Goal: Task Accomplishment & Management: Use online tool/utility

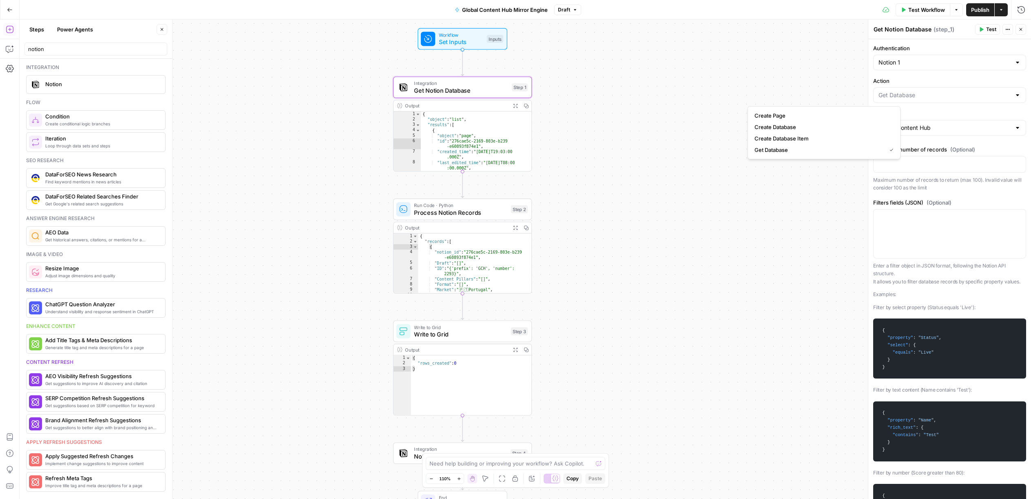
type input "Get Database"
click at [81, 29] on button "Power Agents" at bounding box center [75, 29] width 46 height 13
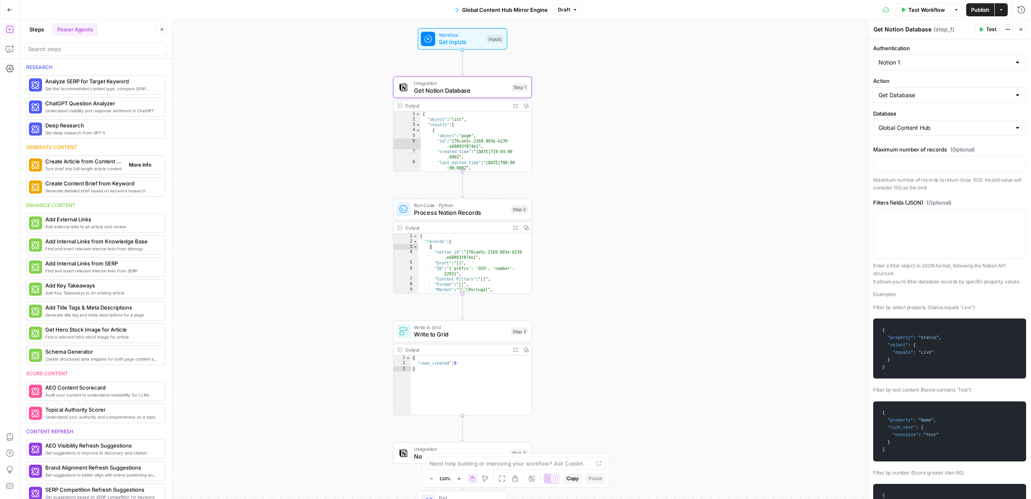
click at [95, 163] on span "Create Article from Content Brief" at bounding box center [83, 161] width 77 height 8
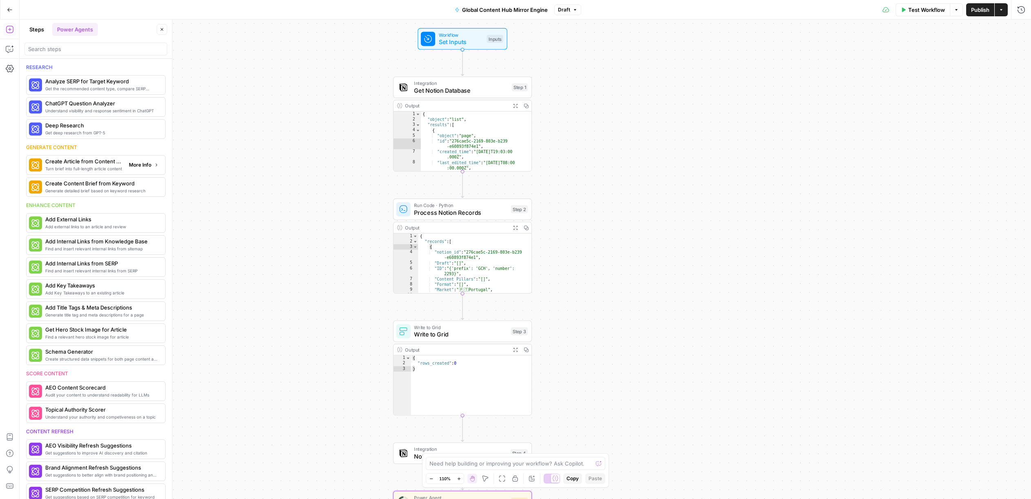
type textarea "Create Article from Content Brief"
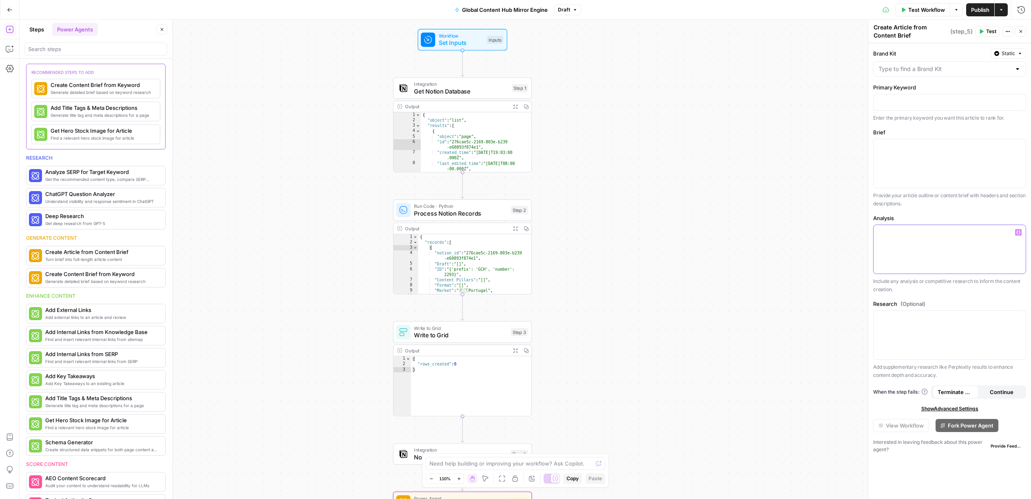
click at [926, 229] on p at bounding box center [950, 232] width 142 height 8
click at [921, 69] on input "Brand Kit" at bounding box center [945, 69] width 133 height 8
click at [919, 91] on span "Coverflex PT" at bounding box center [949, 89] width 136 height 8
type input "Coverflex PT"
click at [923, 100] on p at bounding box center [950, 102] width 142 height 8
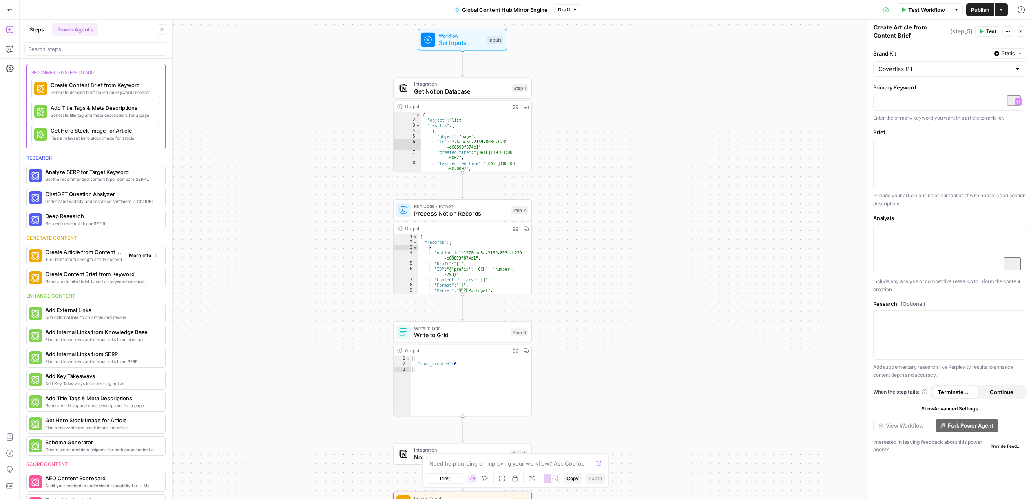
click at [106, 257] on span "Turn brief into full-length article content" at bounding box center [83, 259] width 77 height 7
click at [52, 91] on span "Generate detailed brief based on keyword research" at bounding box center [84, 92] width 67 height 7
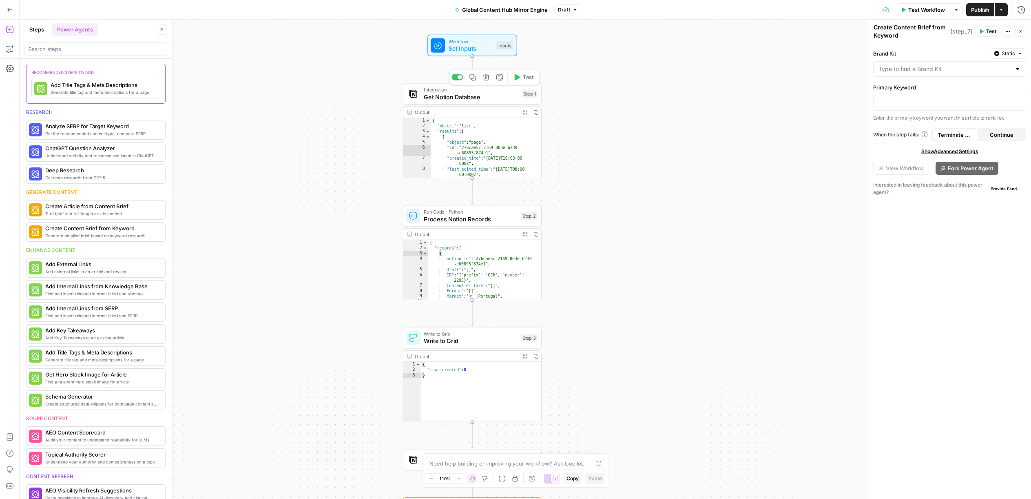
drag, startPoint x: 462, startPoint y: 101, endPoint x: 468, endPoint y: 98, distance: 5.8
click at [462, 101] on span "Get Notion Database" at bounding box center [471, 97] width 94 height 9
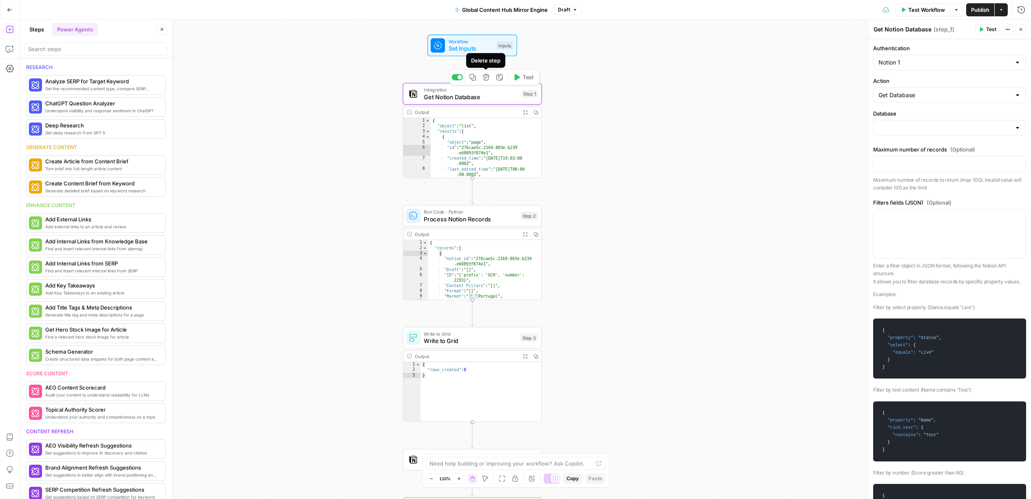
type input "Global Content Hub"
click at [7, 7] on icon "button" at bounding box center [10, 10] width 6 height 6
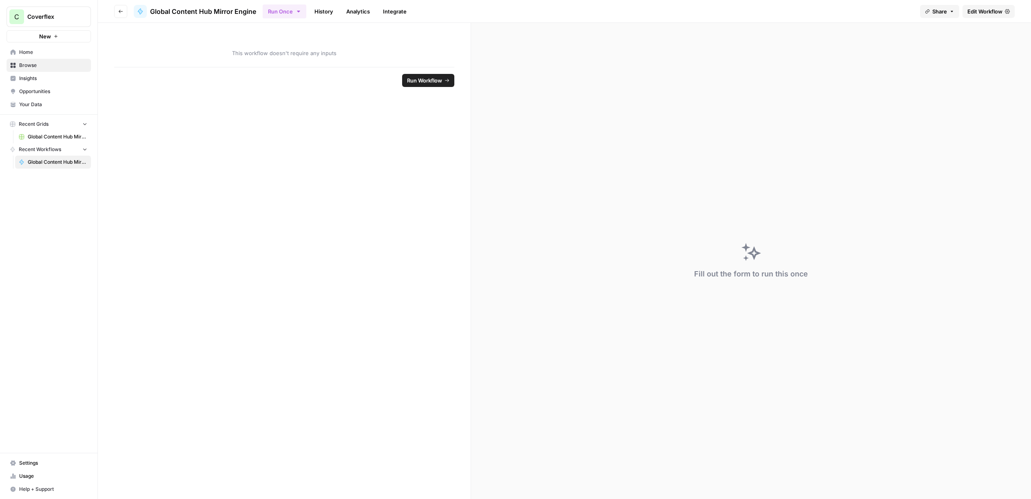
click at [39, 70] on link "Browse" at bounding box center [49, 65] width 84 height 13
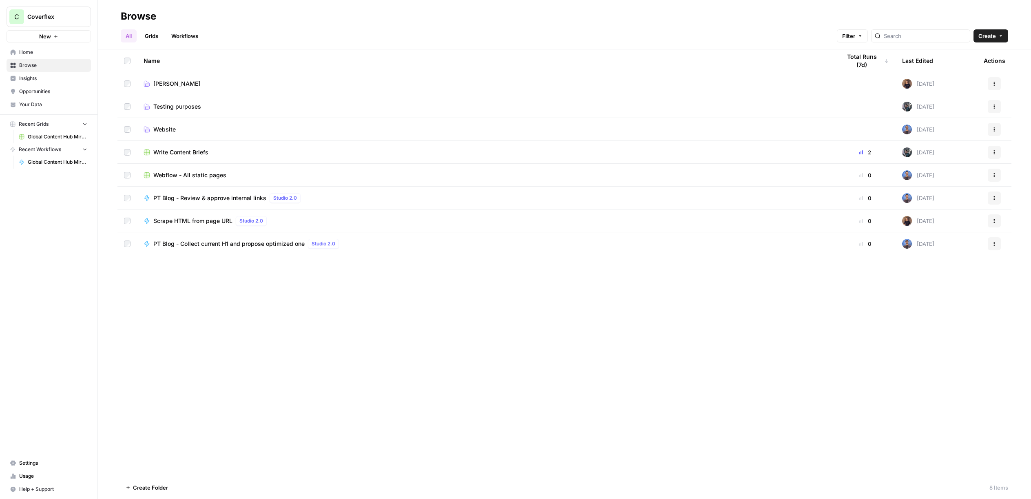
click at [166, 84] on span "Francisco" at bounding box center [176, 84] width 47 height 8
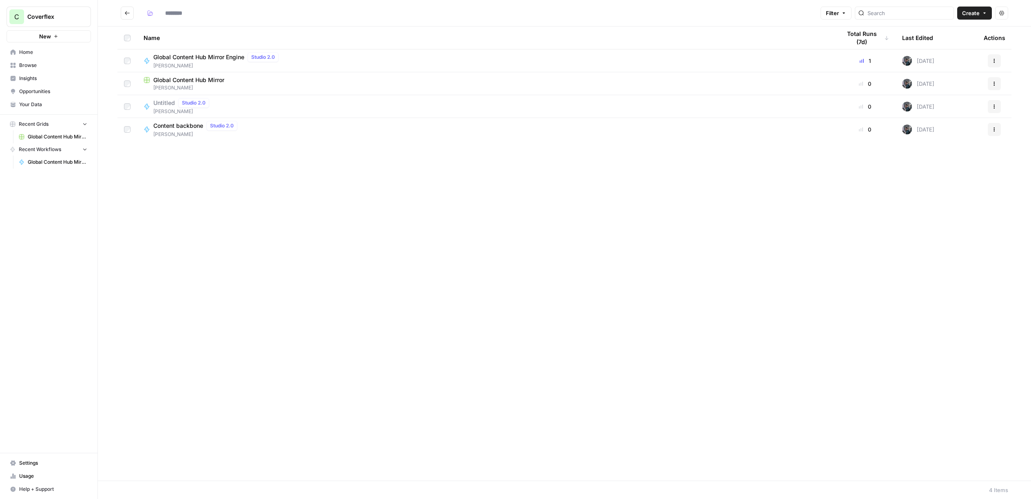
type input "*********"
click at [225, 84] on span "Francisco" at bounding box center [486, 87] width 685 height 7
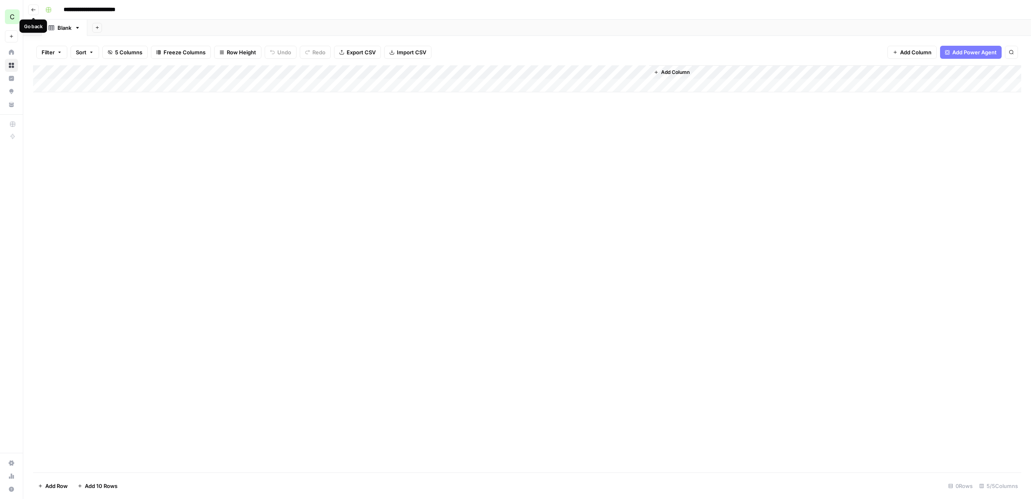
click at [34, 8] on icon "button" at bounding box center [33, 9] width 5 height 5
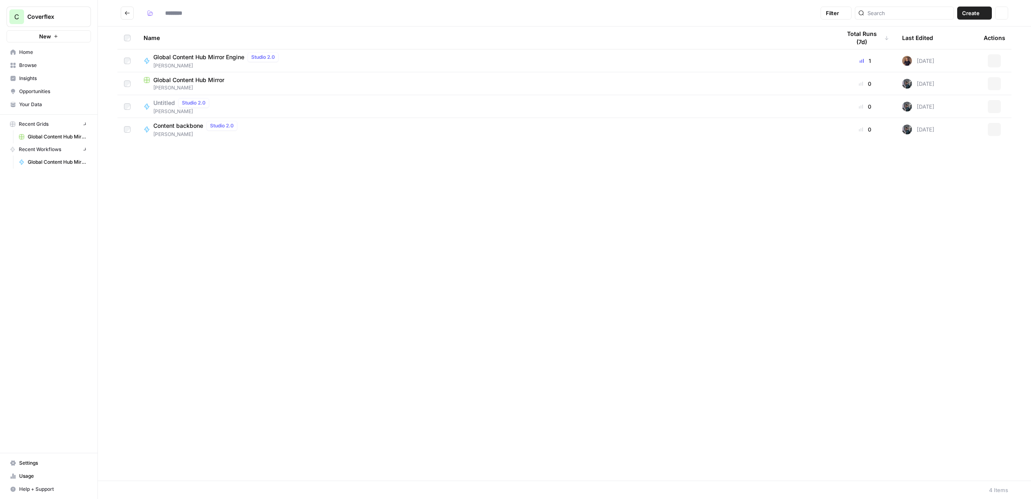
type input "*********"
click at [199, 65] on span "Francisco" at bounding box center [217, 65] width 129 height 7
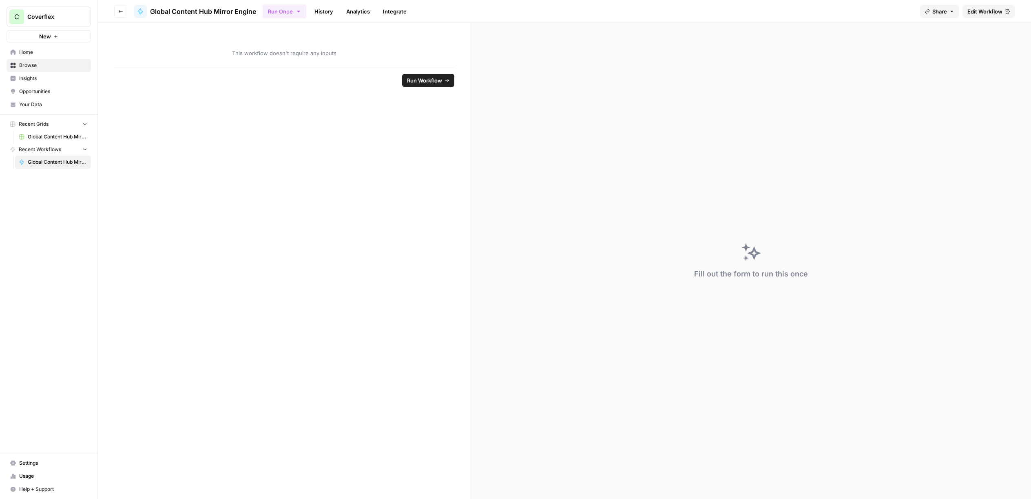
click at [989, 11] on span "Edit Workflow" at bounding box center [985, 11] width 35 height 8
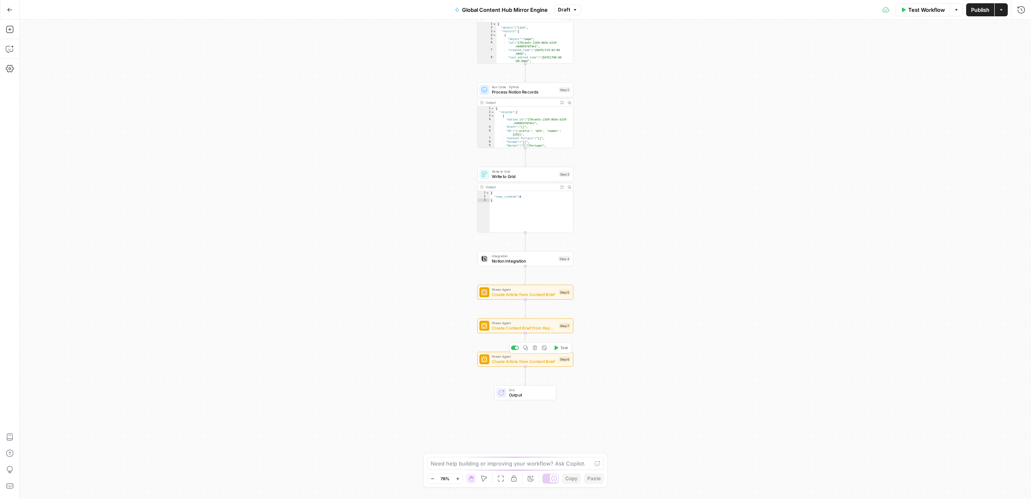
click at [544, 357] on span "Power Agent" at bounding box center [524, 356] width 64 height 5
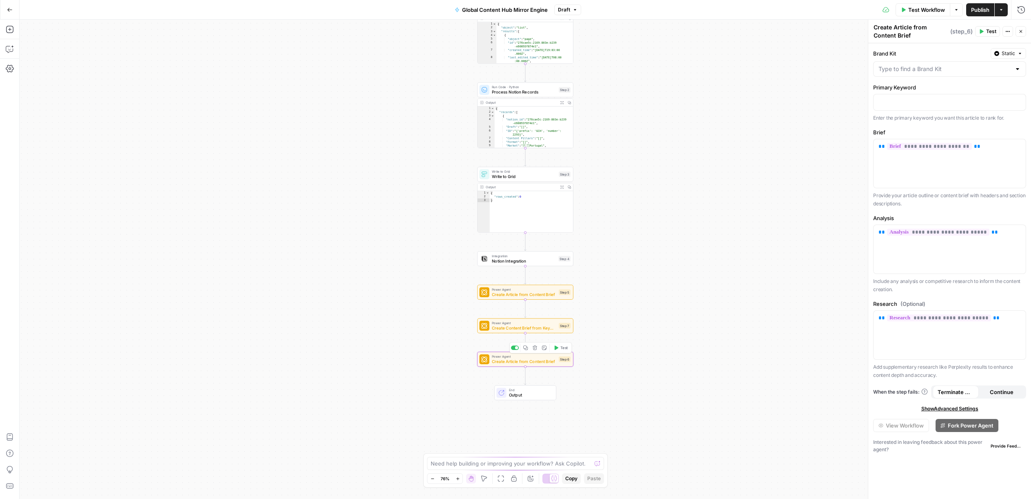
click at [534, 348] on icon "button" at bounding box center [534, 347] width 5 height 5
click at [501, 104] on span "Delete Step" at bounding box center [494, 104] width 32 height 8
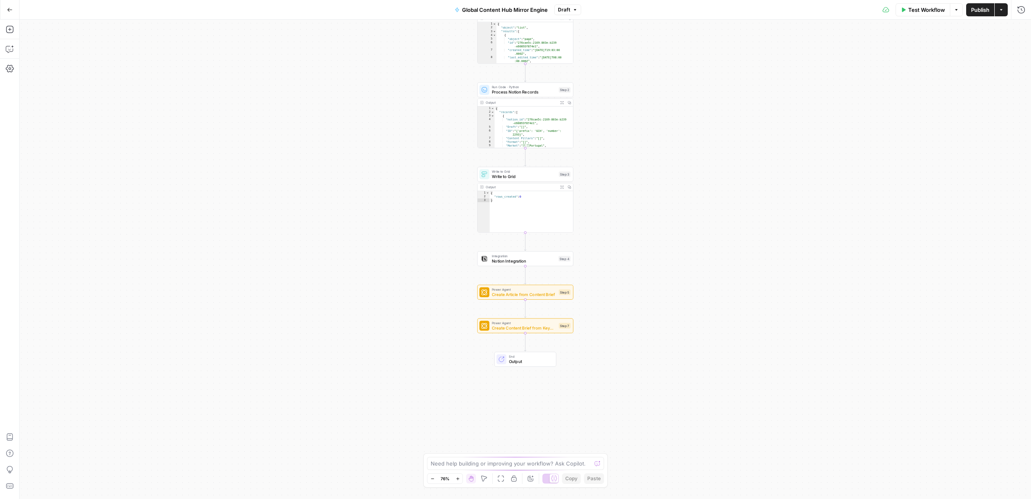
click at [527, 288] on span "Power Agent" at bounding box center [524, 289] width 64 height 5
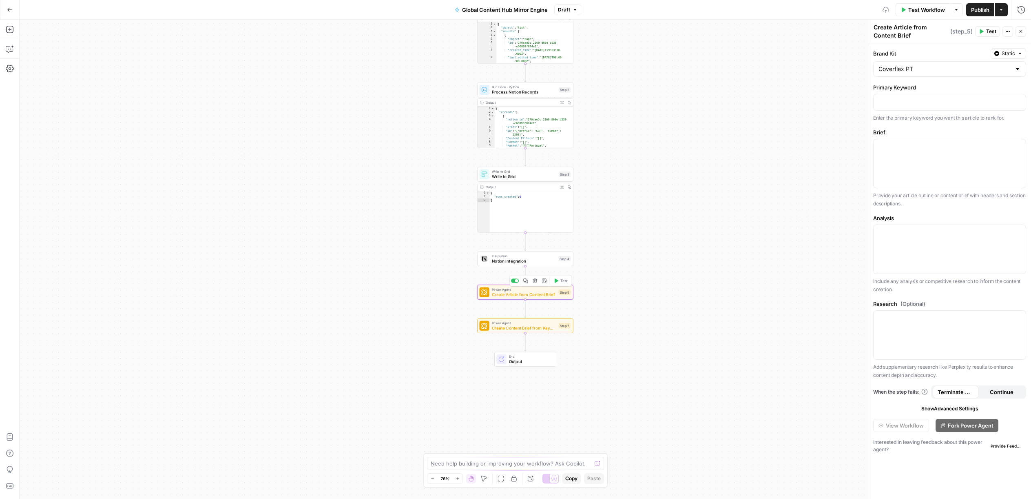
click at [537, 281] on icon "button" at bounding box center [535, 280] width 4 height 4
click at [493, 100] on span "Delete Step" at bounding box center [494, 104] width 32 height 8
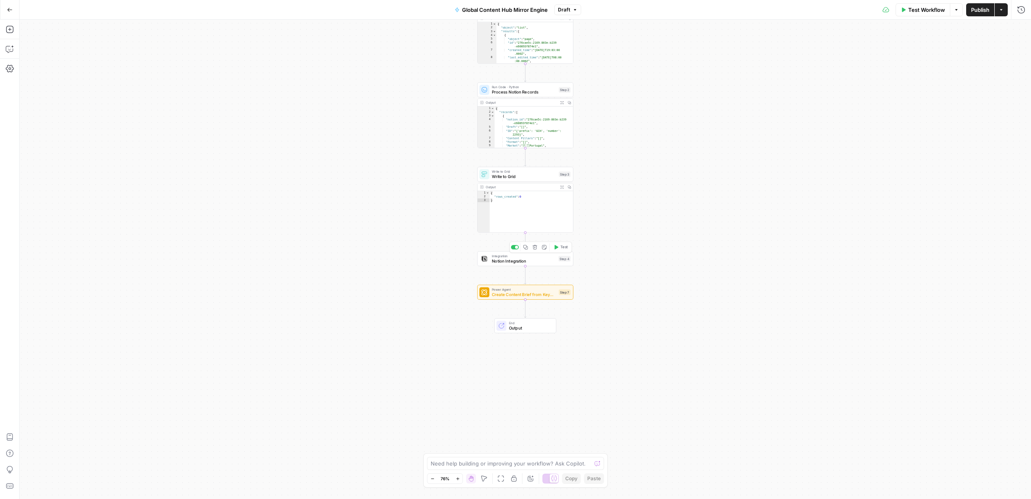
click at [528, 261] on span "Notion Integration" at bounding box center [524, 260] width 64 height 6
click at [539, 247] on button "Delete step" at bounding box center [535, 247] width 8 height 8
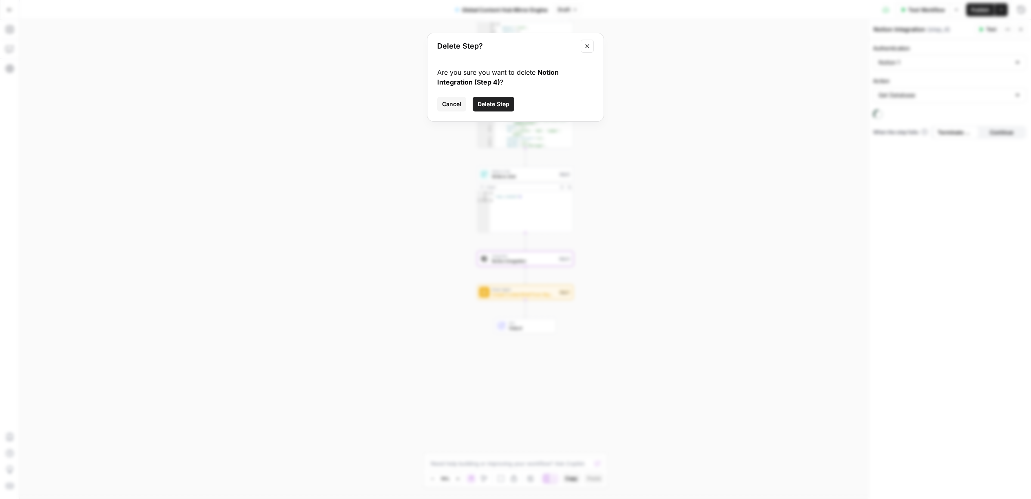
click at [503, 99] on button "Delete Step" at bounding box center [494, 104] width 42 height 15
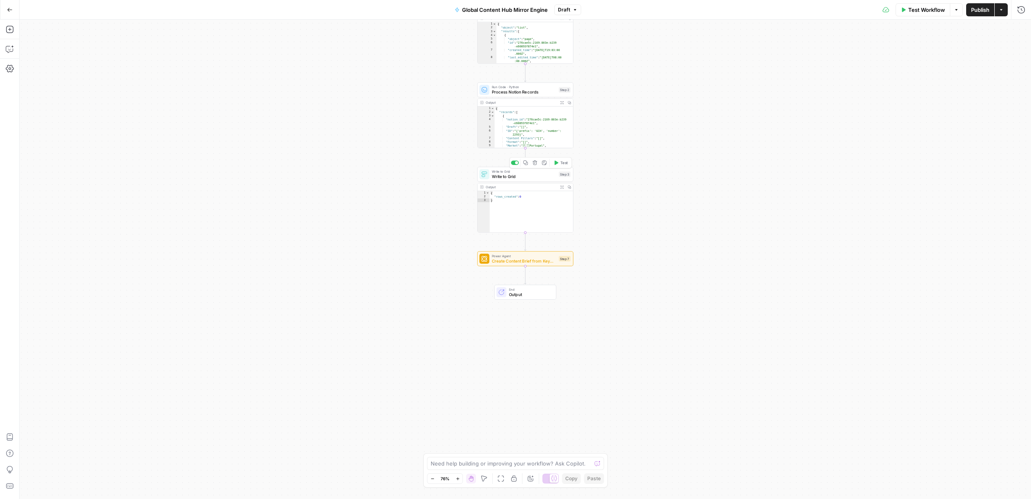
click at [521, 168] on div "Copy step Delete step Add Note Test" at bounding box center [541, 162] width 62 height 11
click at [535, 164] on icon "button" at bounding box center [534, 162] width 5 height 5
drag, startPoint x: 504, startPoint y: 113, endPoint x: 501, endPoint y: 105, distance: 8.0
click at [504, 113] on div "Are you sure you want to delete Write to Grid (Step 3) ? Cancel Delete Step" at bounding box center [516, 90] width 176 height 62
click at [500, 104] on span "Delete Step" at bounding box center [494, 104] width 32 height 8
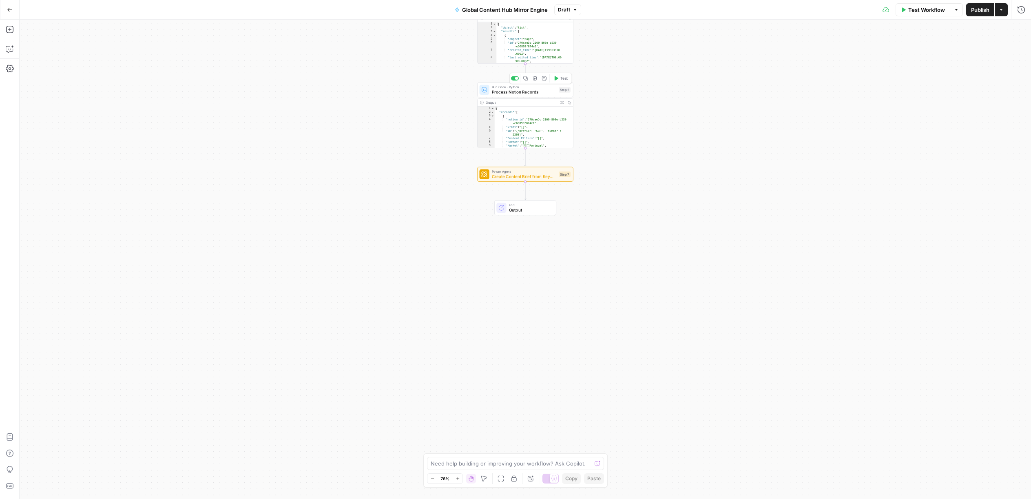
click at [529, 87] on span "Run Code · Python" at bounding box center [524, 86] width 64 height 5
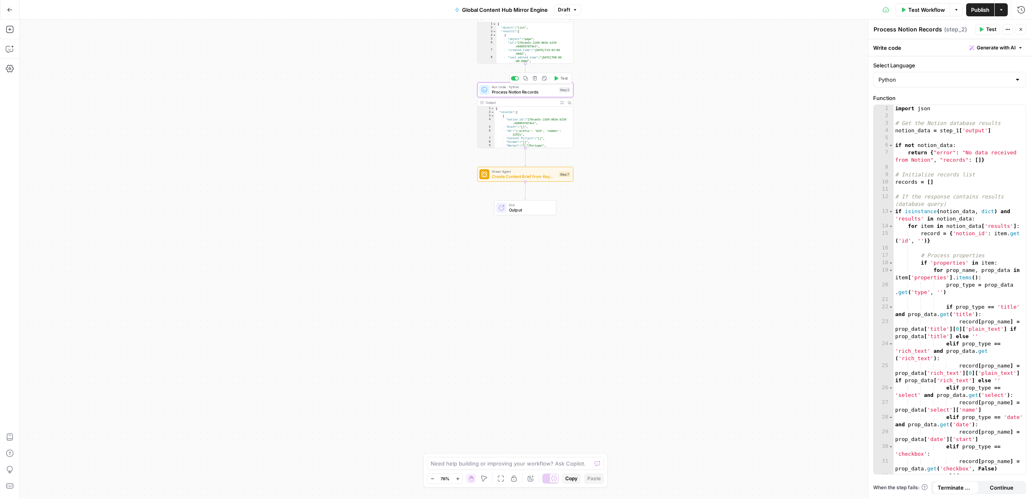
click at [516, 79] on div at bounding box center [516, 78] width 3 height 3
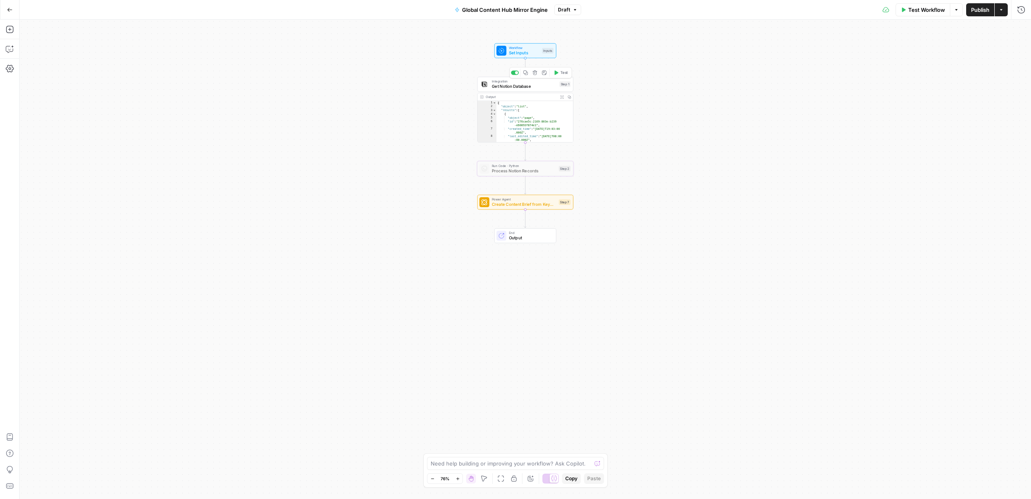
click at [517, 75] on div "Copy step Delete step Add Note Test" at bounding box center [541, 72] width 62 height 11
click at [515, 74] on div at bounding box center [515, 73] width 8 height 4
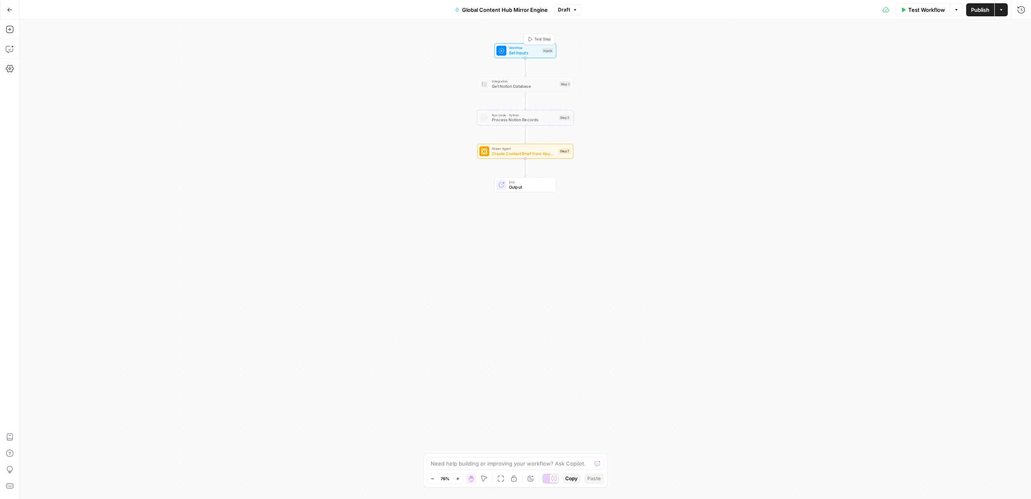
click at [531, 53] on span "Set Inputs" at bounding box center [524, 53] width 31 height 6
click at [8, 27] on icon "button" at bounding box center [10, 29] width 8 height 8
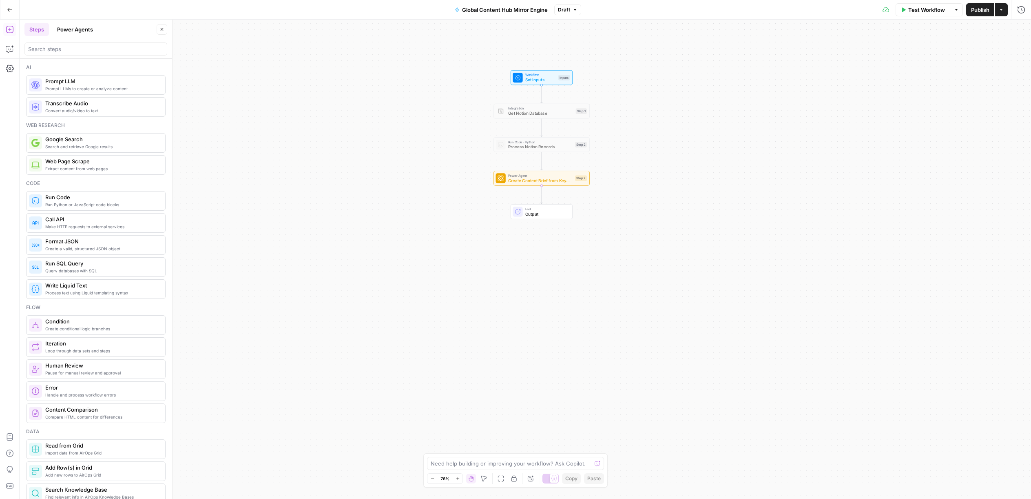
click at [63, 43] on div at bounding box center [95, 48] width 143 height 13
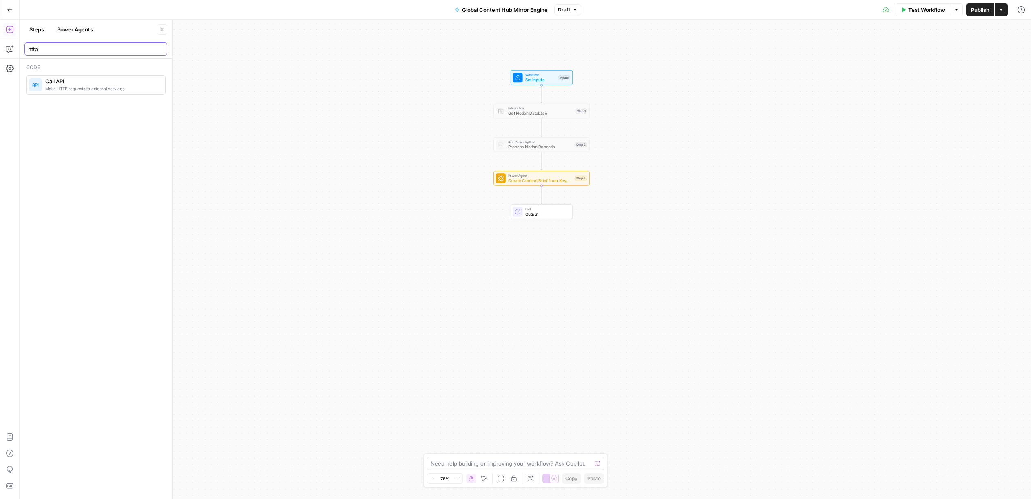
type input "http"
drag, startPoint x: 75, startPoint y: 84, endPoint x: 84, endPoint y: 84, distance: 8.6
click at [75, 84] on span "Call API" at bounding box center [101, 81] width 113 height 8
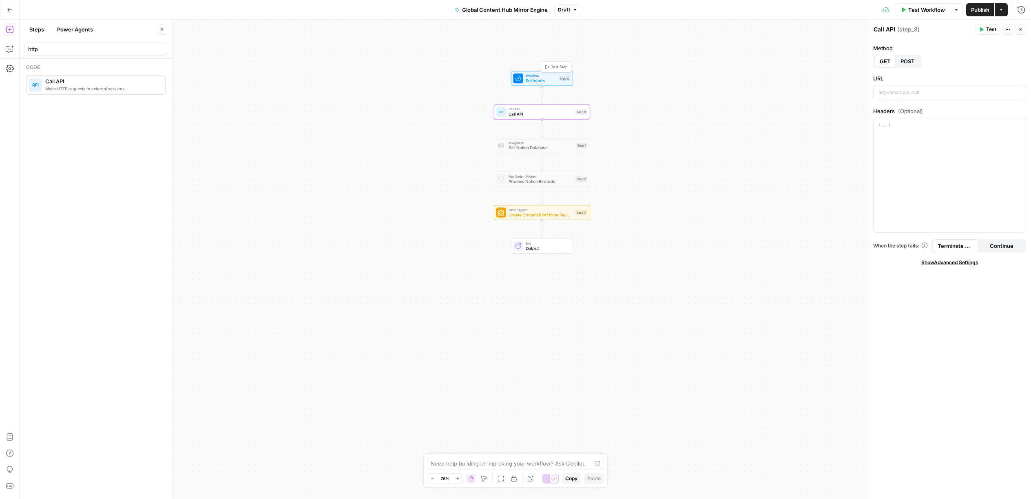
drag, startPoint x: 537, startPoint y: 80, endPoint x: 541, endPoint y: 95, distance: 15.5
click at [541, 84] on span "Set Inputs" at bounding box center [541, 81] width 31 height 6
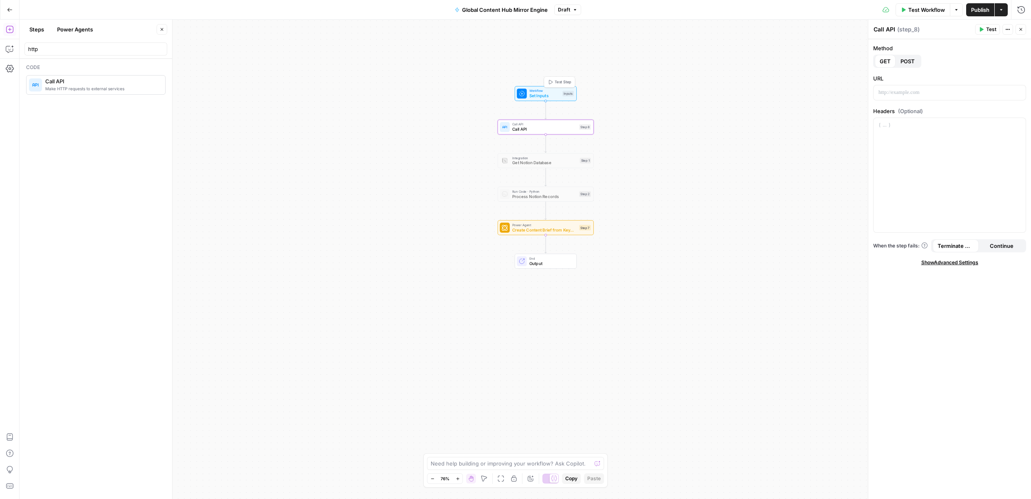
click at [542, 91] on span "Workflow" at bounding box center [545, 90] width 31 height 5
click at [549, 128] on span "Call API" at bounding box center [544, 129] width 64 height 6
click at [556, 115] on icon "button" at bounding box center [555, 115] width 4 height 4
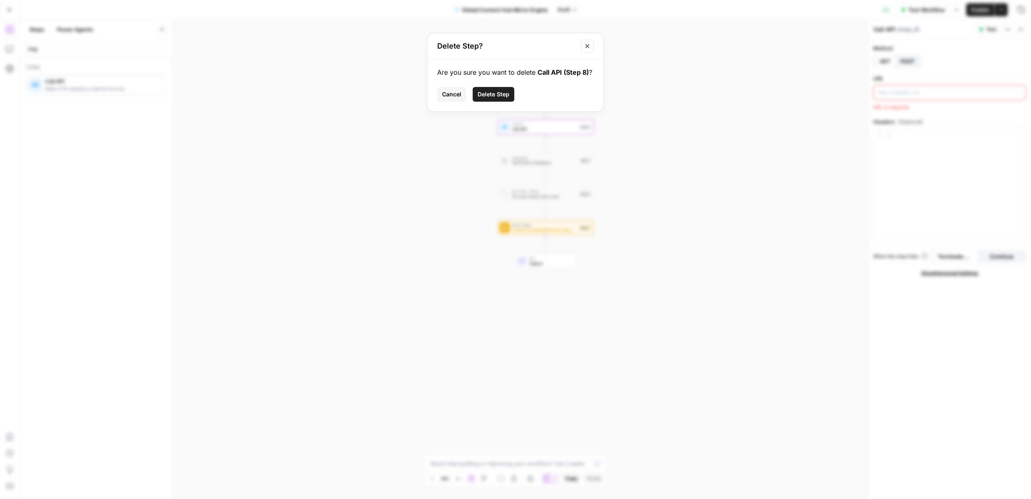
click at [509, 100] on button "Delete Step" at bounding box center [494, 94] width 42 height 15
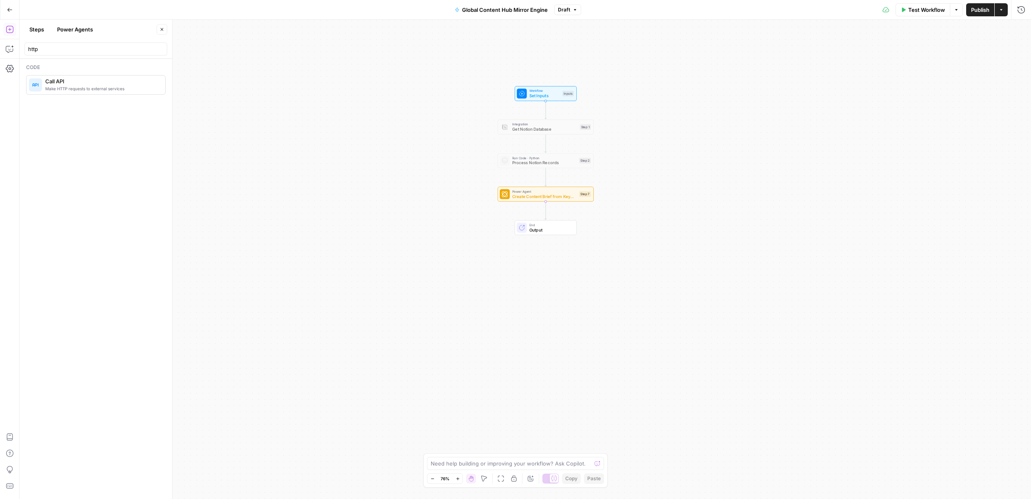
click at [7, 12] on icon "button" at bounding box center [10, 10] width 6 height 6
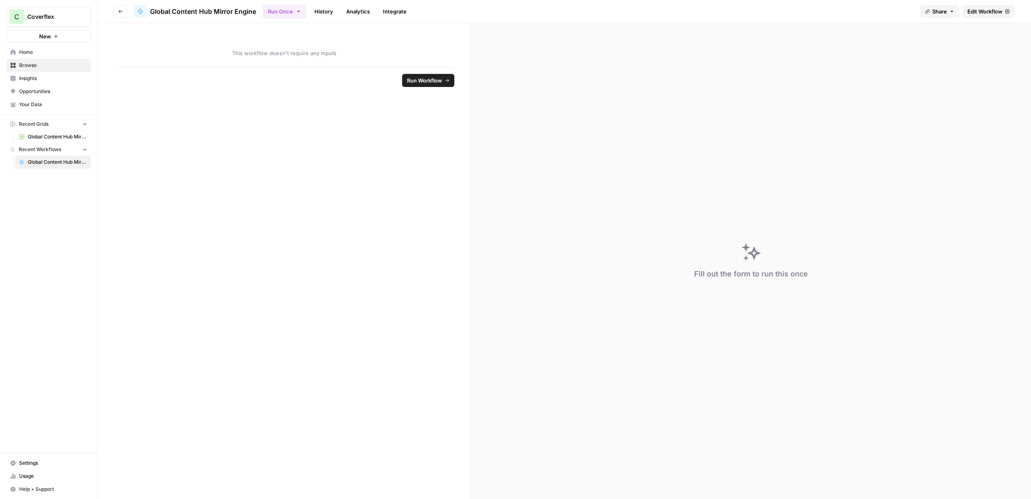
click at [44, 65] on span "Browse" at bounding box center [53, 65] width 68 height 7
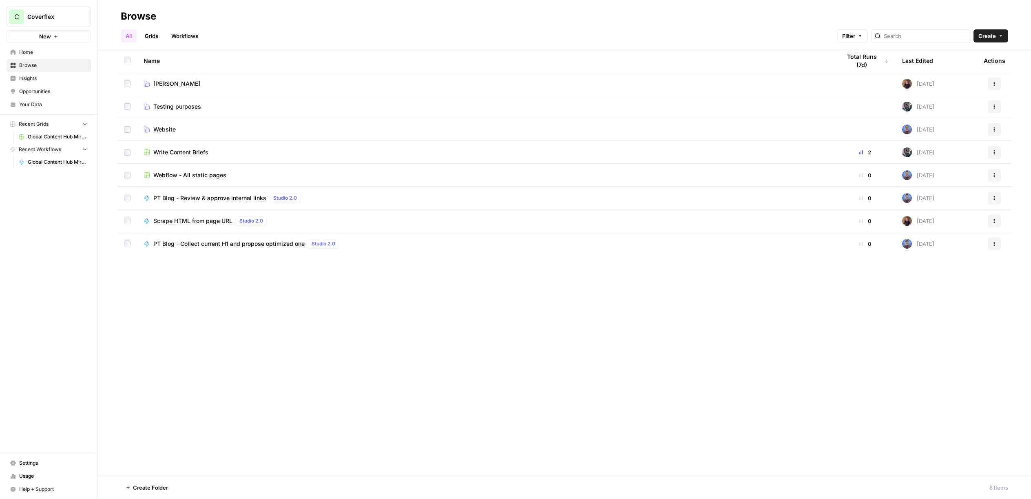
click at [178, 136] on td "Website" at bounding box center [486, 129] width 698 height 22
click at [170, 133] on span "Website" at bounding box center [164, 129] width 22 height 8
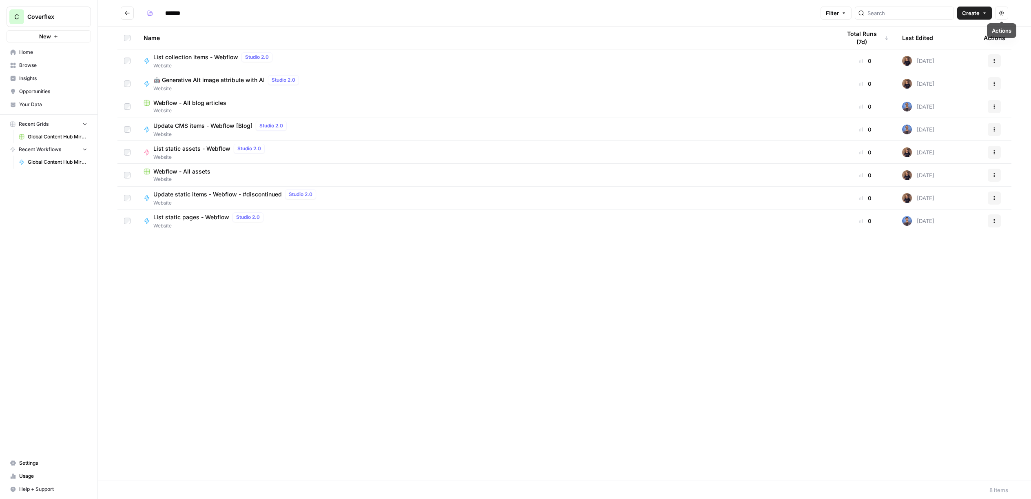
click at [972, 21] on header "******* Filter Create Actions" at bounding box center [565, 13] width 934 height 27
click at [974, 15] on span "Create" at bounding box center [972, 13] width 18 height 8
drag, startPoint x: 954, startPoint y: 47, endPoint x: 940, endPoint y: 33, distance: 19.3
click at [954, 47] on span "Workflow" at bounding box center [959, 44] width 46 height 8
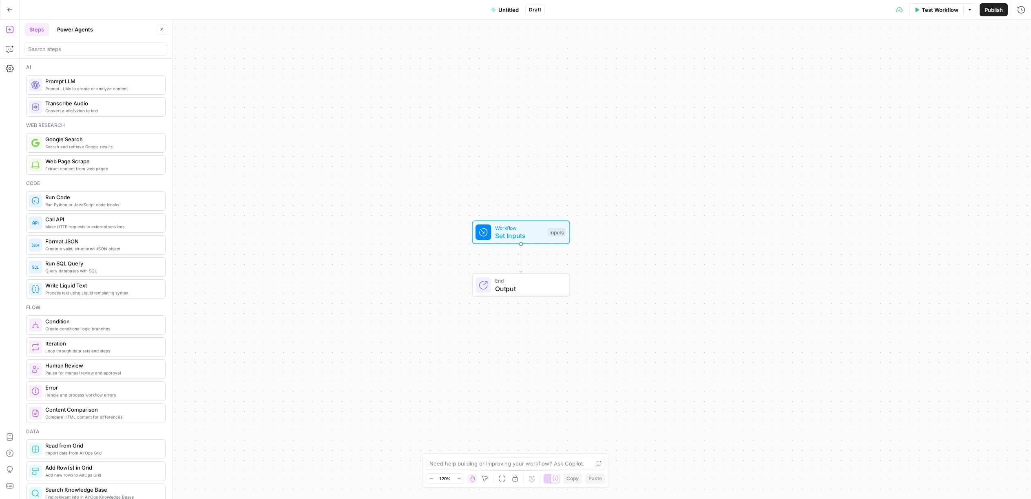
scroll to position [3, 0]
click at [519, 239] on span "Set Inputs" at bounding box center [519, 236] width 49 height 10
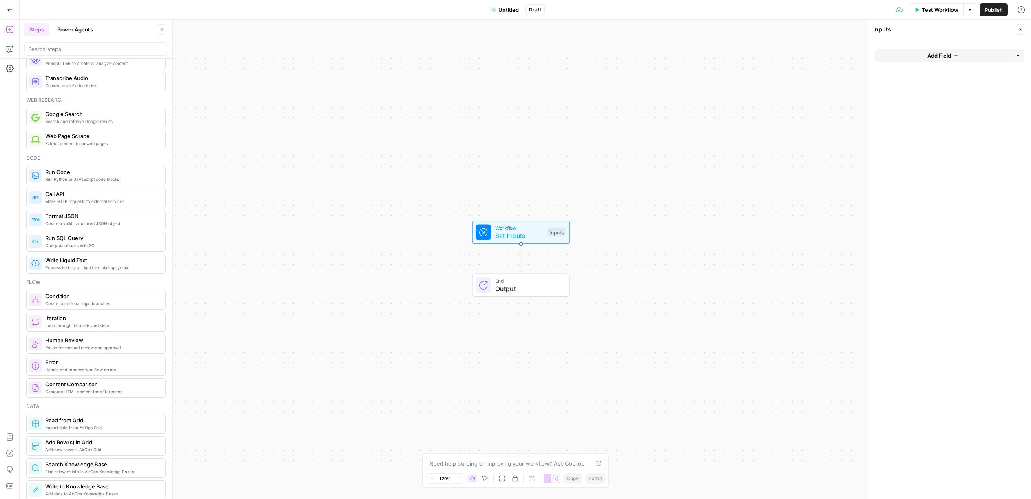
scroll to position [25, 0]
click at [67, 50] on input "search" at bounding box center [95, 49] width 135 height 8
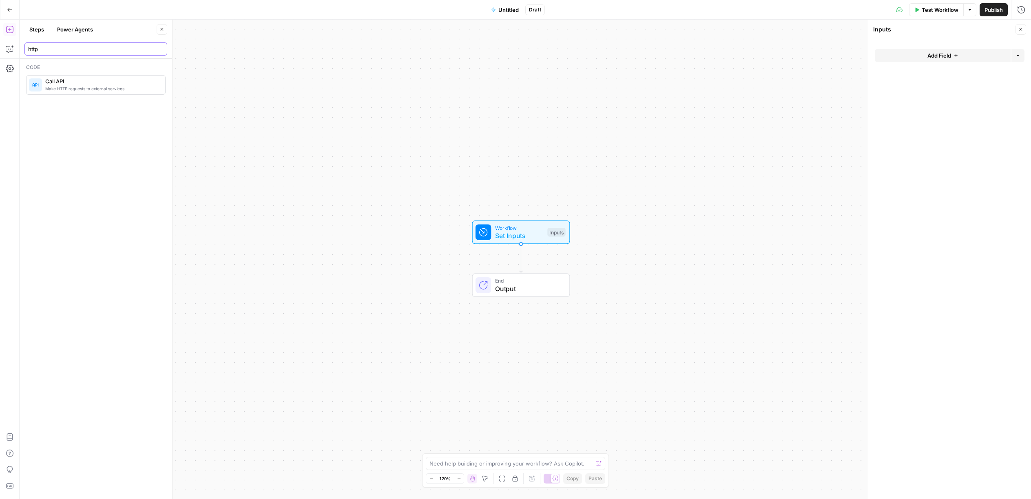
scroll to position [0, 0]
type input "http"
drag, startPoint x: 66, startPoint y: 80, endPoint x: 278, endPoint y: 133, distance: 218.6
click at [66, 80] on span "Call API" at bounding box center [101, 81] width 113 height 8
click at [913, 58] on span "POST" at bounding box center [908, 61] width 14 height 8
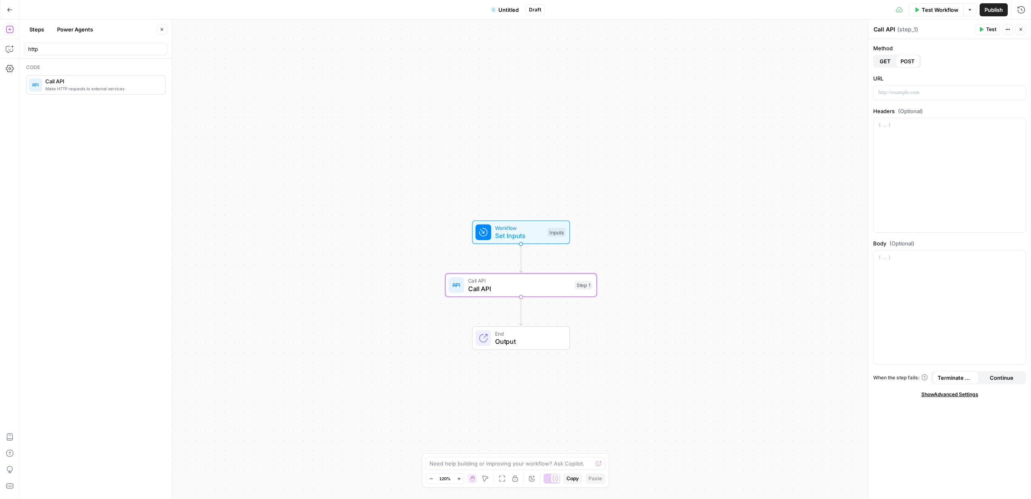
click at [891, 57] on button "GET" at bounding box center [885, 61] width 21 height 13
click at [11, 10] on icon "button" at bounding box center [9, 10] width 5 height 4
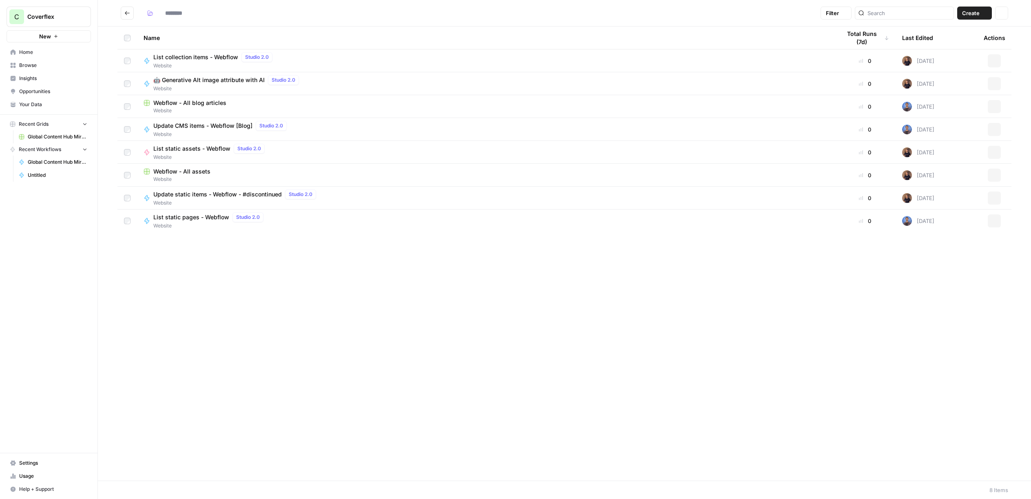
type input "*******"
click at [51, 103] on span "Your Data" at bounding box center [53, 104] width 68 height 7
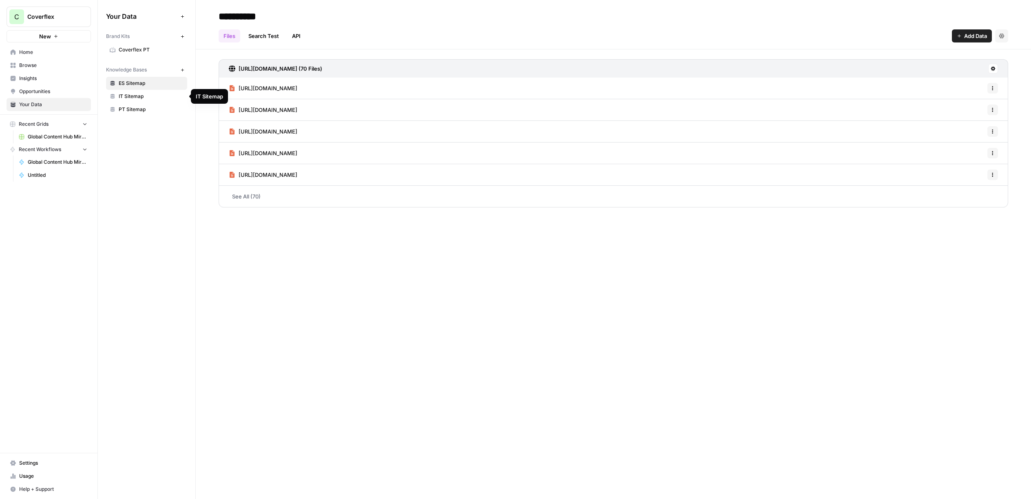
click at [47, 70] on link "Browse" at bounding box center [49, 65] width 84 height 13
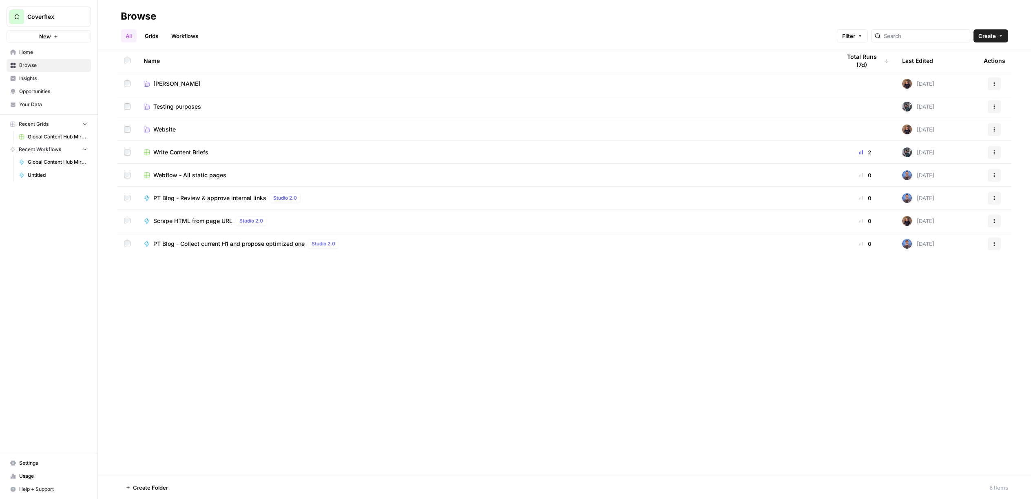
click at [174, 85] on span "Francisco" at bounding box center [176, 84] width 47 height 8
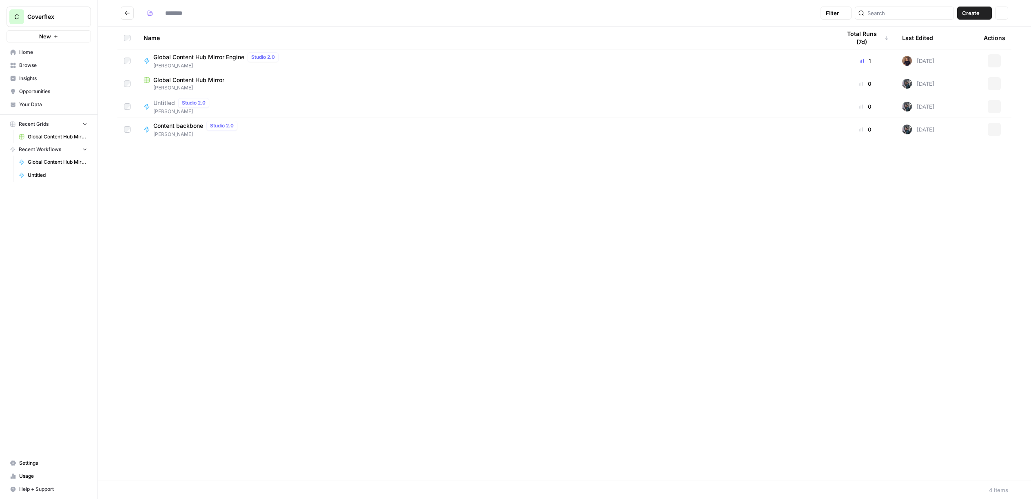
type input "*********"
click at [210, 60] on span "Global Content Hub Mirror Engine" at bounding box center [198, 57] width 91 height 8
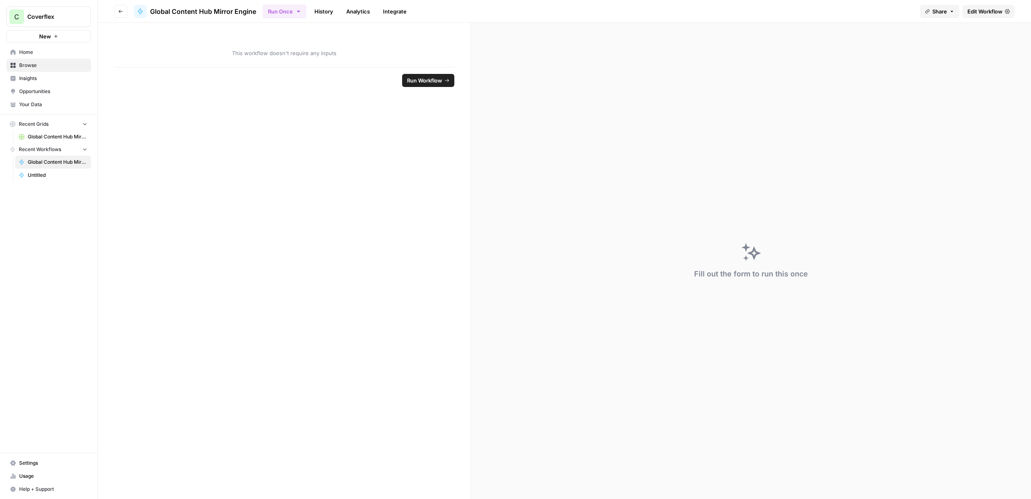
click at [1006, 12] on icon at bounding box center [1007, 11] width 5 height 4
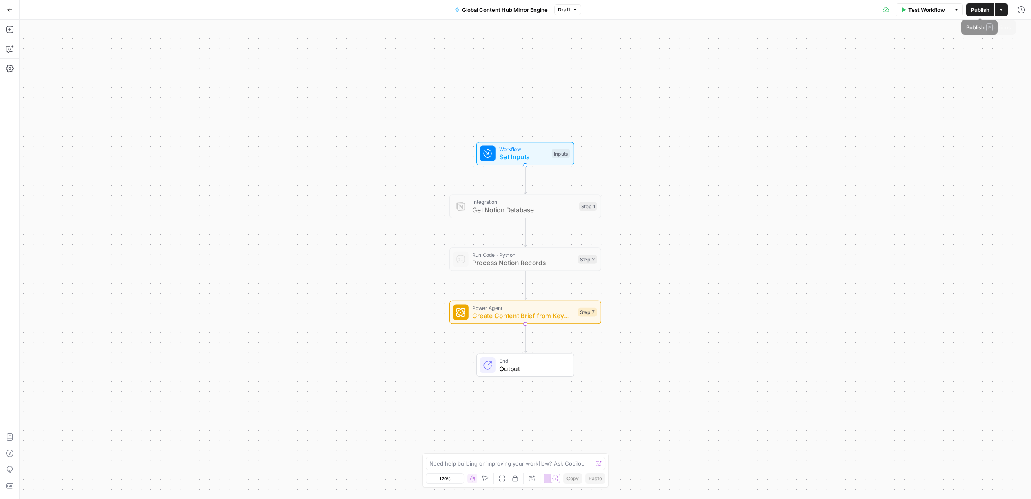
click at [1002, 9] on icon "button" at bounding box center [1001, 9] width 5 height 5
click at [996, 51] on icon at bounding box center [996, 51] width 4 height 3
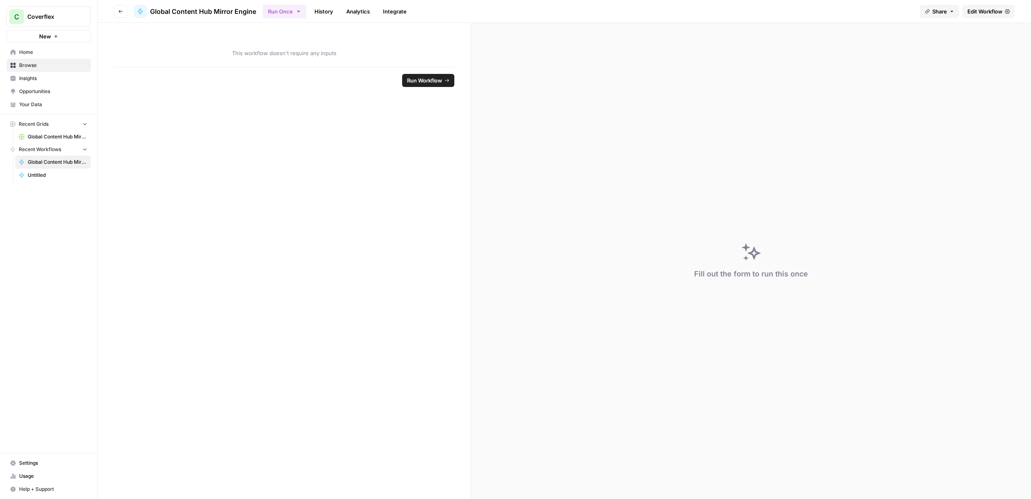
click at [359, 57] on div "This workflow doesn't require any inputs" at bounding box center [284, 45] width 373 height 44
click at [390, 14] on link "Integrate" at bounding box center [394, 11] width 33 height 13
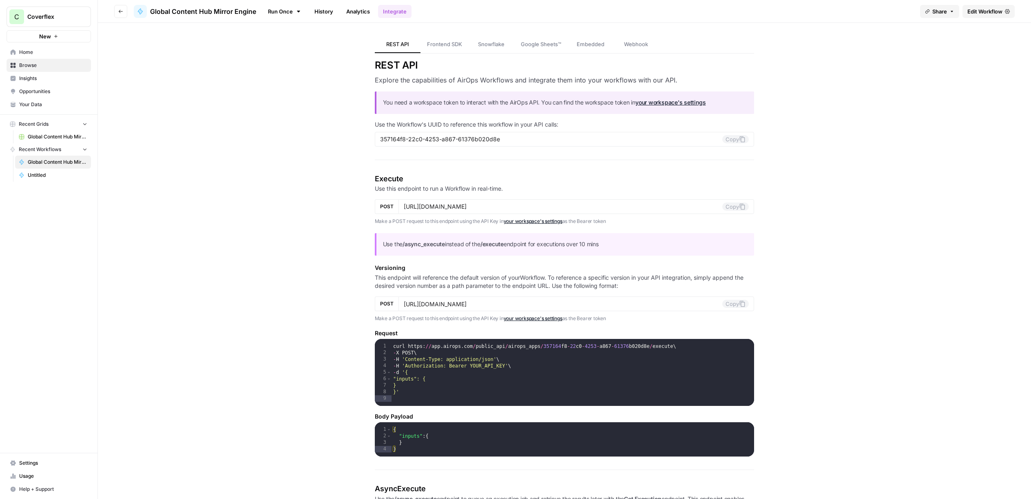
scroll to position [4, 0]
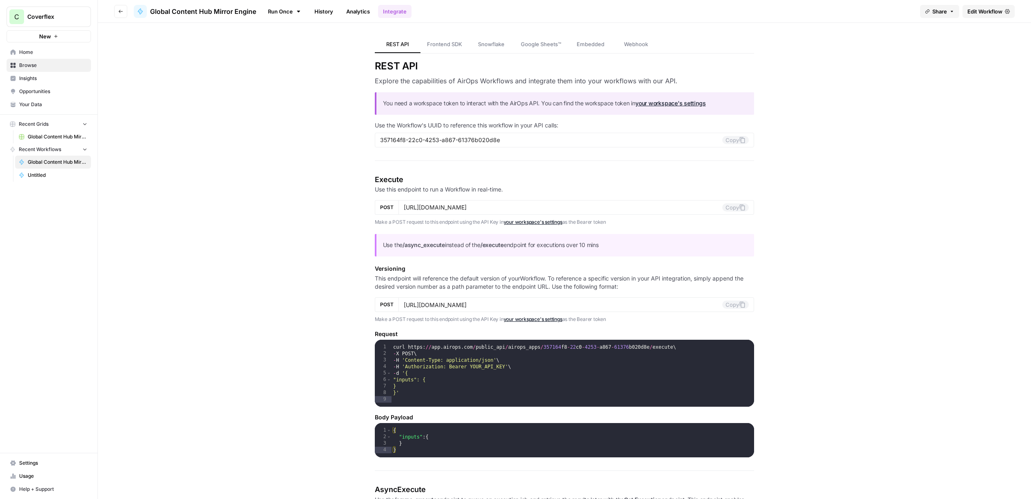
click at [640, 40] on link "Webhook" at bounding box center [637, 44] width 46 height 17
click at [602, 206] on input "https://api.airops.com/public_api/airops_apps/357164f8-22c0-4253-a867-61376b020…" at bounding box center [563, 207] width 319 height 7
click at [745, 209] on icon at bounding box center [742, 207] width 7 height 7
click at [735, 305] on button "Copy" at bounding box center [736, 304] width 27 height 8
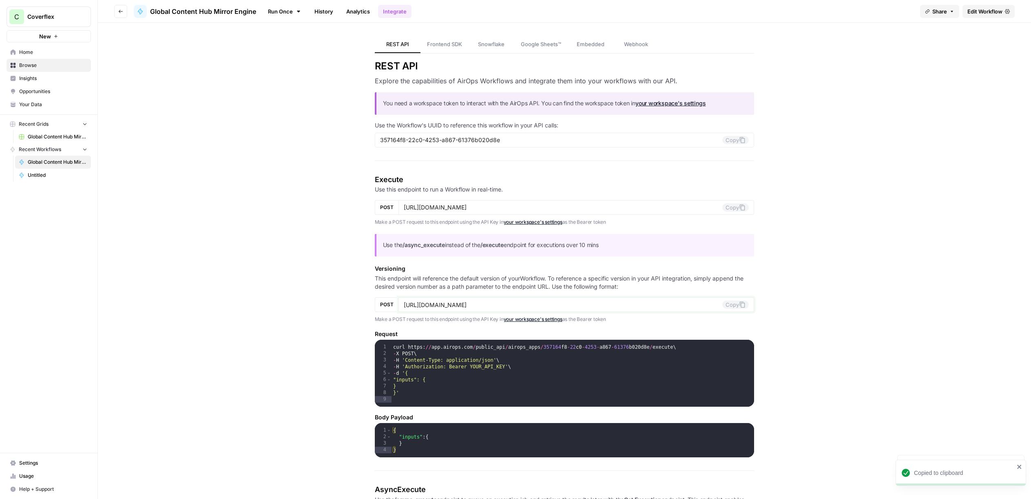
click at [735, 305] on button "Copy" at bounding box center [736, 304] width 27 height 8
click at [612, 135] on div "357164f8-22c0-4253-a867-61376b020d8e Copy" at bounding box center [565, 140] width 380 height 15
copy body "Oops! Your window is too small AirOps is currently only supported on desktop de…"
drag, startPoint x: 722, startPoint y: 131, endPoint x: 726, endPoint y: 133, distance: 4.2
click at [722, 131] on div "Use the Workflow's UUID to reference this workflow in your API calls: 357164f8-…" at bounding box center [565, 134] width 380 height 26
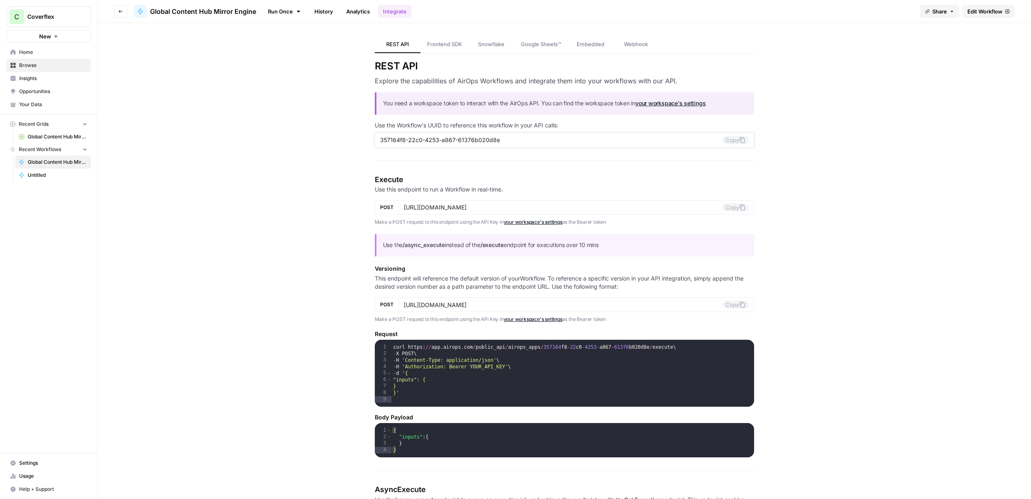
click at [732, 140] on button "Copy" at bounding box center [736, 140] width 27 height 8
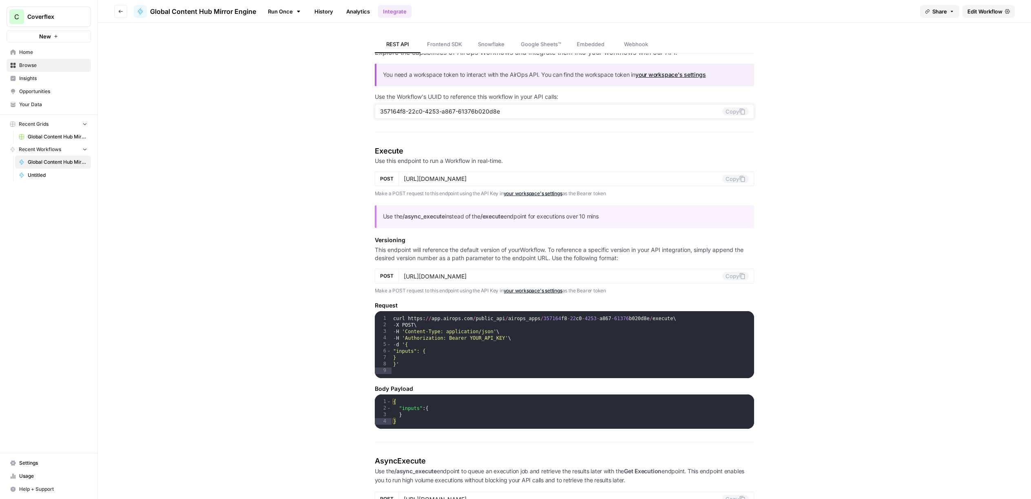
scroll to position [0, 0]
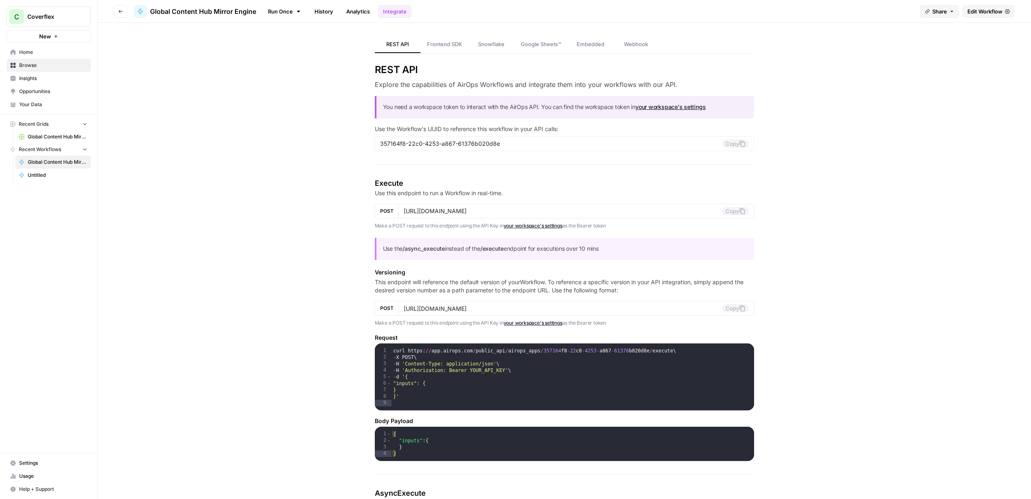
click at [642, 43] on span "Webhook" at bounding box center [636, 44] width 24 height 8
click at [41, 462] on span "Settings" at bounding box center [53, 462] width 68 height 7
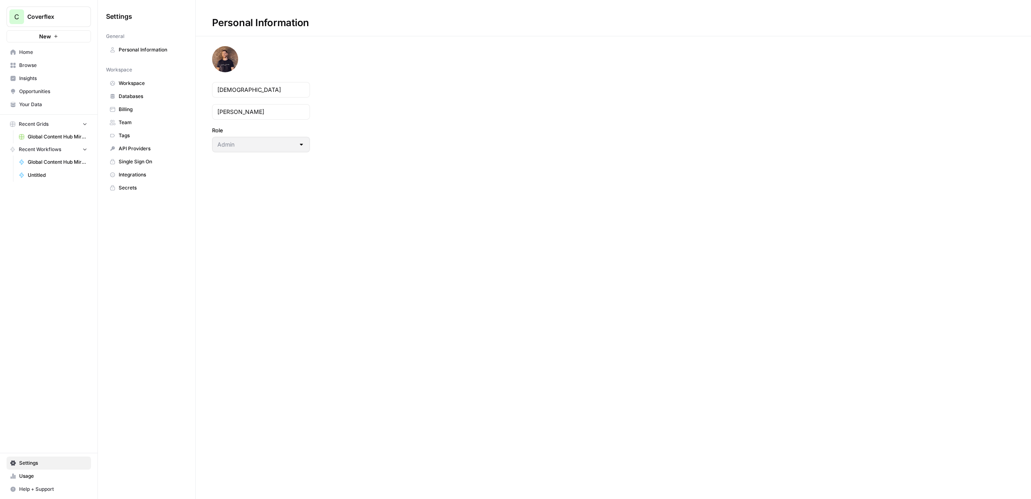
click at [152, 151] on span "API Providers" at bounding box center [151, 148] width 65 height 7
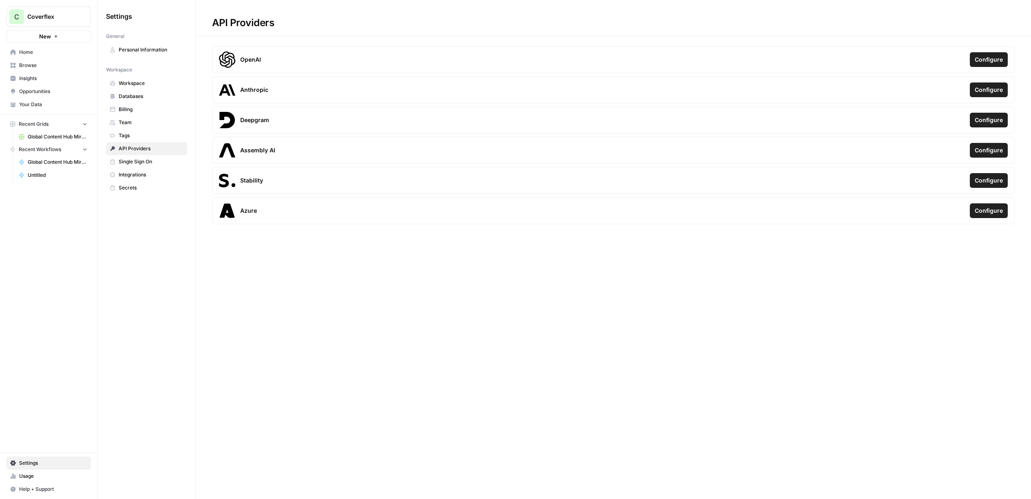
click at [150, 93] on span "Databases" at bounding box center [151, 96] width 65 height 7
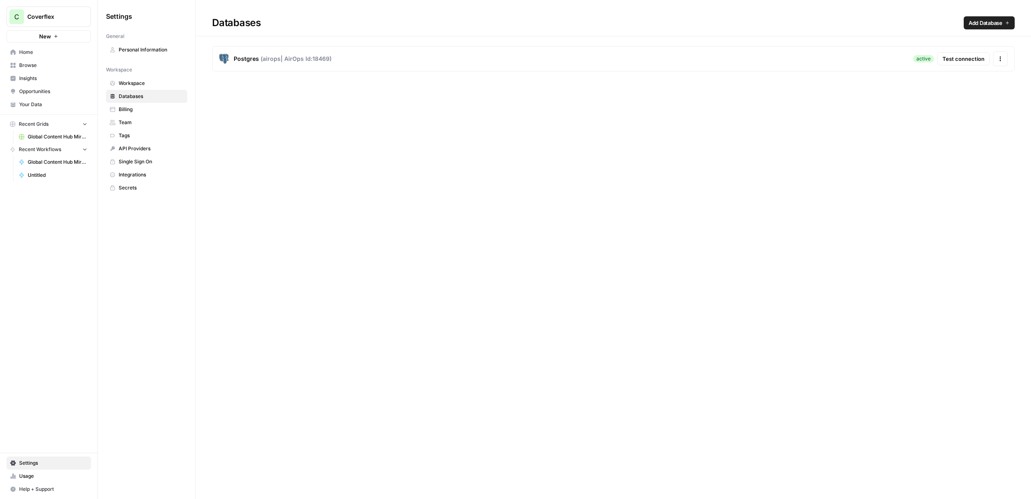
click at [156, 84] on span "Workspace" at bounding box center [151, 83] width 65 height 7
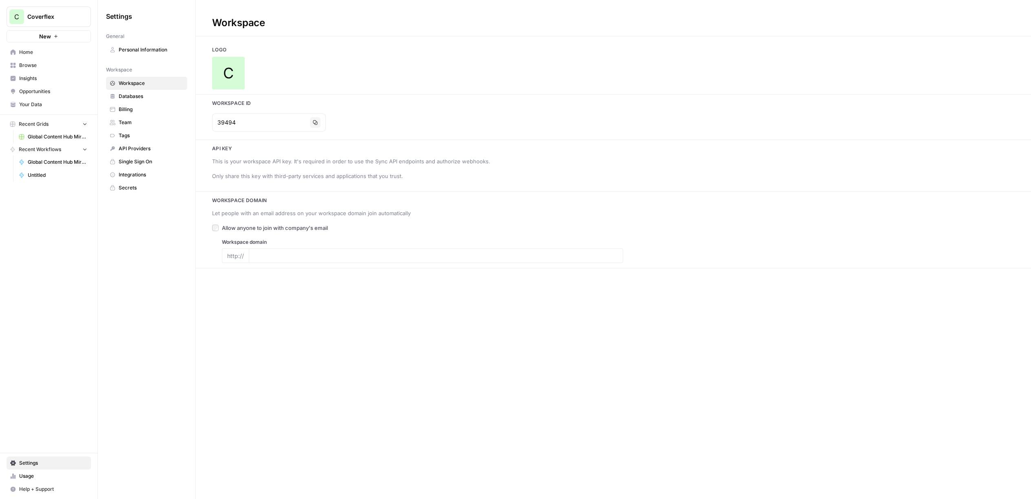
type input "[DOMAIN_NAME][URL]"
click at [307, 195] on icon "button" at bounding box center [309, 195] width 5 height 5
click at [61, 137] on span "Global Content Hub Mirror" at bounding box center [58, 136] width 60 height 7
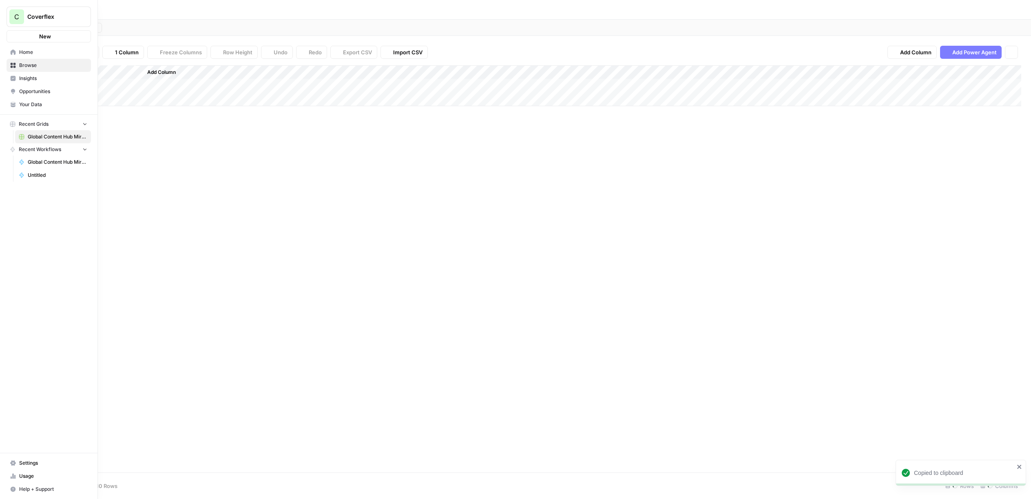
type input "**********"
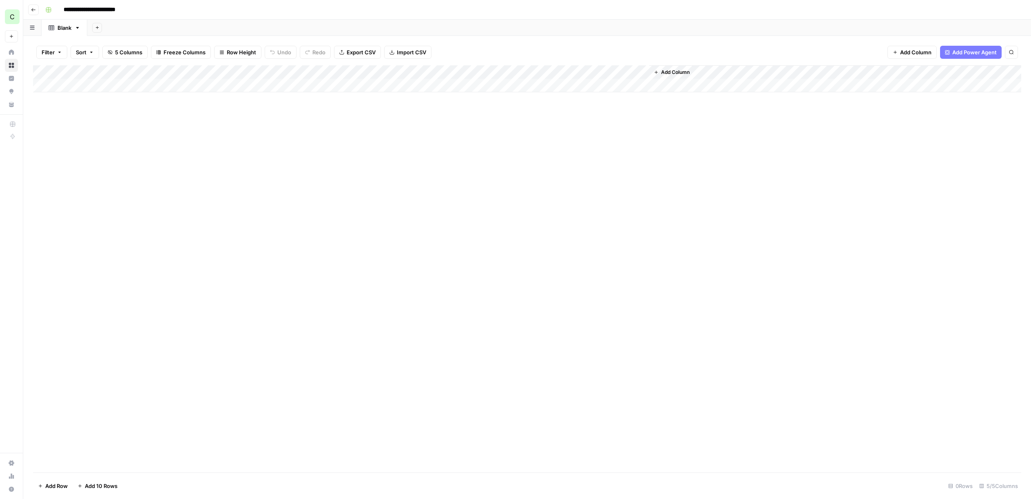
click at [33, 10] on icon "button" at bounding box center [33, 9] width 5 height 5
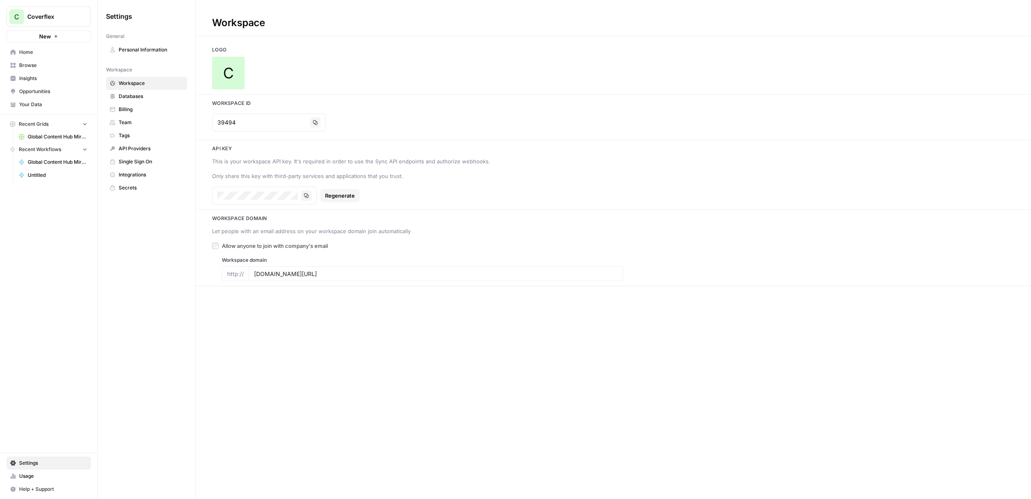
click at [31, 65] on span "Browse" at bounding box center [53, 65] width 68 height 7
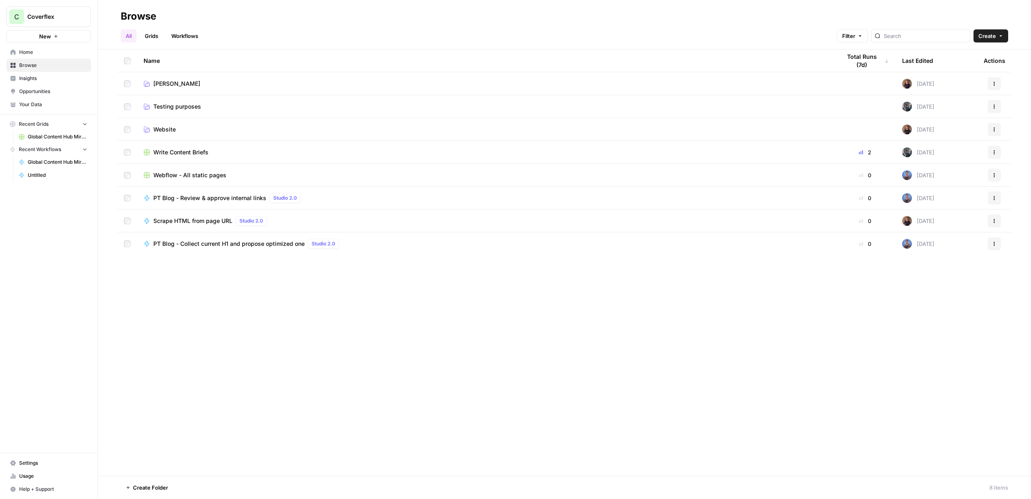
click at [174, 82] on span "[PERSON_NAME]" at bounding box center [176, 84] width 47 height 8
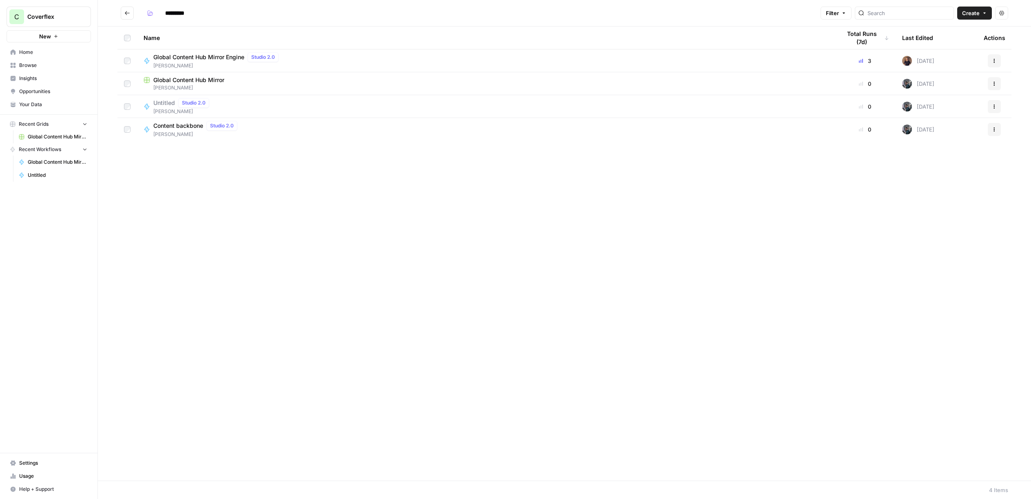
click at [182, 83] on span "Global Content Hub Mirror" at bounding box center [188, 80] width 71 height 8
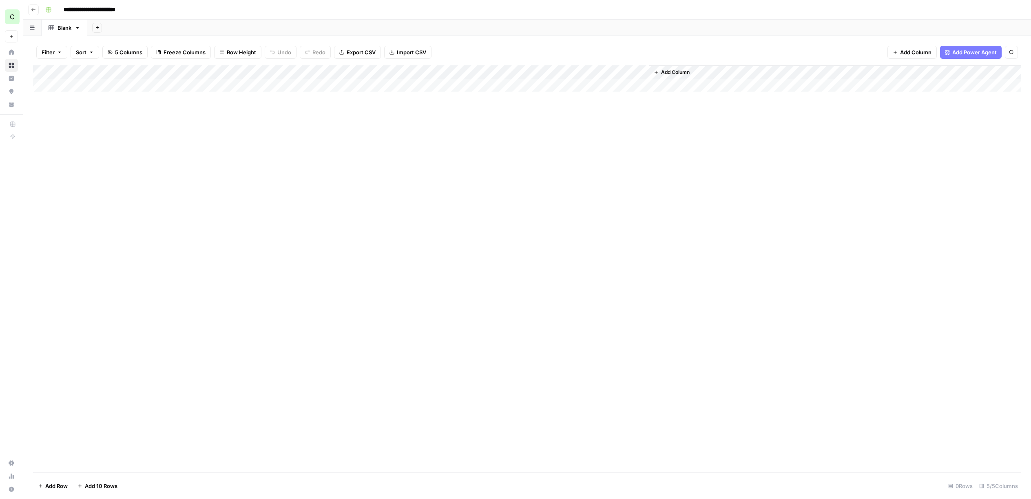
click at [34, 11] on icon "button" at bounding box center [33, 9] width 5 height 5
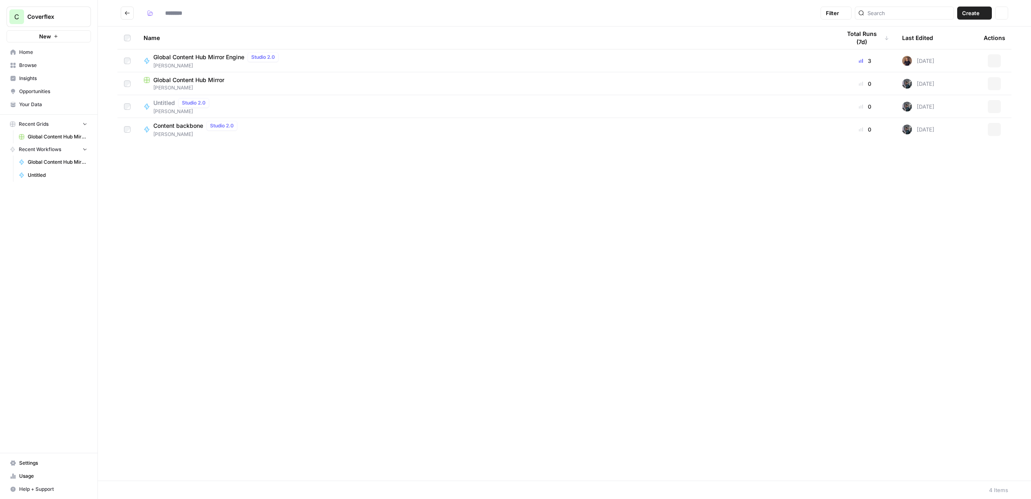
type input "*********"
click at [204, 62] on div "Global Content Hub Mirror Engine Studio 2.0" at bounding box center [217, 57] width 129 height 10
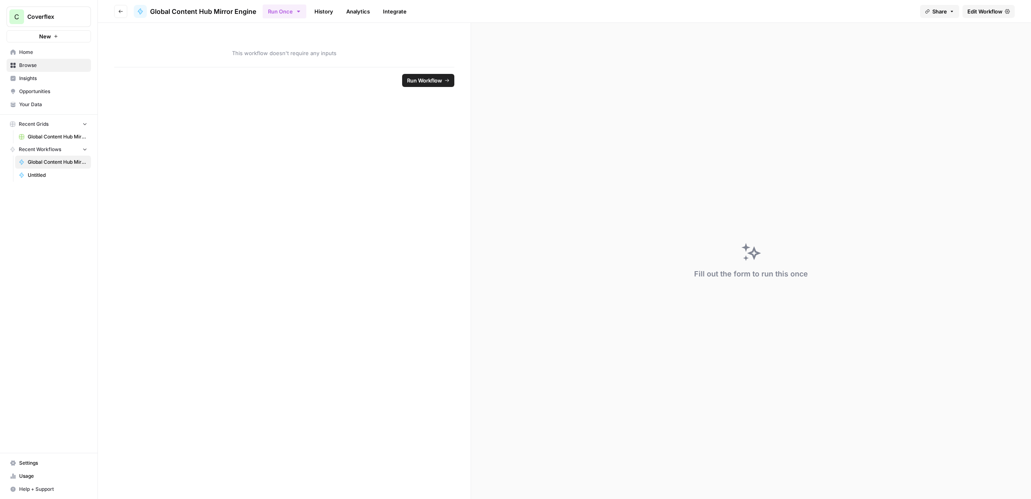
click at [1004, 11] on link "Edit Workflow" at bounding box center [989, 11] width 52 height 13
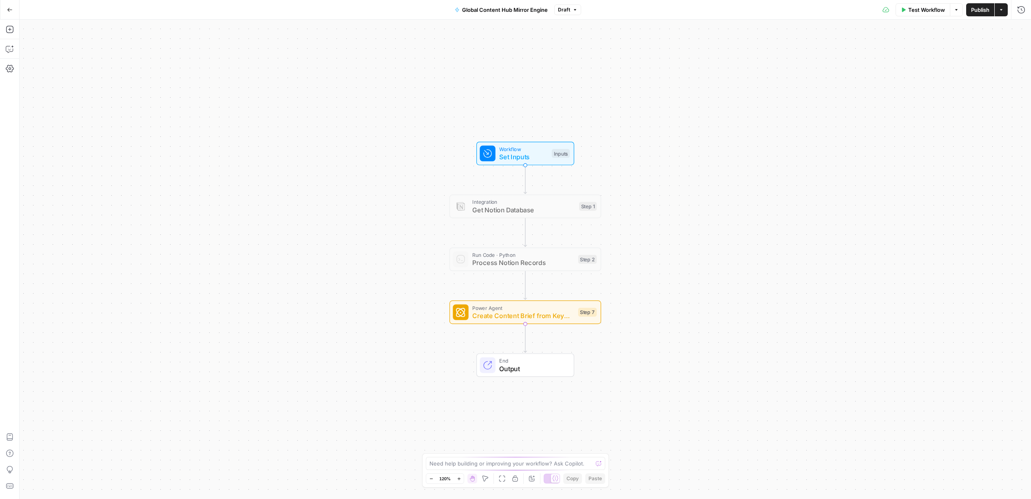
click at [517, 150] on span "Workflow" at bounding box center [523, 149] width 49 height 8
click at [942, 69] on form "Add Field Options" at bounding box center [950, 268] width 163 height 459
click at [942, 57] on span "Add Field" at bounding box center [940, 55] width 24 height 8
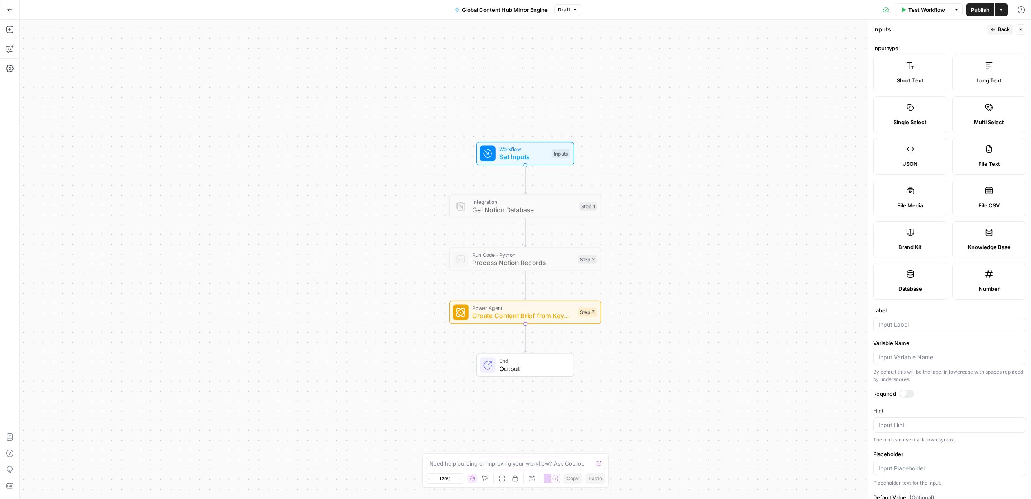
click at [929, 72] on label "Short Text" at bounding box center [911, 73] width 74 height 37
click at [930, 324] on input "Label" at bounding box center [950, 324] width 142 height 8
paste input "primary_keyword"
type input "Primary keyword"
click at [907, 394] on div at bounding box center [907, 393] width 15 height 8
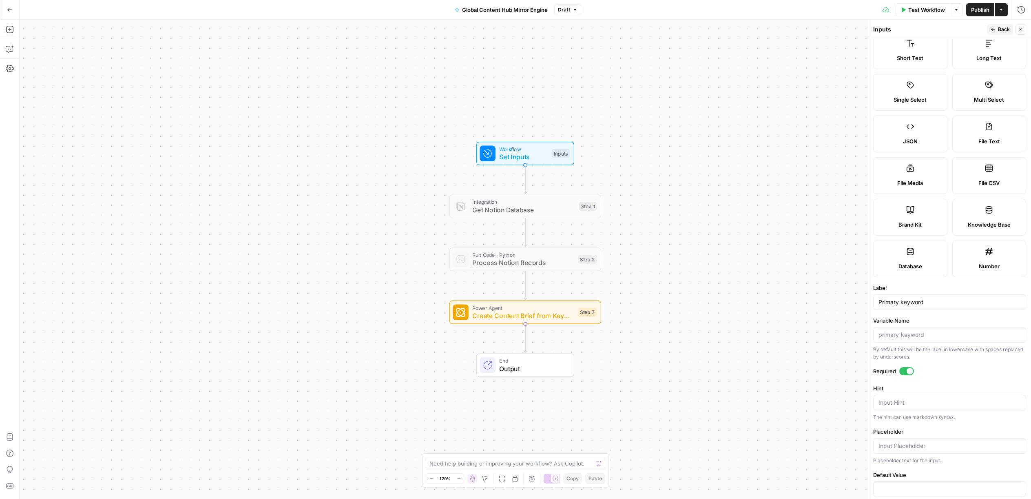
scroll to position [37, 0]
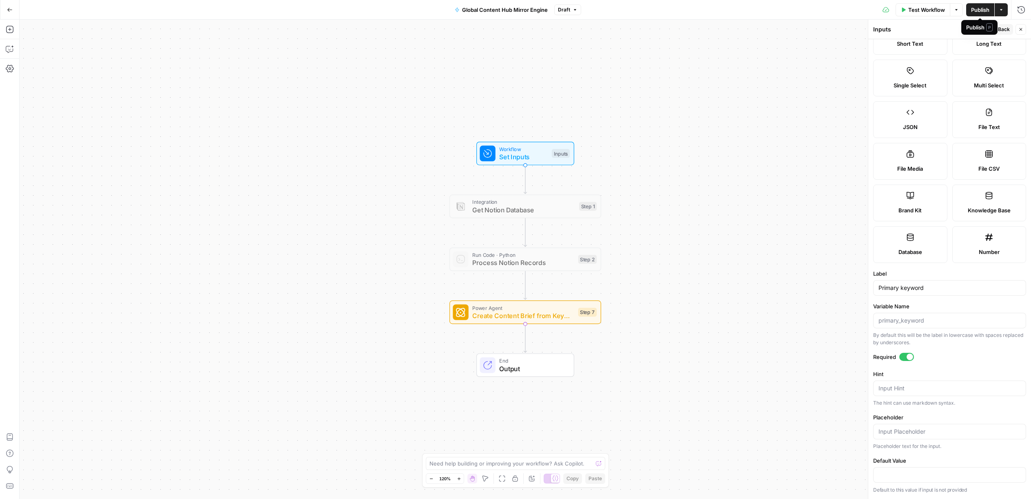
click at [706, 87] on div "Workflow Set Inputs Inputs Integration Get Notion Database Step 1 Run Code · Py…" at bounding box center [526, 259] width 1012 height 479
click at [573, 9] on icon "button" at bounding box center [575, 9] width 5 height 5
click at [775, 43] on div "Workflow Set Inputs Inputs Integration Get Notion Database Step 1 Run Code · Py…" at bounding box center [526, 259] width 1012 height 479
click at [527, 315] on span "Create Content Brief from Keyword" at bounding box center [523, 316] width 102 height 10
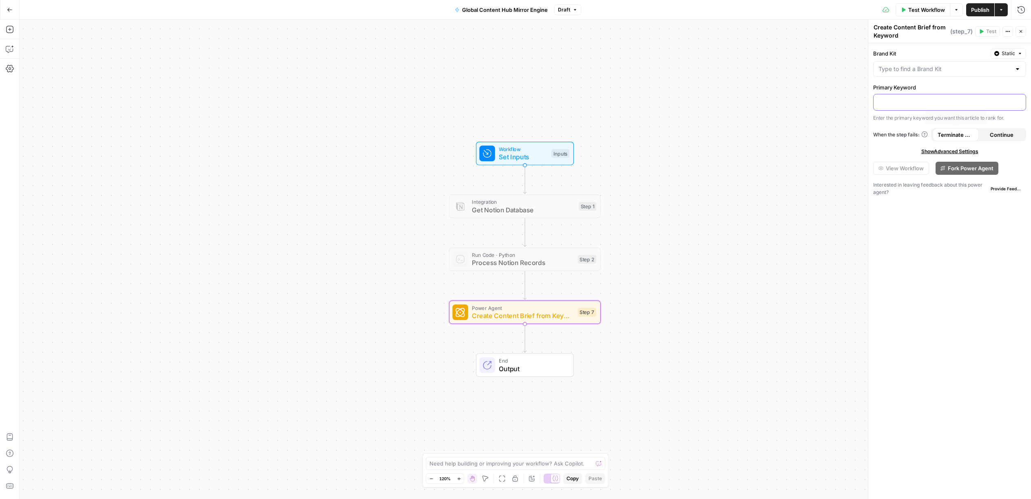
click at [995, 97] on div at bounding box center [950, 102] width 152 height 16
click at [1021, 101] on button "Variables Menu" at bounding box center [1019, 101] width 7 height 7
click at [617, 132] on button "Select variable Primary keyword" at bounding box center [637, 132] width 102 height 13
click at [952, 261] on div "**********" at bounding box center [950, 270] width 163 height 455
click at [522, 370] on span "Output" at bounding box center [532, 369] width 67 height 10
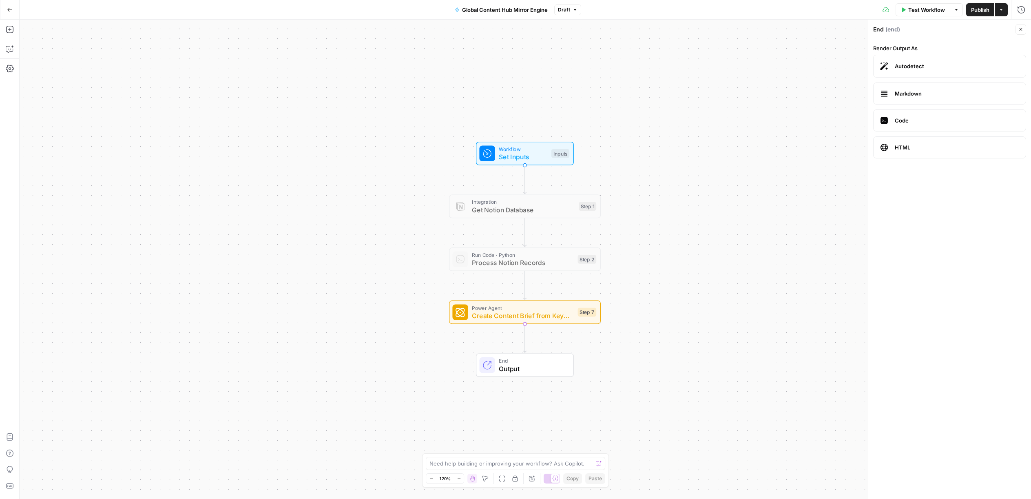
click at [977, 11] on span "Publish" at bounding box center [981, 10] width 18 height 8
click at [956, 12] on button "Options" at bounding box center [956, 9] width 13 height 13
click at [933, 28] on span "Run Test" at bounding box center [934, 29] width 36 height 8
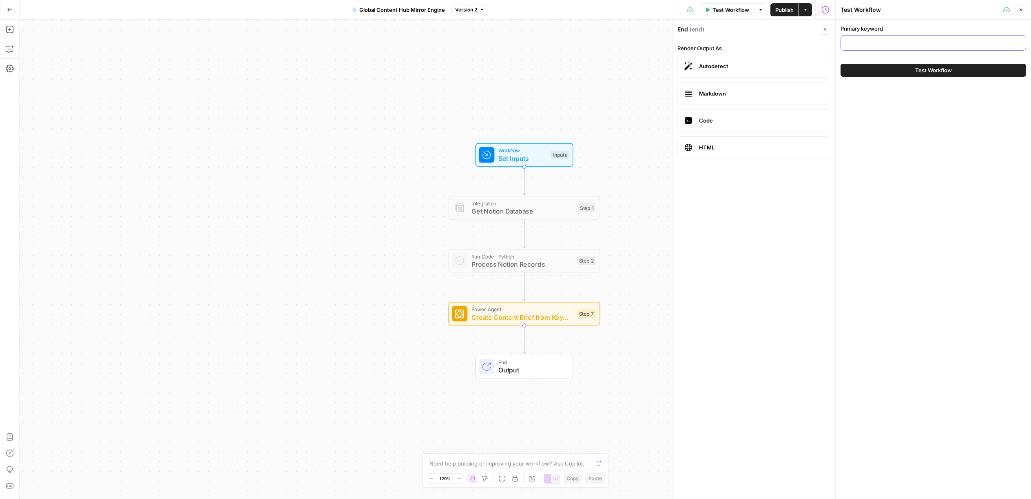
click at [925, 40] on input "Primary keyword" at bounding box center [933, 43] width 175 height 8
type input "coverflex"
click at [841, 64] on button "Test Workflow" at bounding box center [934, 70] width 186 height 13
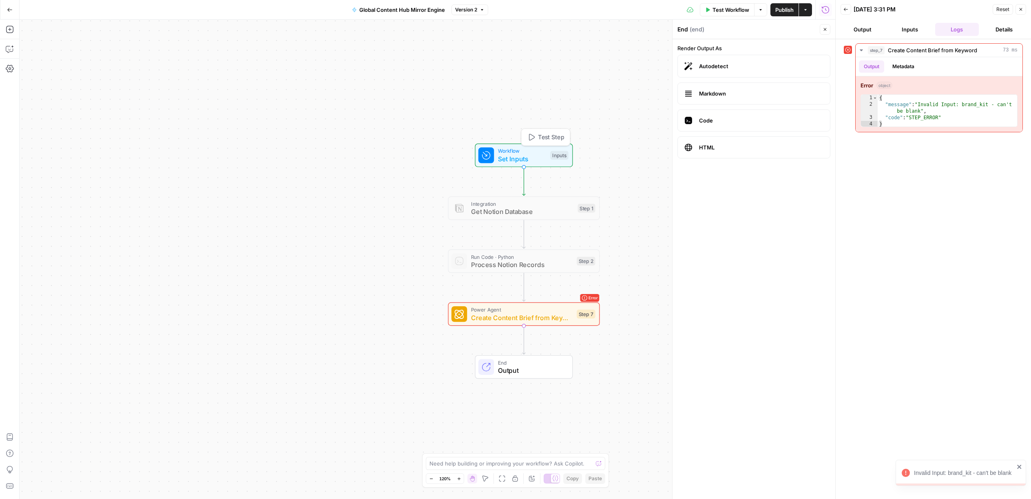
click at [542, 154] on div "Workflow Set Inputs" at bounding box center [522, 155] width 49 height 17
click at [858, 31] on button "Output" at bounding box center [863, 29] width 44 height 13
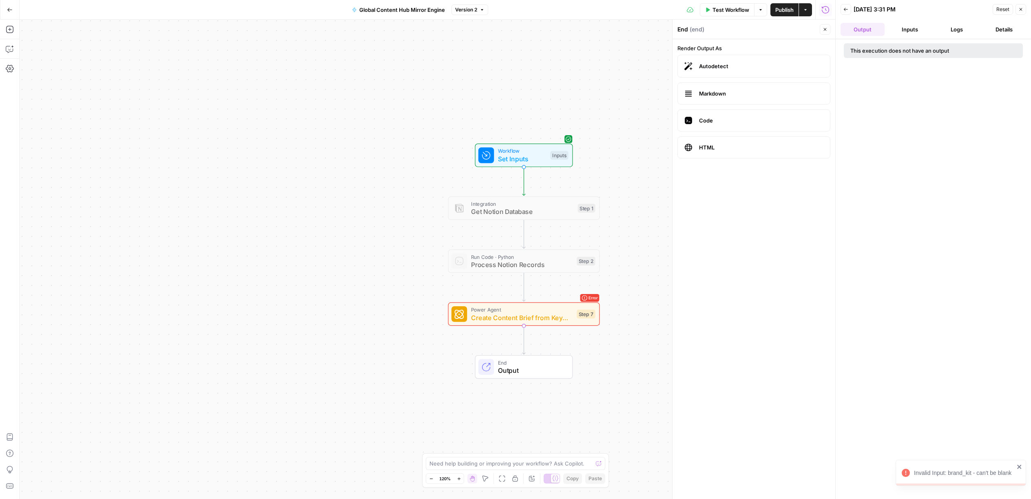
click at [847, 9] on icon "button" at bounding box center [846, 9] width 5 height 5
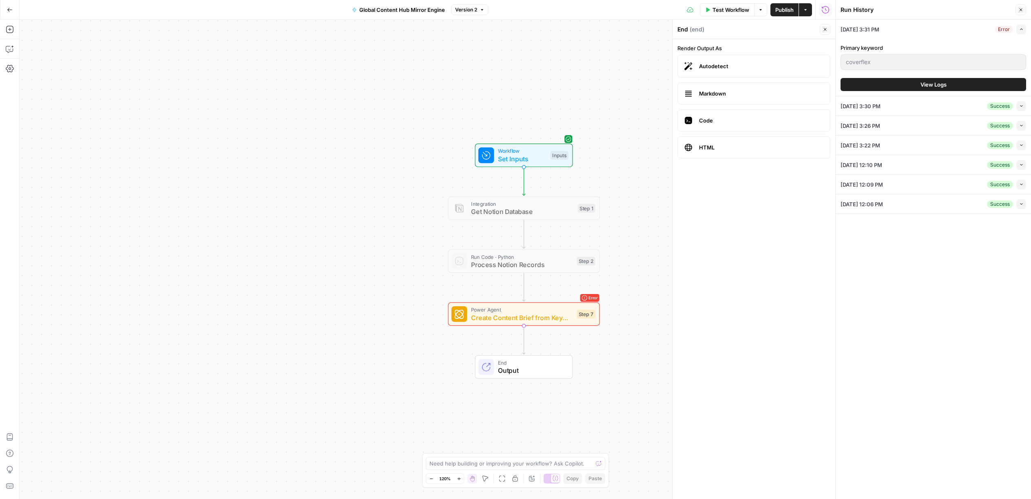
drag, startPoint x: 830, startPoint y: 30, endPoint x: 816, endPoint y: 32, distance: 14.1
click at [830, 30] on button "Close" at bounding box center [825, 29] width 11 height 11
click at [1020, 12] on icon "button" at bounding box center [1021, 9] width 5 height 5
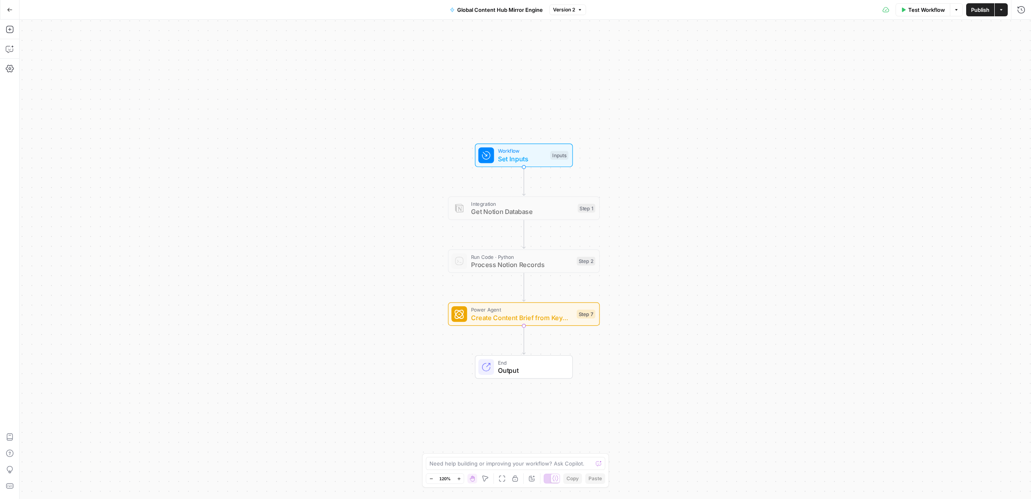
click at [540, 162] on span "Set Inputs" at bounding box center [522, 159] width 49 height 10
click at [538, 161] on span "Set Inputs" at bounding box center [522, 159] width 49 height 10
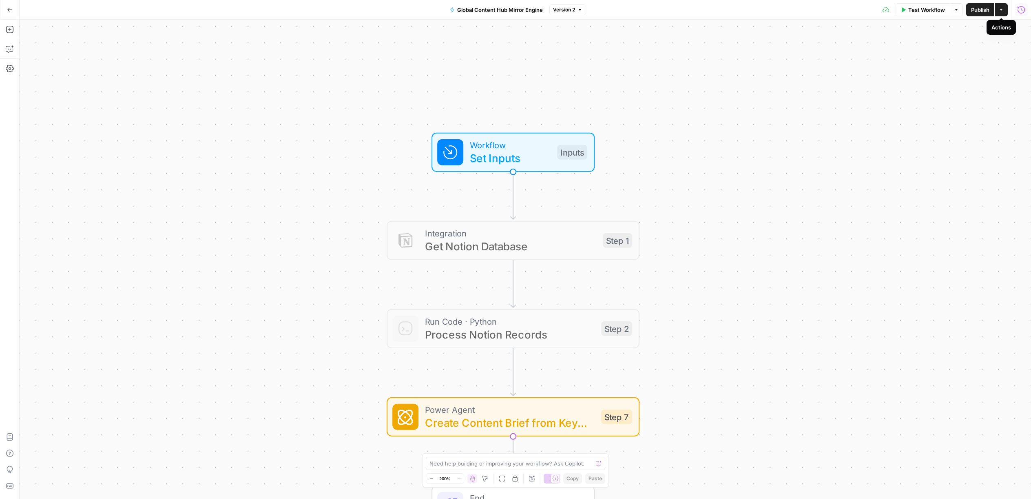
click at [1018, 9] on icon "button" at bounding box center [1022, 10] width 8 height 8
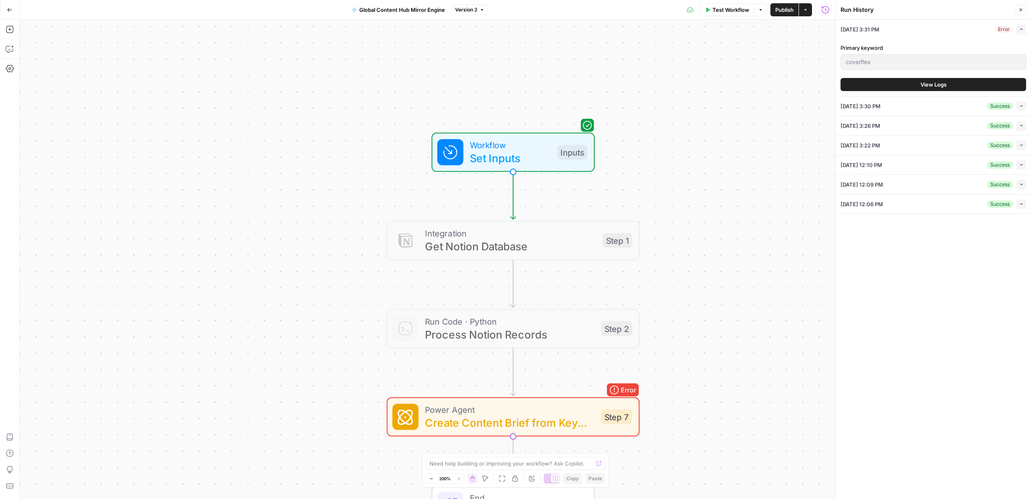
click at [8, 12] on icon "button" at bounding box center [10, 10] width 6 height 6
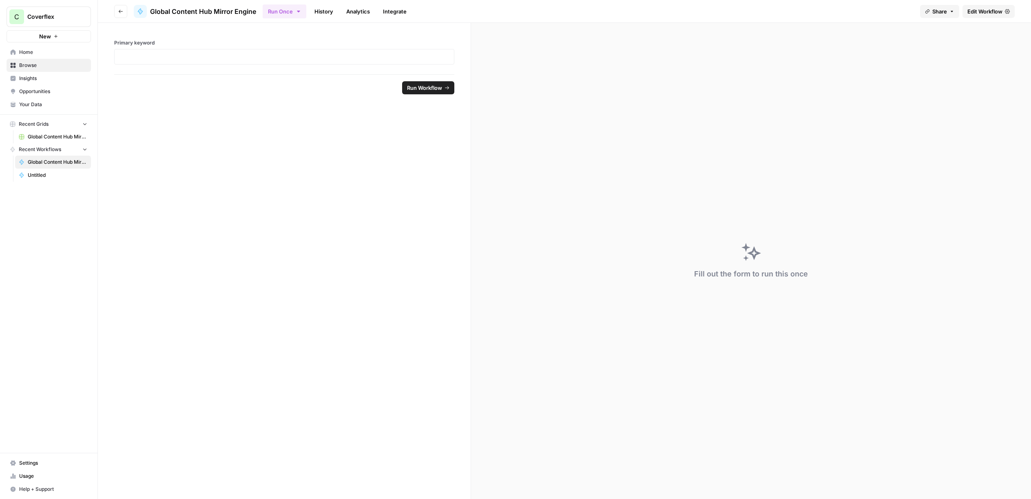
click at [1012, 13] on link "Edit Workflow" at bounding box center [989, 11] width 52 height 13
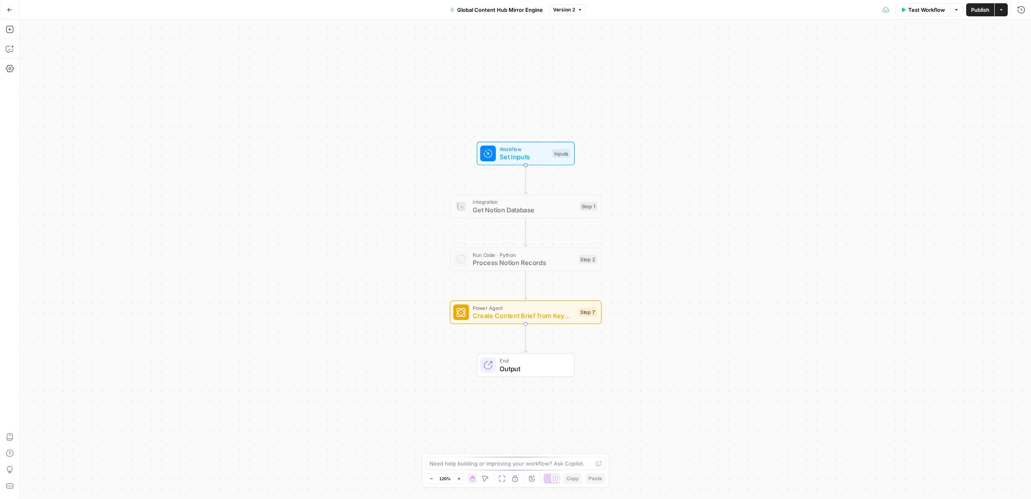
drag, startPoint x: 535, startPoint y: 151, endPoint x: 980, endPoint y: 92, distance: 449.4
click at [534, 151] on span "Workflow" at bounding box center [524, 149] width 49 height 8
click at [531, 156] on span "Set Inputs" at bounding box center [523, 157] width 49 height 10
click at [532, 156] on span "Set Inputs" at bounding box center [523, 157] width 49 height 10
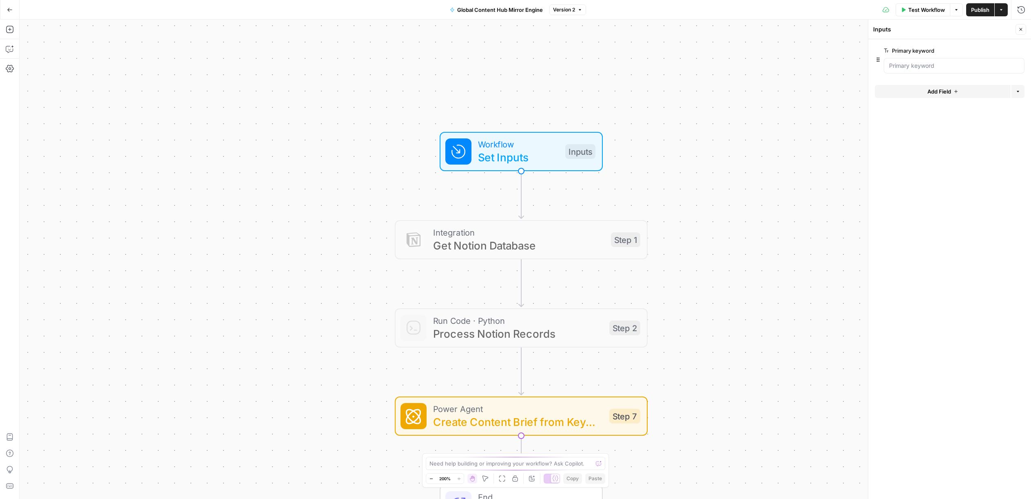
click at [549, 408] on span "Power Agent" at bounding box center [518, 408] width 170 height 13
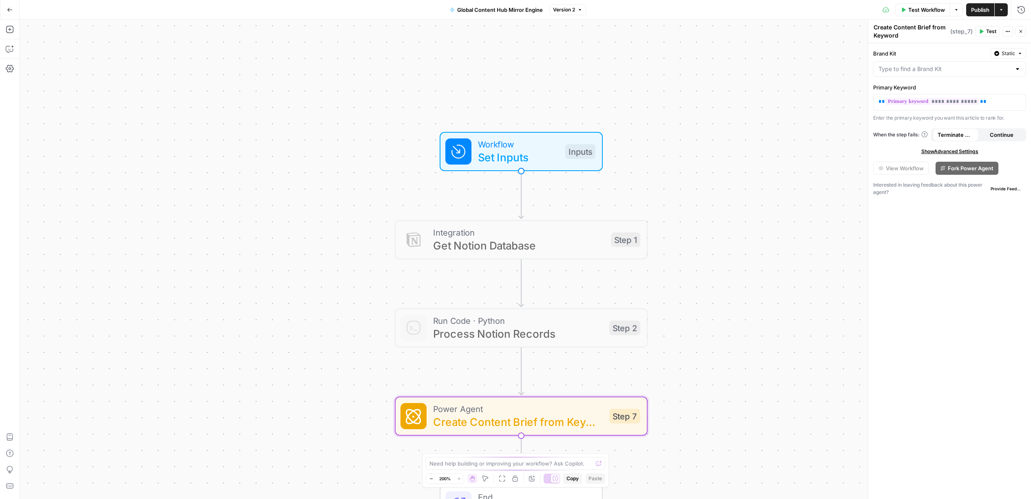
click at [1017, 68] on div at bounding box center [1018, 69] width 7 height 8
drag, startPoint x: 927, startPoint y: 93, endPoint x: 971, endPoint y: 216, distance: 129.8
click at [927, 93] on button "Coverflex PT ID: 4436" at bounding box center [950, 93] width 146 height 19
type input "Coverflex PT"
click at [970, 252] on div "**********" at bounding box center [950, 270] width 163 height 455
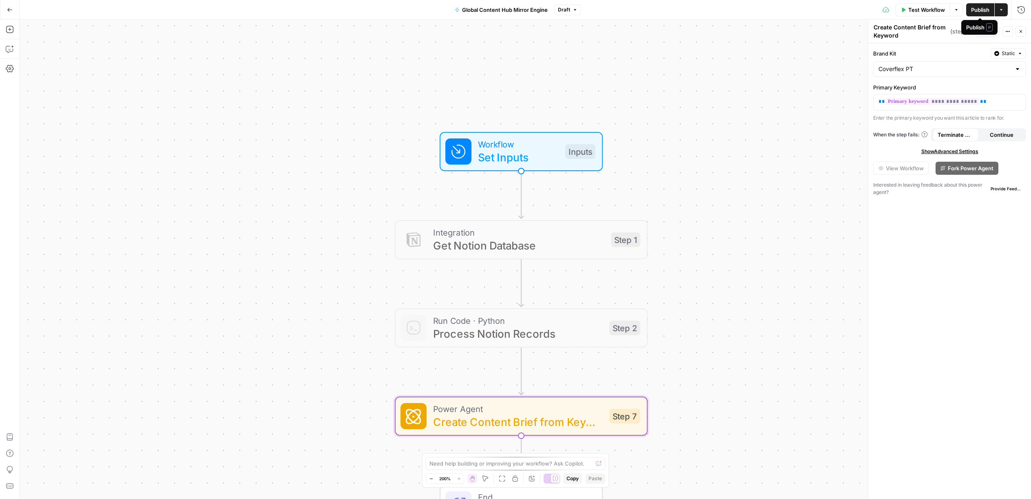
click at [985, 6] on span "Publish" at bounding box center [981, 10] width 18 height 8
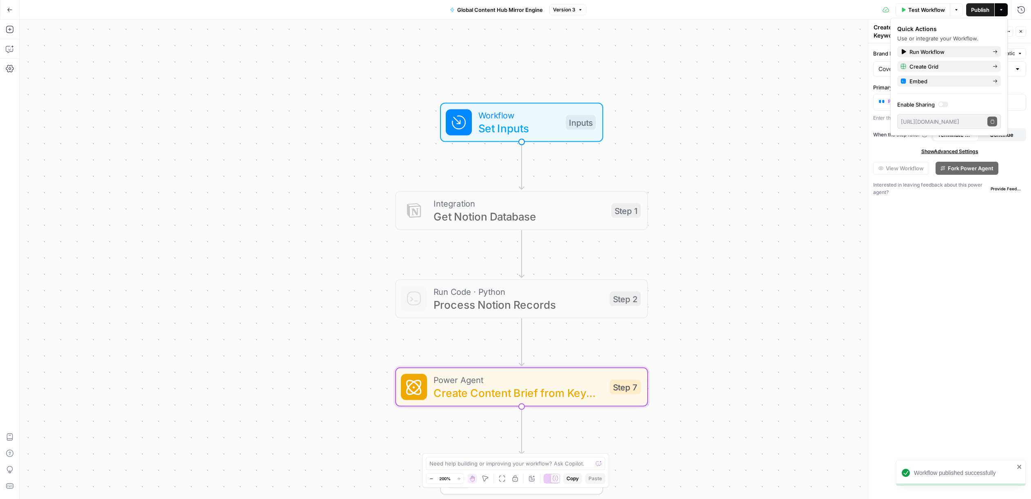
click at [945, 105] on div at bounding box center [943, 105] width 10 height 6
click at [994, 121] on icon "button" at bounding box center [992, 121] width 3 height 4
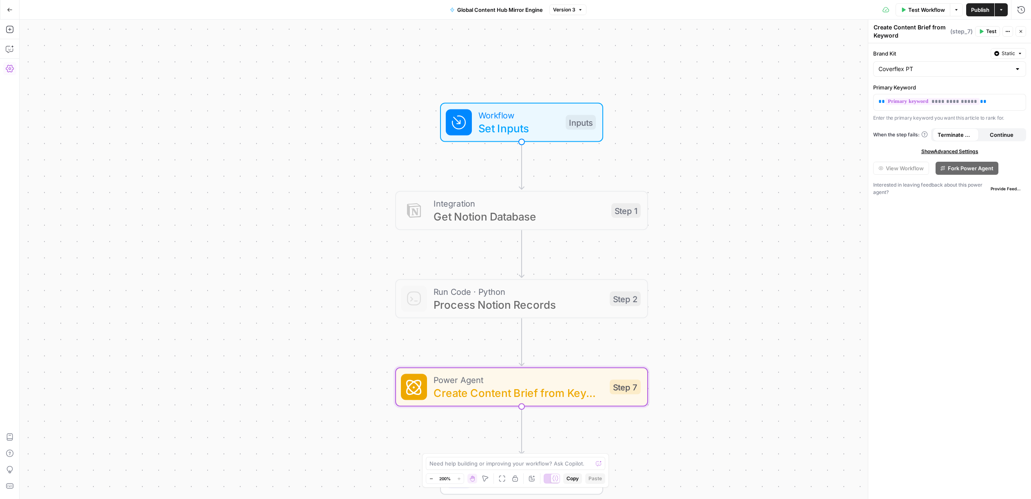
click at [6, 66] on icon "button" at bounding box center [10, 68] width 8 height 8
click at [11, 7] on icon "button" at bounding box center [10, 10] width 6 height 6
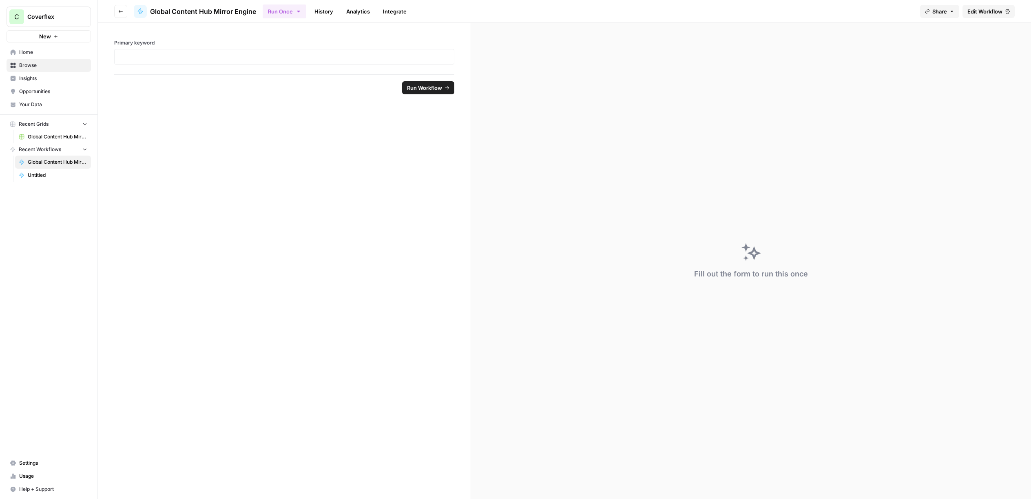
click at [39, 463] on span "Settings" at bounding box center [53, 462] width 68 height 7
click at [376, 52] on div at bounding box center [284, 57] width 340 height 16
click at [375, 54] on p at bounding box center [285, 57] width 330 height 8
click at [432, 89] on span "Run Workflow" at bounding box center [424, 88] width 35 height 8
click at [152, 88] on span "History" at bounding box center [156, 88] width 19 height 8
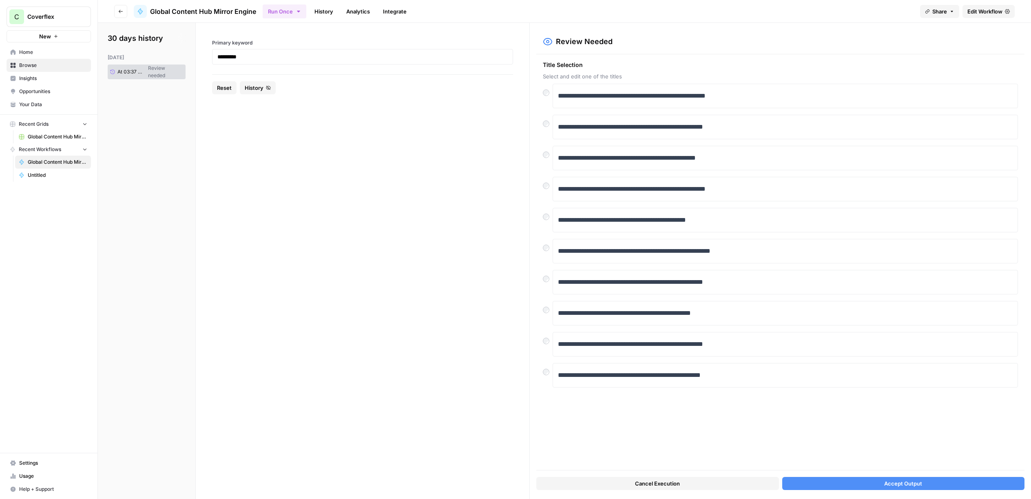
click at [985, 11] on span "Edit Workflow" at bounding box center [985, 11] width 35 height 8
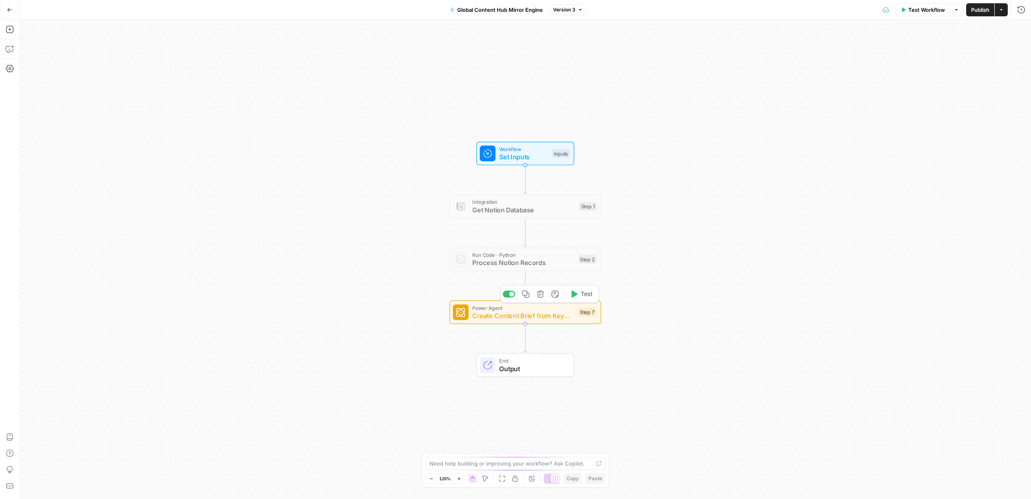
click at [549, 315] on span "Create Content Brief from Keyword" at bounding box center [523, 316] width 102 height 10
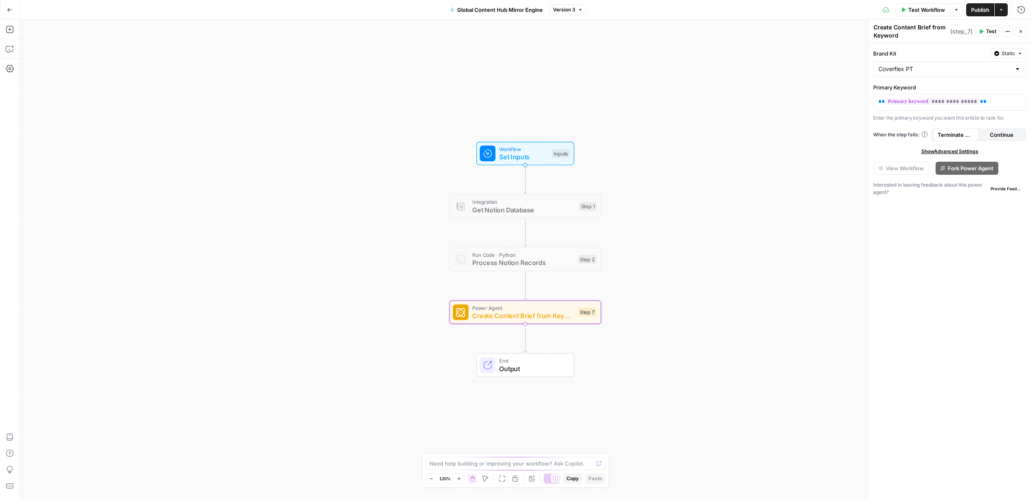
click at [933, 153] on div "Forking Power Agents is currently in beta. Please reach out to your AirOps Sale…" at bounding box center [902, 138] width 114 height 31
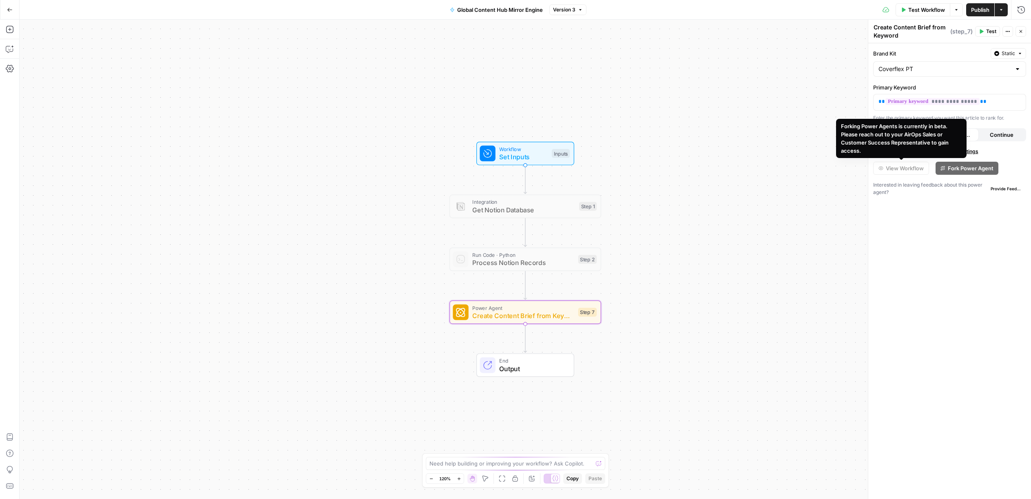
click at [972, 149] on span "Show Advanced Settings" at bounding box center [950, 151] width 57 height 7
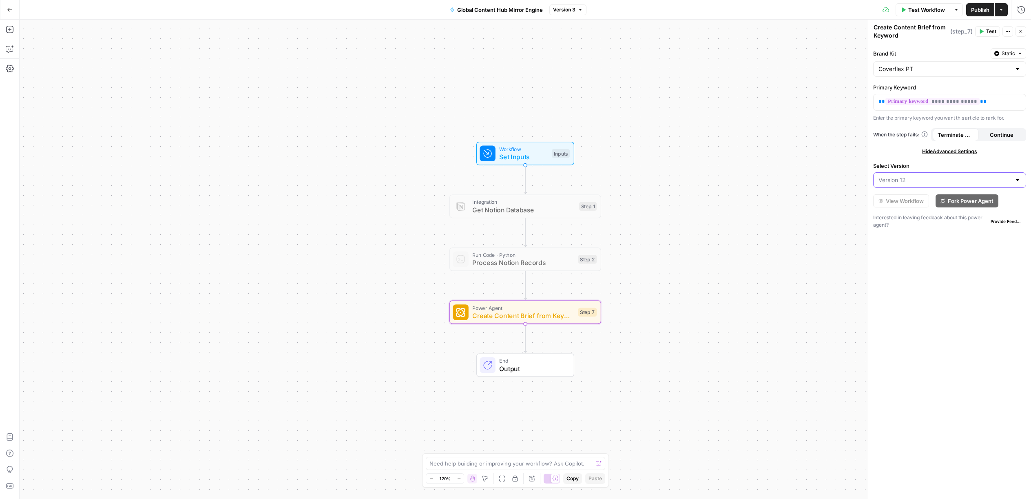
click at [956, 177] on input "Select Version" at bounding box center [945, 180] width 133 height 8
type input "Version 12"
click at [957, 394] on div "**********" at bounding box center [950, 270] width 163 height 455
click at [1019, 53] on icon "button" at bounding box center [1020, 53] width 5 height 5
drag, startPoint x: 1019, startPoint y: 53, endPoint x: 1017, endPoint y: 65, distance: 12.4
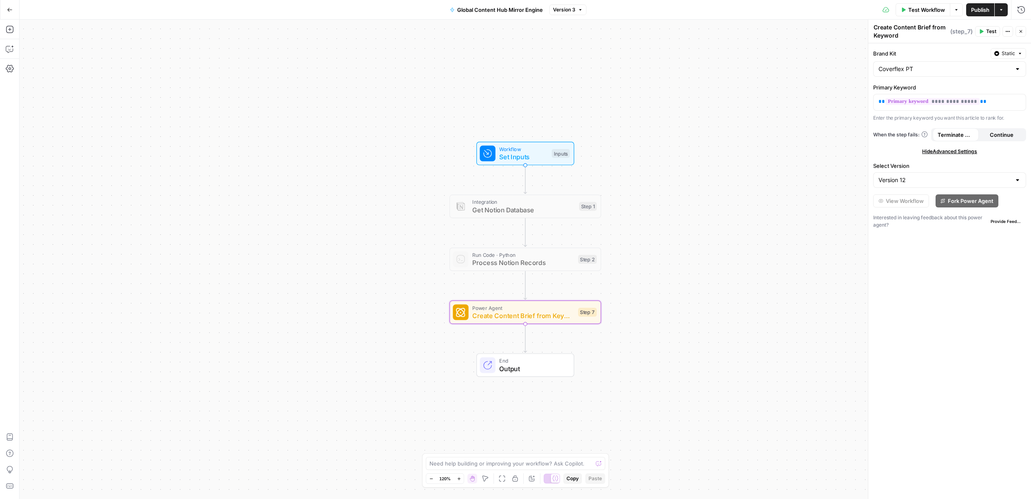
click at [1019, 53] on icon "button" at bounding box center [1020, 53] width 5 height 5
click at [976, 303] on div "**********" at bounding box center [950, 270] width 163 height 455
click at [1010, 33] on div "Run History E" at bounding box center [1003, 27] width 47 height 15
click at [1008, 36] on button "Actions" at bounding box center [1008, 31] width 11 height 11
click at [997, 302] on div "**********" at bounding box center [950, 270] width 163 height 455
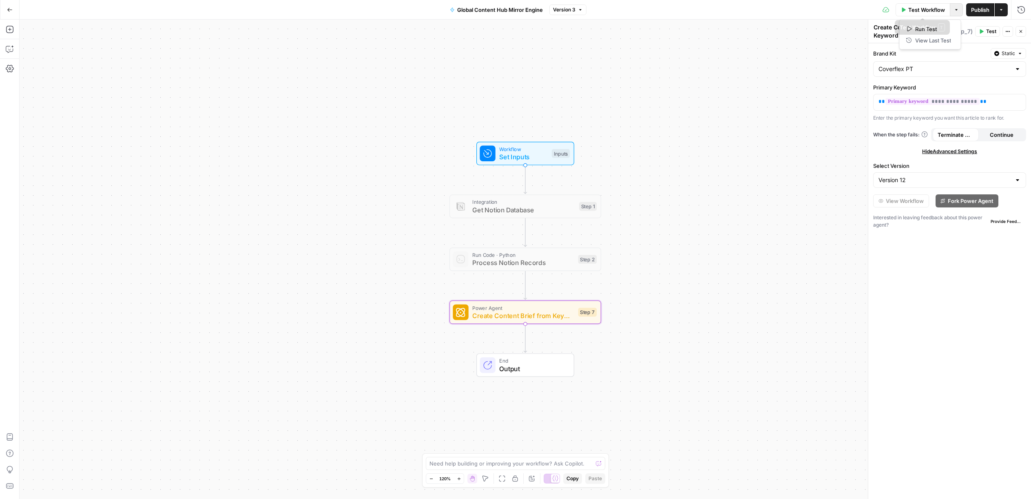
click at [960, 7] on button "Options" at bounding box center [956, 9] width 13 height 13
click at [19, 64] on div "Add Steps Copilot Settings AirOps Academy Help Give Feedback Shortcuts" at bounding box center [10, 259] width 20 height 479
click at [982, 397] on div "**********" at bounding box center [950, 270] width 163 height 455
click at [16, 11] on button "Go Back" at bounding box center [9, 9] width 15 height 15
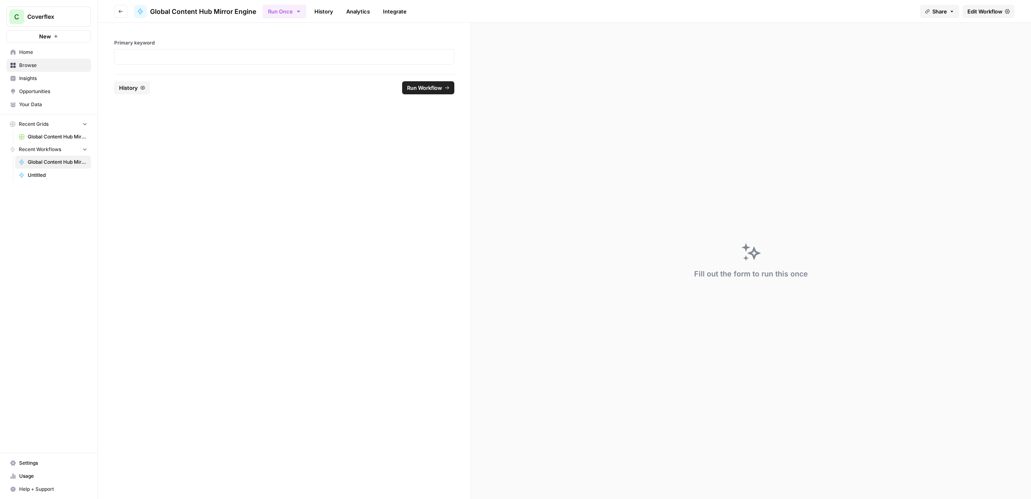
click at [355, 15] on link "Analytics" at bounding box center [358, 11] width 33 height 13
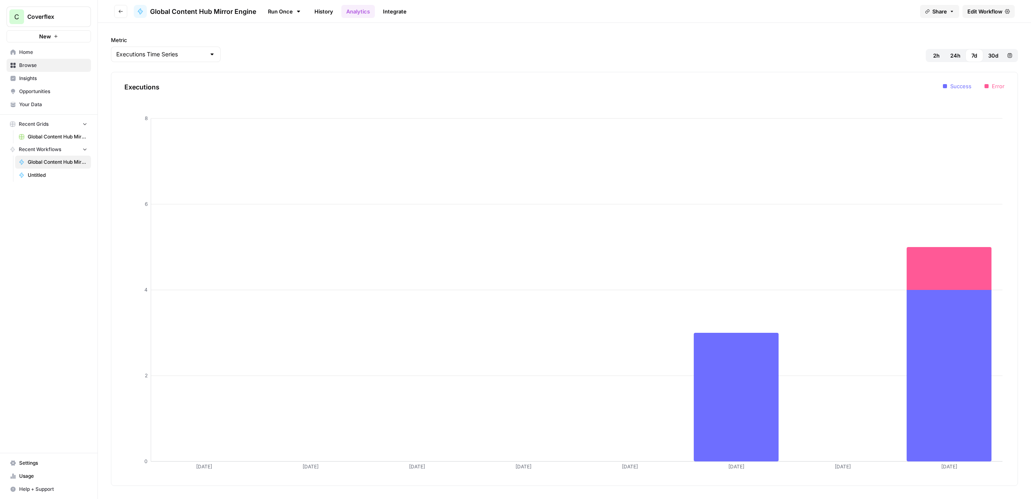
click at [321, 15] on link "History" at bounding box center [324, 11] width 29 height 13
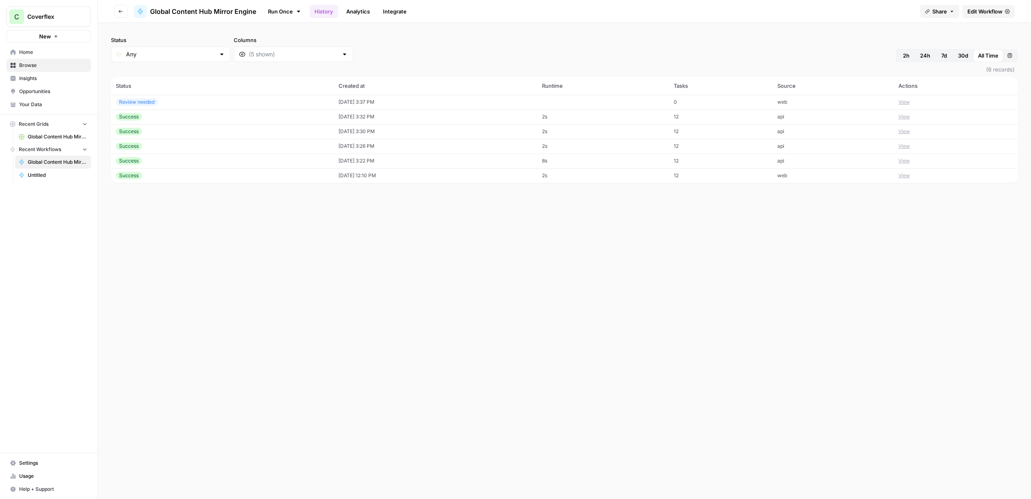
click at [468, 122] on td "[DATE] 3:32 PM" at bounding box center [436, 116] width 204 height 15
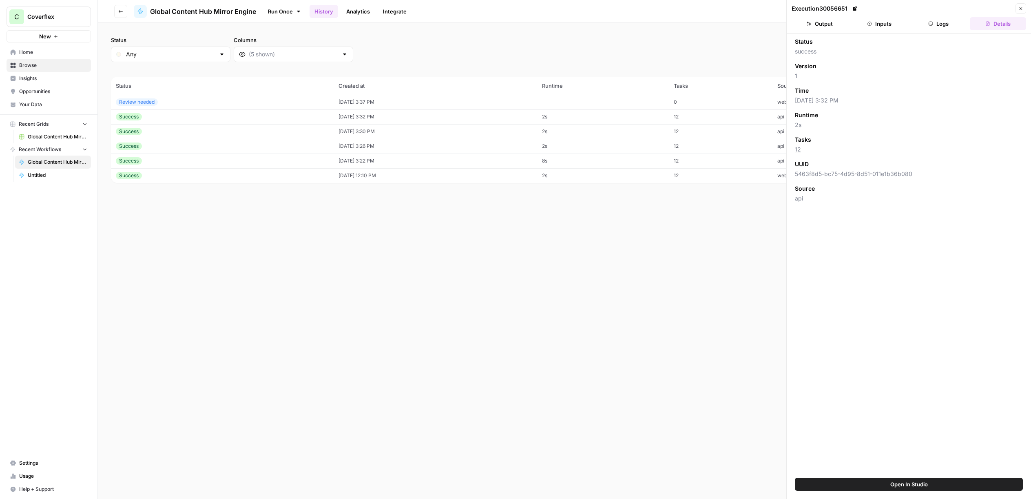
click at [946, 24] on button "Logs" at bounding box center [939, 23] width 56 height 13
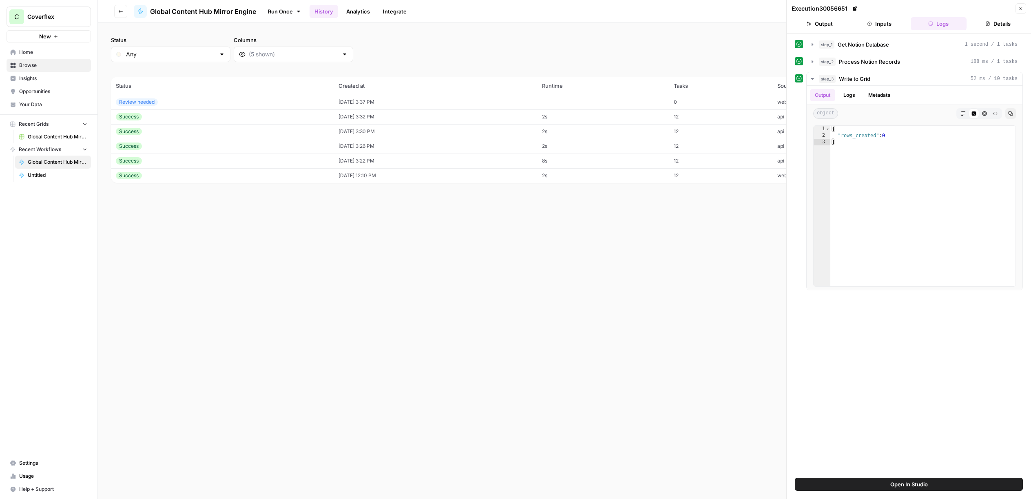
click at [884, 25] on button "Inputs" at bounding box center [880, 23] width 56 height 13
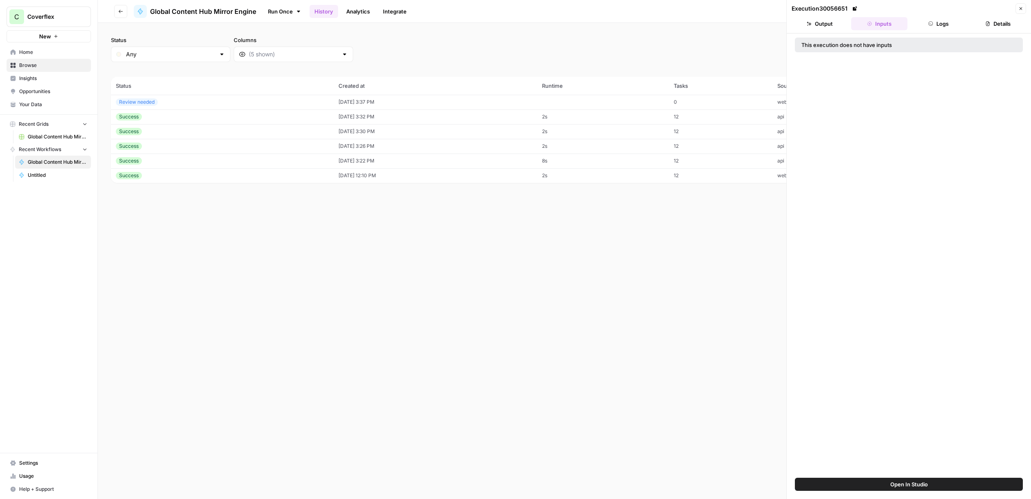
click at [916, 24] on button "Logs" at bounding box center [939, 23] width 56 height 13
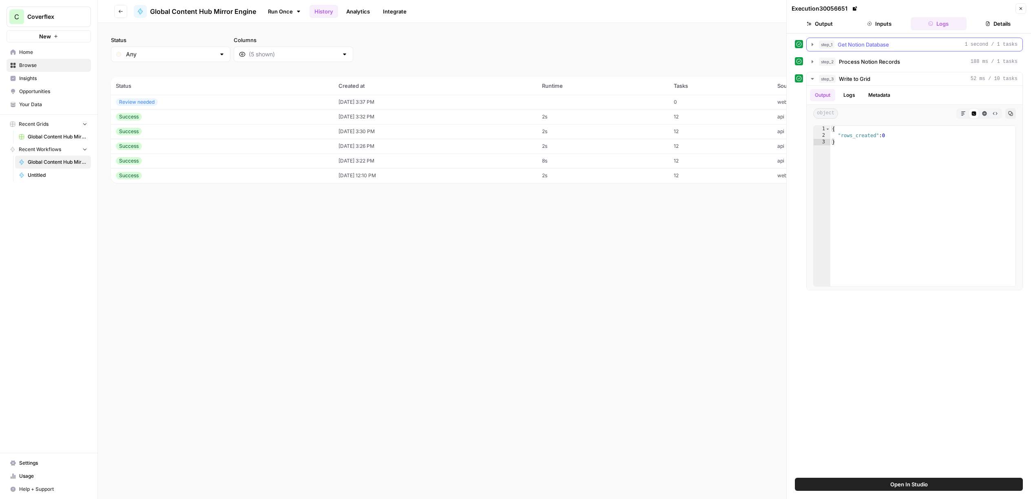
click at [894, 48] on div "step_1 Get Notion Database 1 second / 1 tasks" at bounding box center [918, 44] width 199 height 8
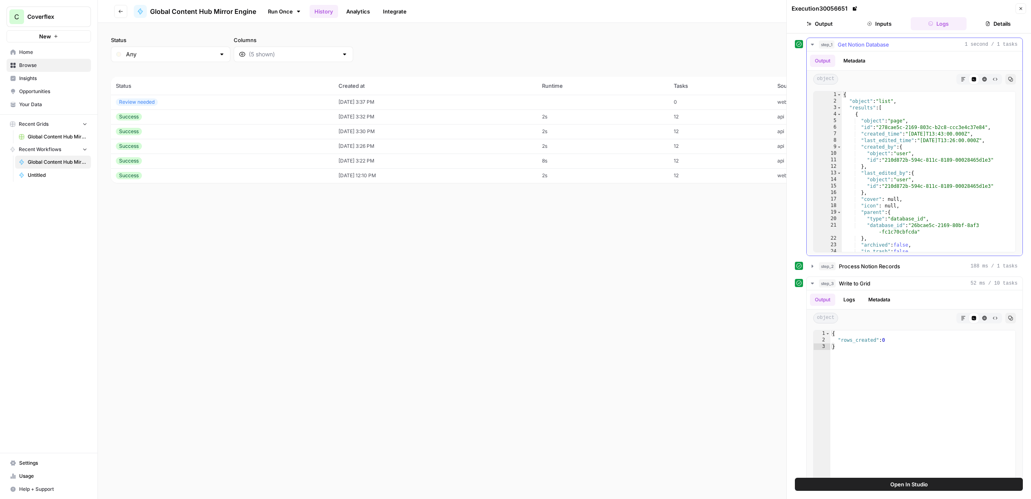
click at [894, 48] on div "step_1 Get Notion Database 1 second / 1 tasks" at bounding box center [918, 44] width 199 height 8
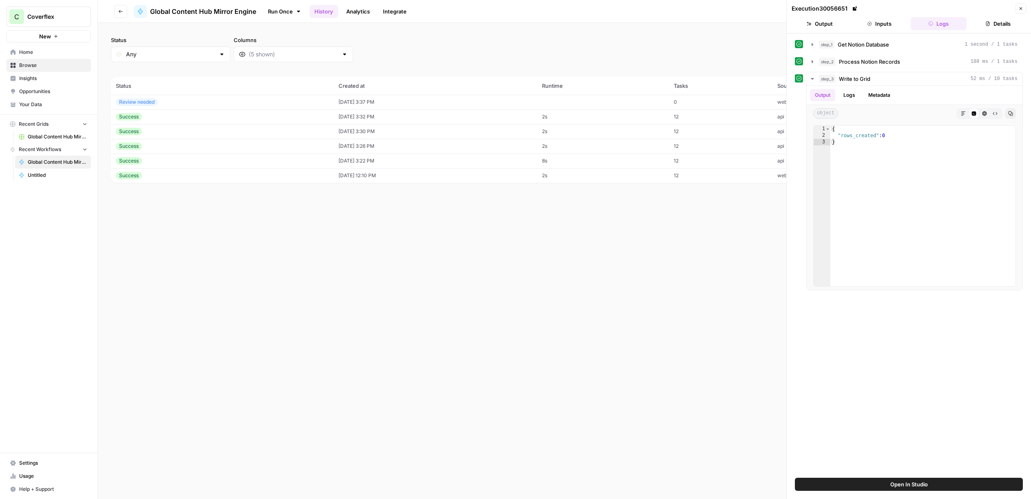
click at [601, 103] on td at bounding box center [603, 102] width 132 height 15
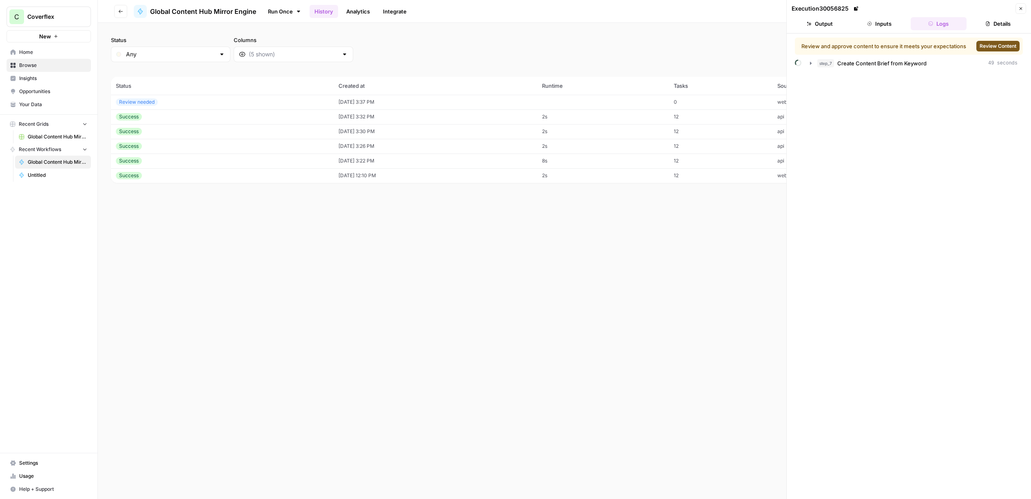
click at [601, 103] on td at bounding box center [603, 102] width 132 height 15
click at [860, 68] on button "step_7 Create Content Brief from Keyword 49 seconds" at bounding box center [913, 63] width 217 height 13
click at [992, 22] on button "Details" at bounding box center [998, 23] width 56 height 13
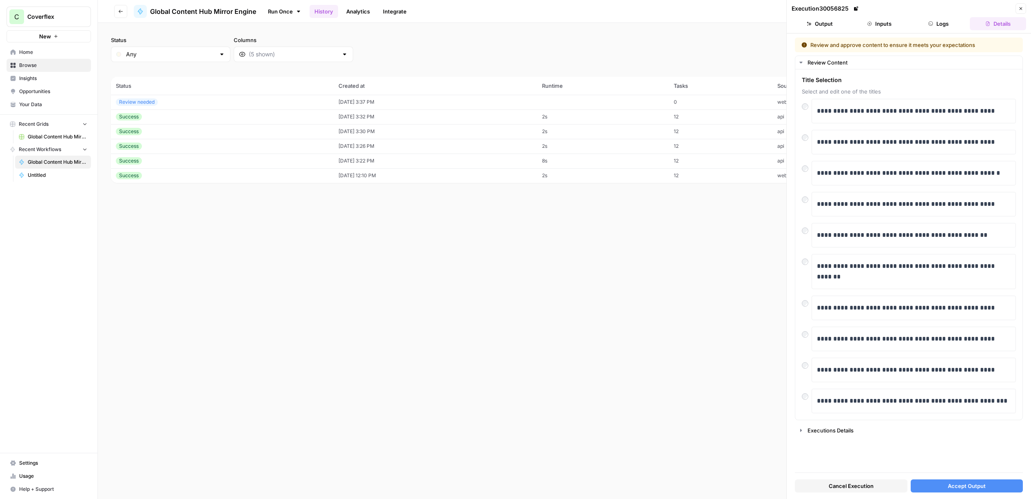
click at [820, 438] on div "**********" at bounding box center [909, 255] width 228 height 435
drag, startPoint x: 823, startPoint y: 434, endPoint x: 848, endPoint y: 411, distance: 33.8
click at [823, 434] on button "Executions Details" at bounding box center [909, 430] width 227 height 13
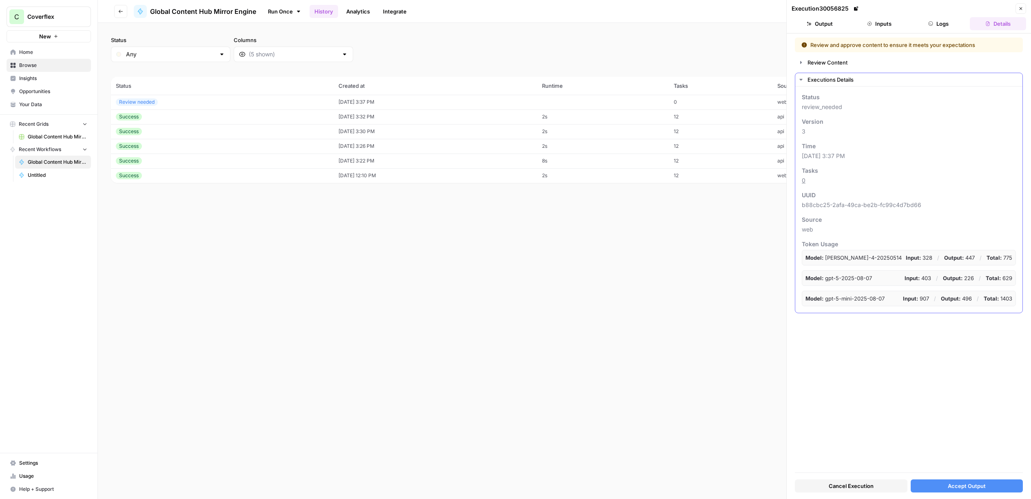
drag, startPoint x: 868, startPoint y: 258, endPoint x: 872, endPoint y: 260, distance: 4.2
click at [868, 258] on p "Model: claude-sonnet-4-20250514" at bounding box center [854, 257] width 96 height 8
click at [938, 24] on button "Logs" at bounding box center [939, 23] width 56 height 13
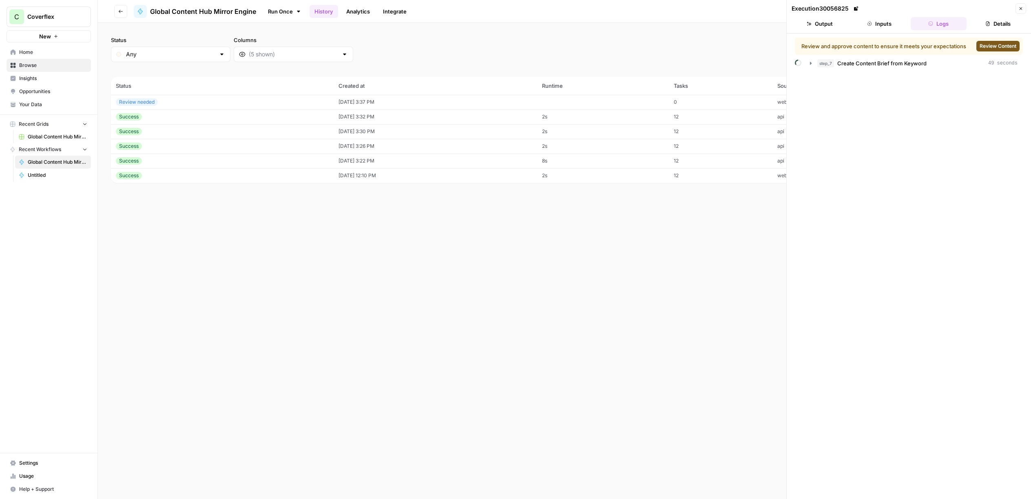
click at [231, 122] on td "Success" at bounding box center [222, 116] width 223 height 15
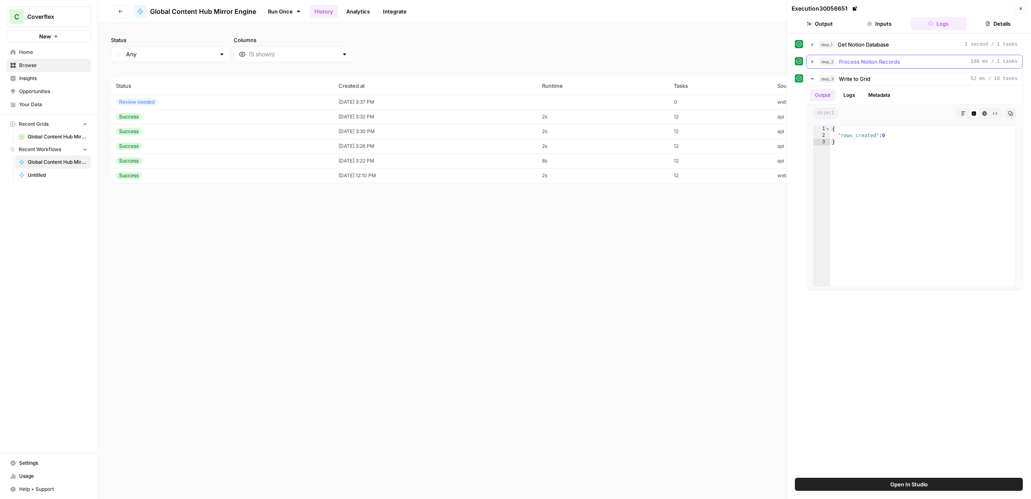
click at [850, 63] on span "Process Notion Records" at bounding box center [869, 62] width 61 height 8
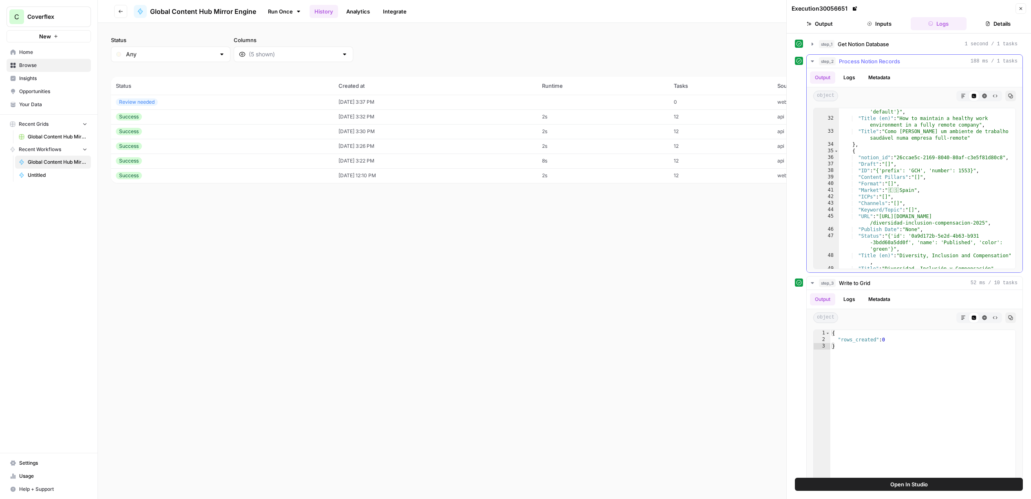
scroll to position [215, 0]
click at [294, 58] on input "Columns" at bounding box center [293, 54] width 89 height 8
click at [410, 41] on div "Status Any Columns 2h 24h 7d 30d All Time Custom range" at bounding box center [564, 49] width 907 height 26
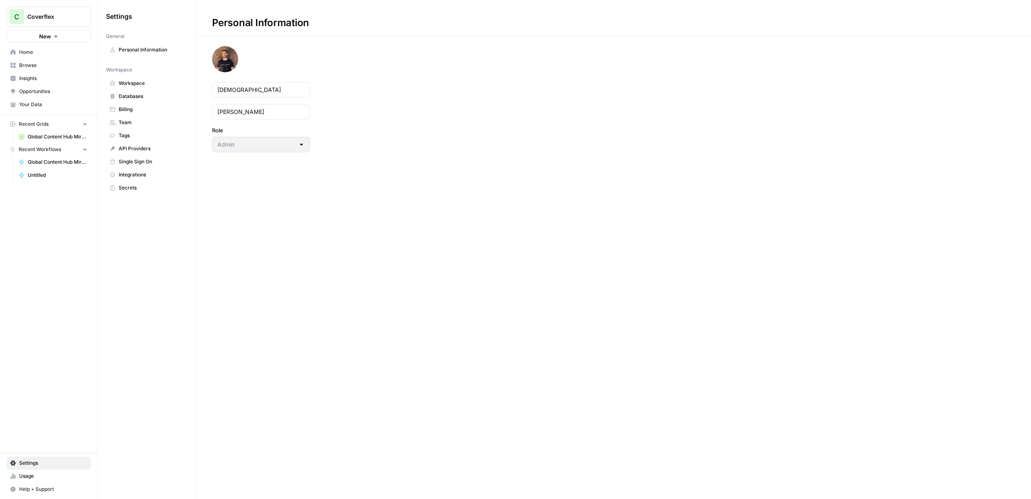
click at [140, 145] on span "API Providers" at bounding box center [151, 148] width 65 height 7
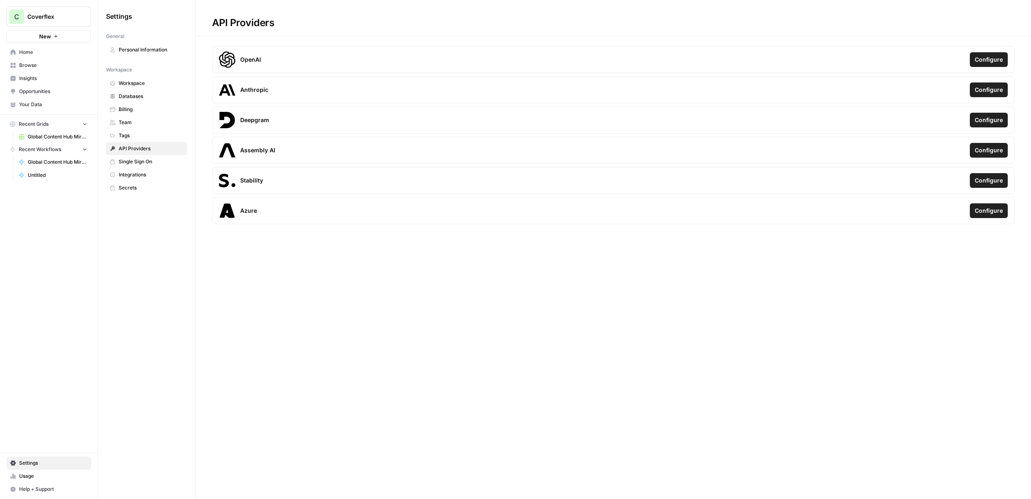
click at [133, 184] on span "Secrets" at bounding box center [151, 187] width 65 height 7
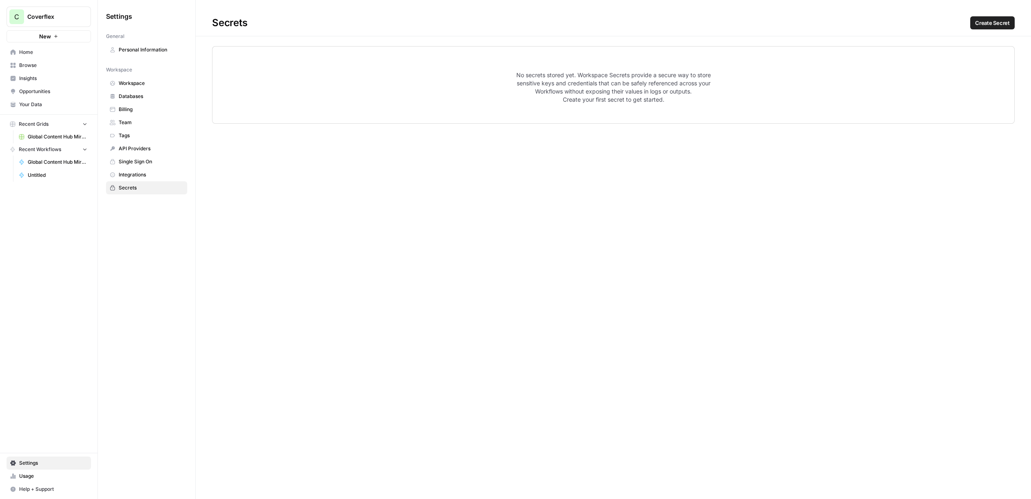
click at [135, 167] on link "Single Sign On" at bounding box center [146, 161] width 81 height 13
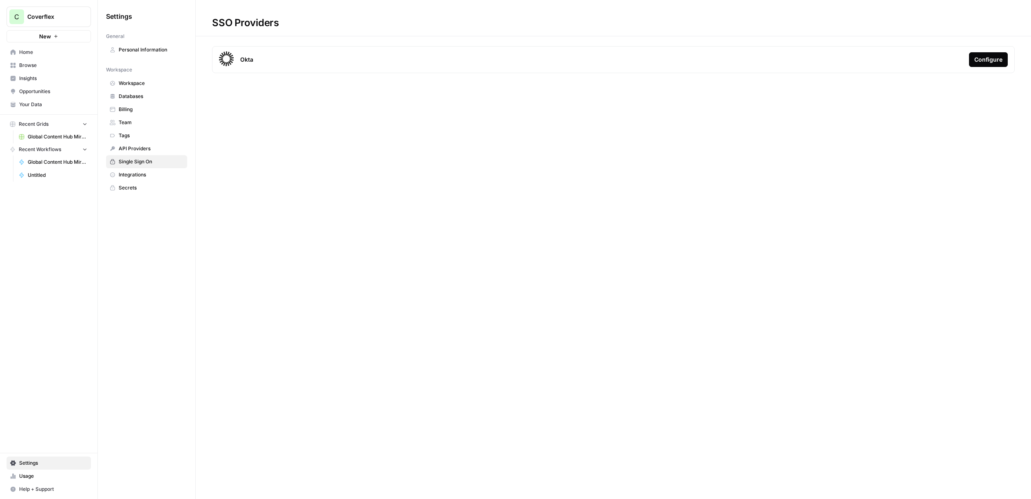
click at [151, 50] on span "Personal Information" at bounding box center [151, 49] width 65 height 7
click at [142, 79] on link "Workspace" at bounding box center [146, 83] width 81 height 13
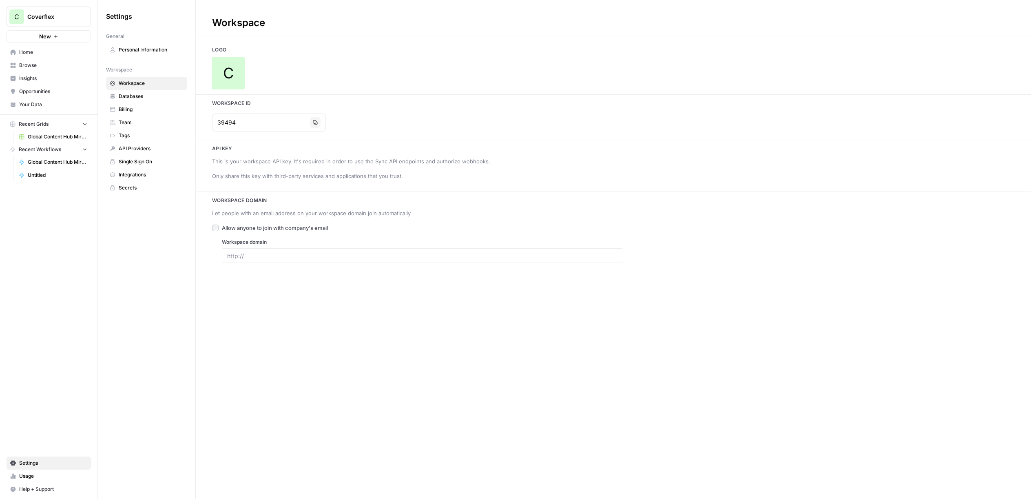
type input "[DOMAIN_NAME][URL]"
click at [309, 195] on icon "button" at bounding box center [309, 195] width 5 height 5
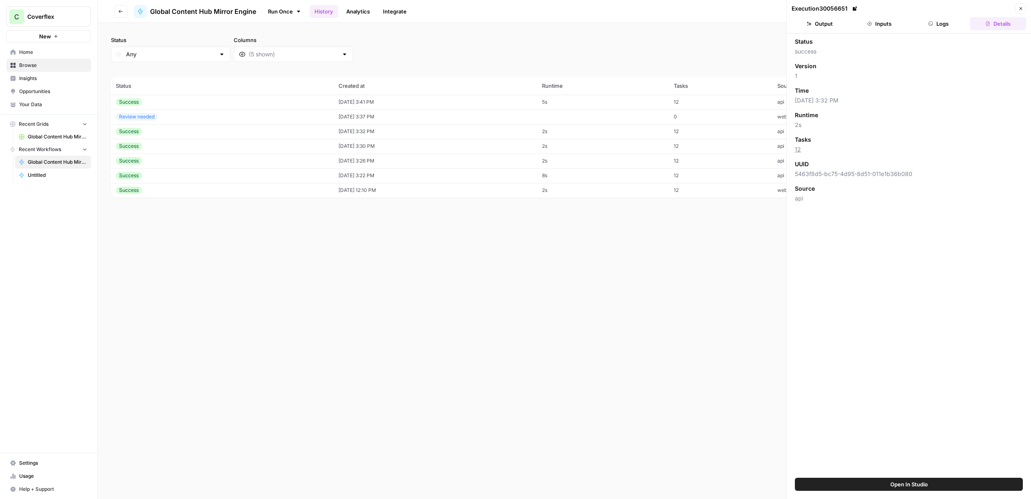
click at [417, 104] on td "09/25/25 at 3:41 PM" at bounding box center [436, 102] width 204 height 15
click at [874, 20] on button "Inputs" at bounding box center [880, 23] width 56 height 13
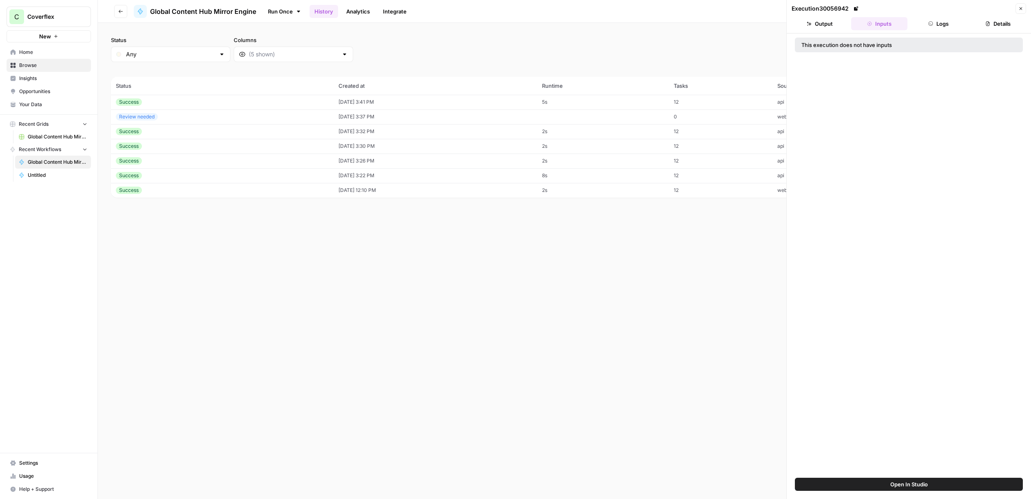
click at [835, 22] on button "Output" at bounding box center [820, 23] width 56 height 13
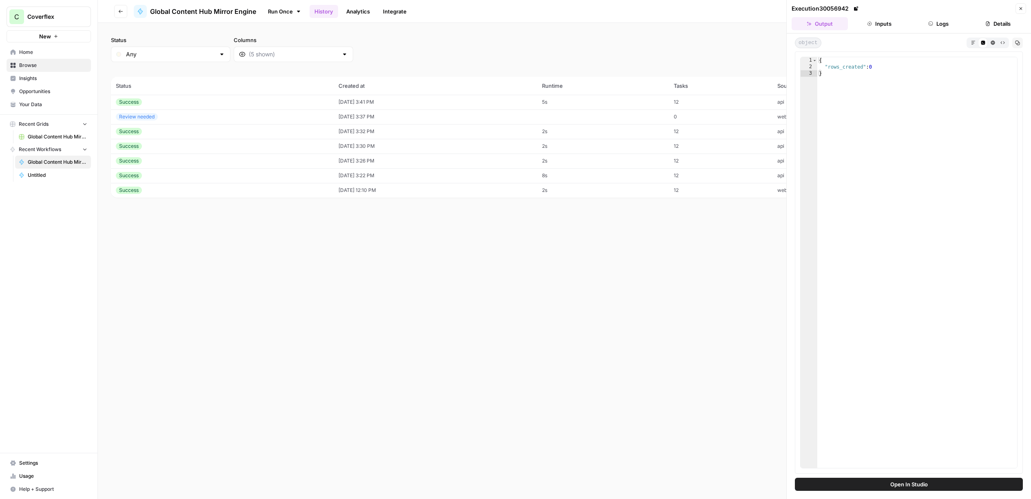
drag, startPoint x: 868, startPoint y: 22, endPoint x: 901, endPoint y: 23, distance: 32.6
click at [868, 22] on icon "button" at bounding box center [869, 23] width 5 height 5
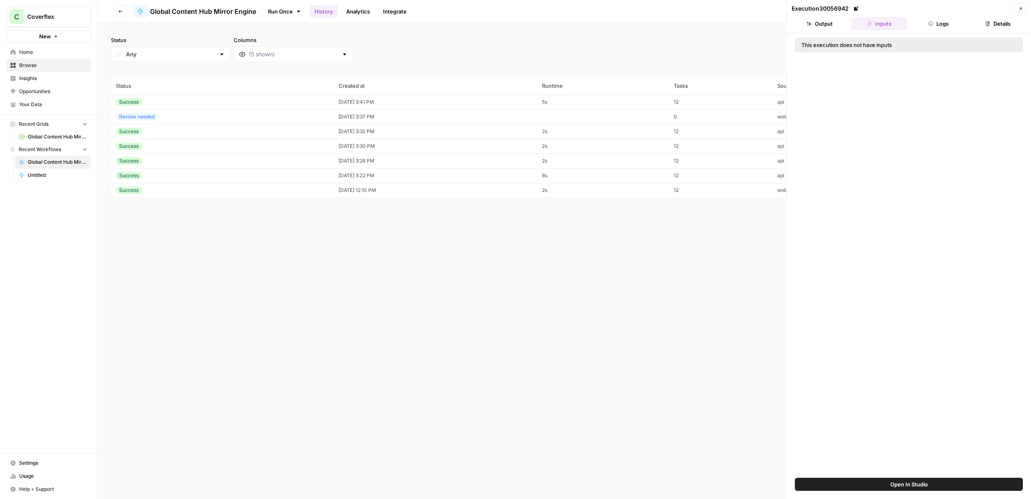
click at [920, 23] on button "Logs" at bounding box center [939, 23] width 56 height 13
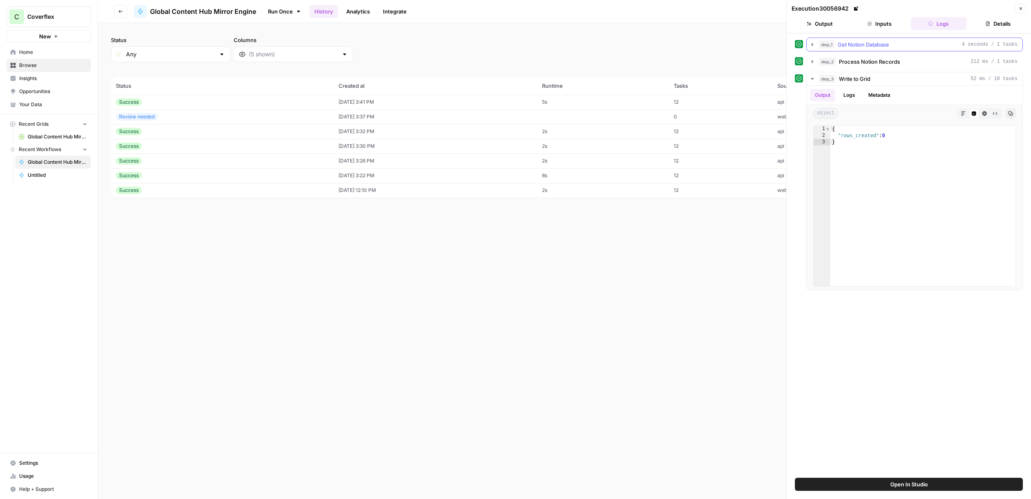
click at [902, 44] on div "step_1 Get Notion Database 4 seconds / 1 tasks" at bounding box center [918, 44] width 199 height 8
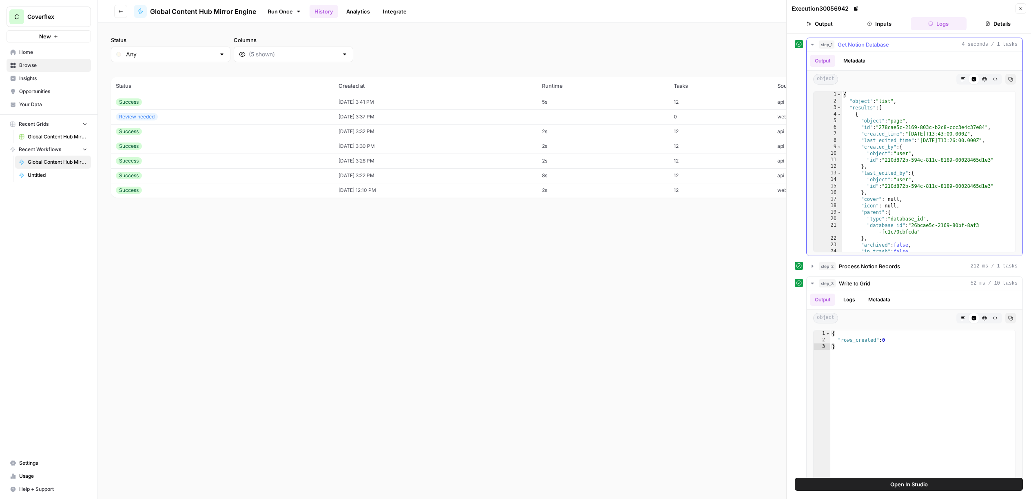
click at [900, 44] on div "step_1 Get Notion Database 4 seconds / 1 tasks" at bounding box center [918, 44] width 199 height 8
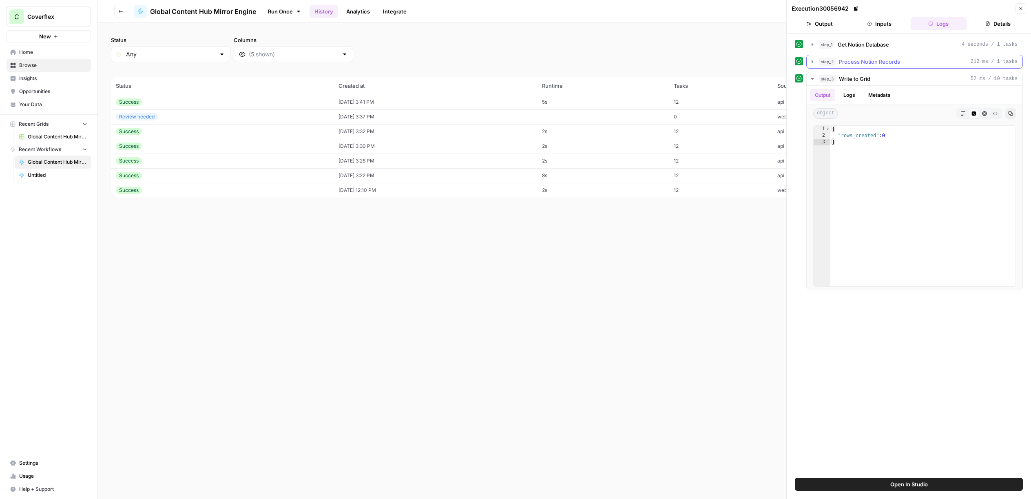
click at [903, 59] on div "step_2 Process Notion Records 212 ms / 1 tasks" at bounding box center [918, 62] width 199 height 8
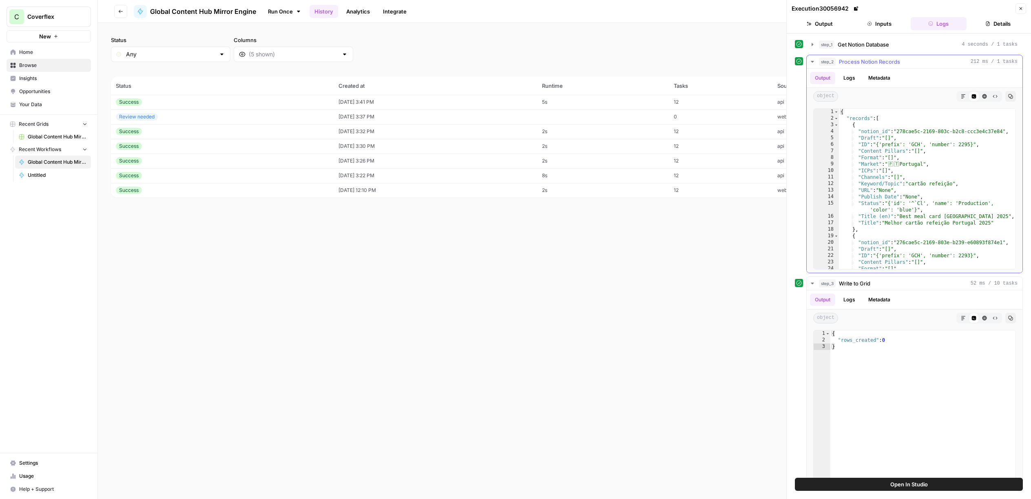
click at [906, 58] on div "step_2 Process Notion Records 212 ms / 1 tasks" at bounding box center [918, 62] width 199 height 8
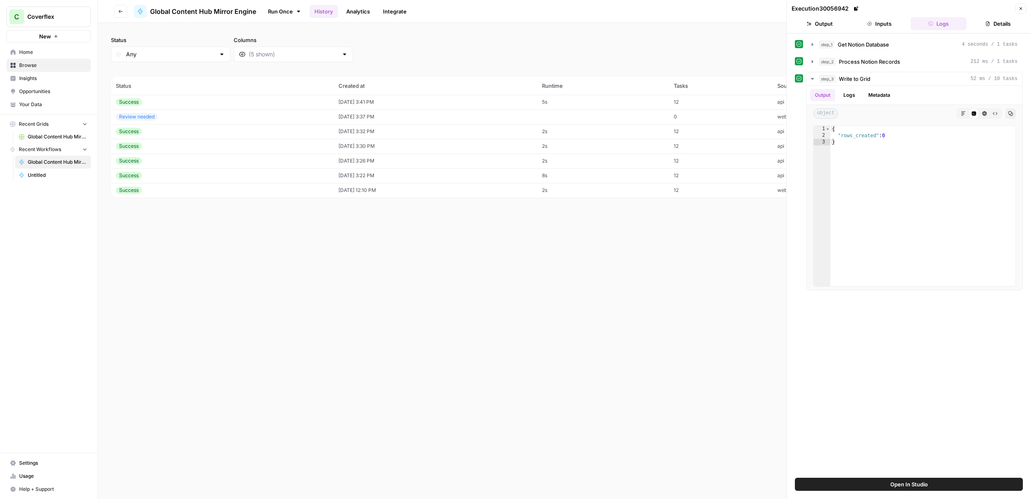
click at [390, 100] on td "09/25/25 at 3:41 PM" at bounding box center [436, 102] width 204 height 15
click at [1022, 9] on icon "button" at bounding box center [1021, 8] width 3 height 3
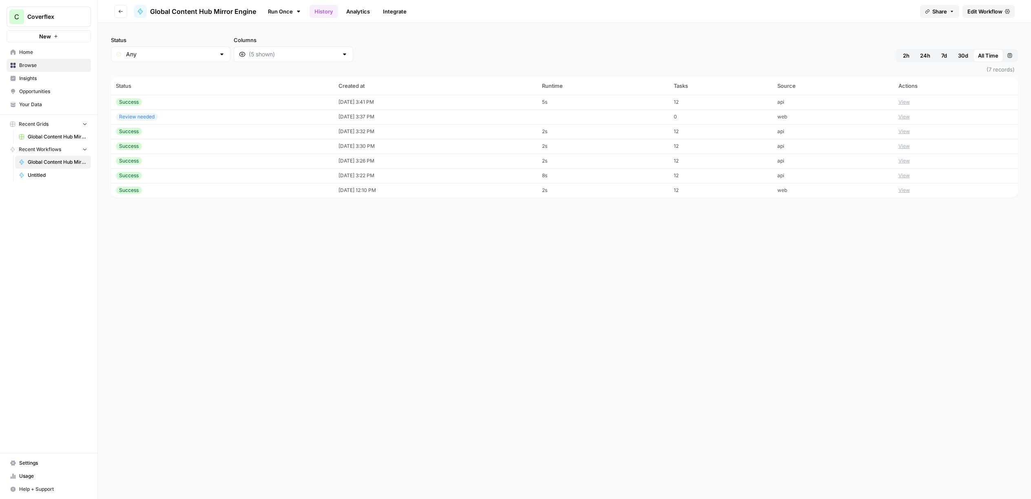
click at [989, 11] on span "Edit Workflow" at bounding box center [985, 11] width 35 height 8
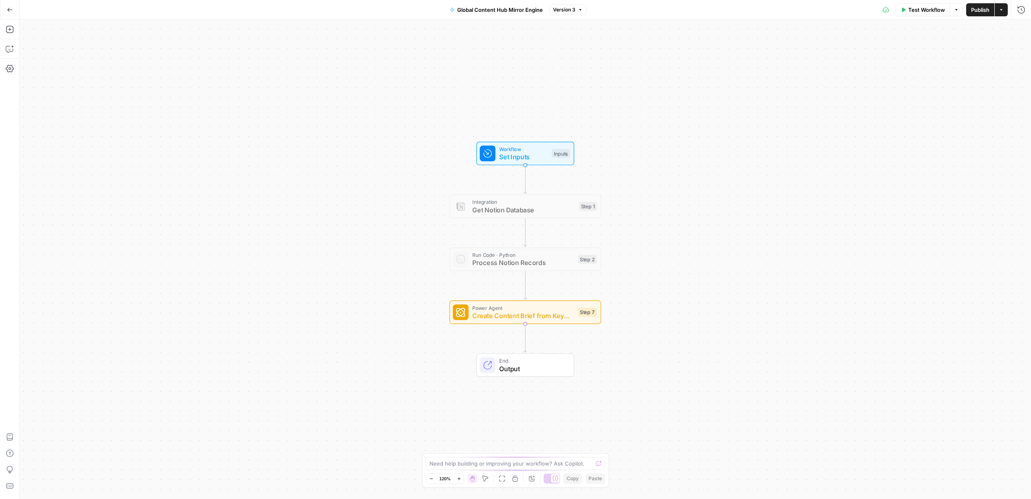
click at [980, 4] on button "Publish" at bounding box center [981, 9] width 28 height 13
click at [527, 146] on span "Workflow" at bounding box center [523, 149] width 49 height 8
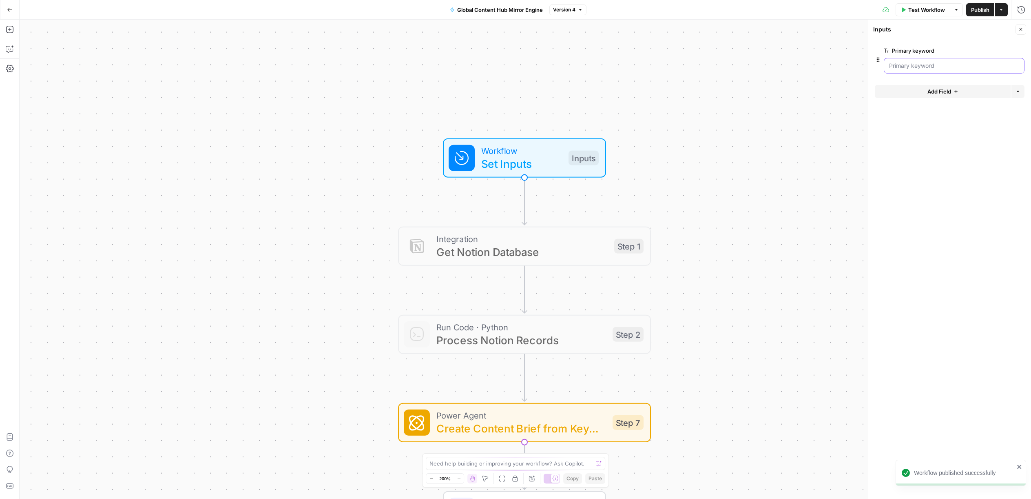
click at [943, 68] on keyword "Primary keyword" at bounding box center [955, 66] width 130 height 8
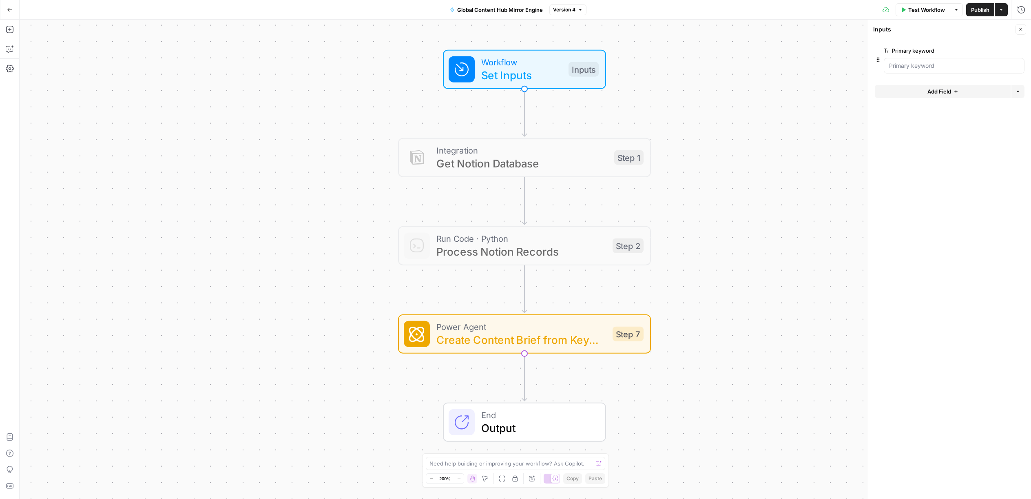
click at [561, 328] on span "Power Agent" at bounding box center [522, 326] width 170 height 13
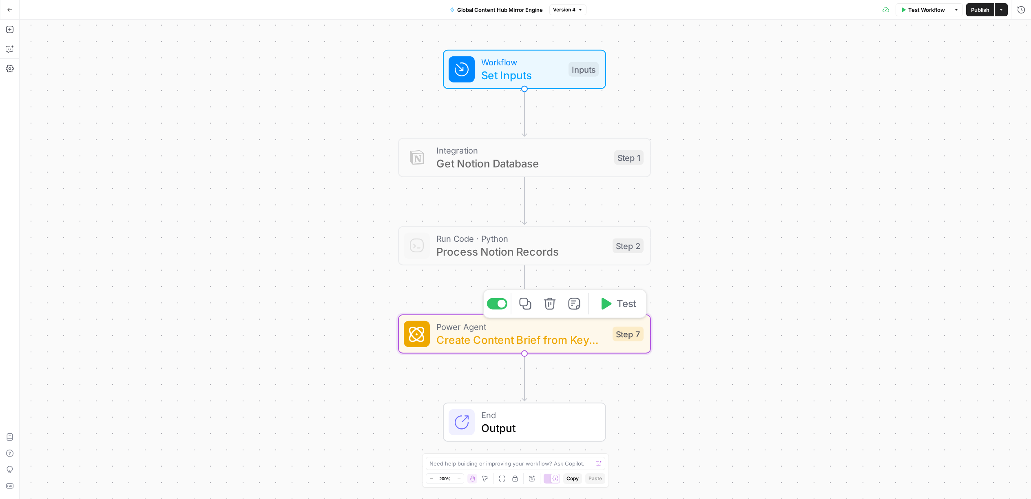
type textarea "Create Content Brief from Keyword"
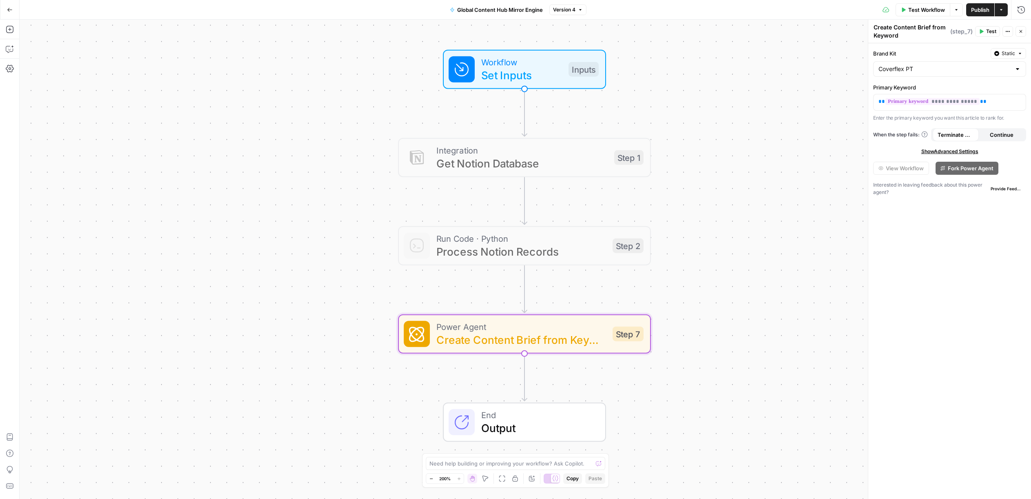
click at [516, 78] on span "Set Inputs" at bounding box center [521, 75] width 81 height 16
click at [533, 72] on span "Set Inputs" at bounding box center [521, 75] width 81 height 16
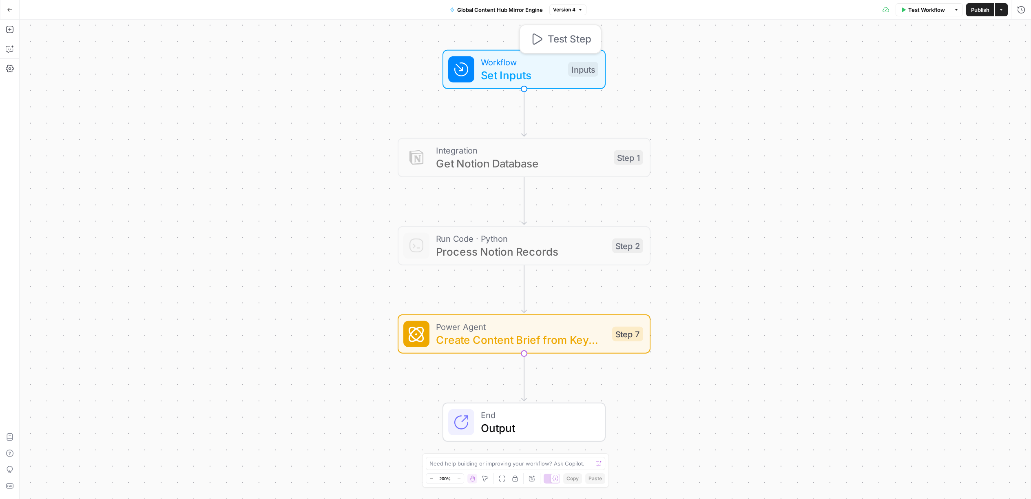
click at [533, 72] on span "Set Inputs" at bounding box center [521, 75] width 81 height 16
click at [1006, 50] on icon "button" at bounding box center [1008, 51] width 4 height 4
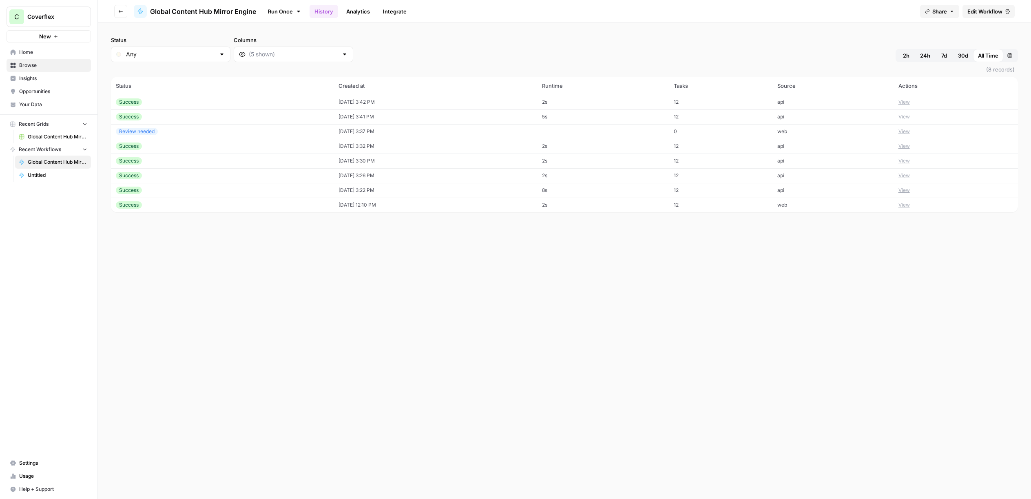
click at [182, 98] on td "Success" at bounding box center [222, 102] width 223 height 15
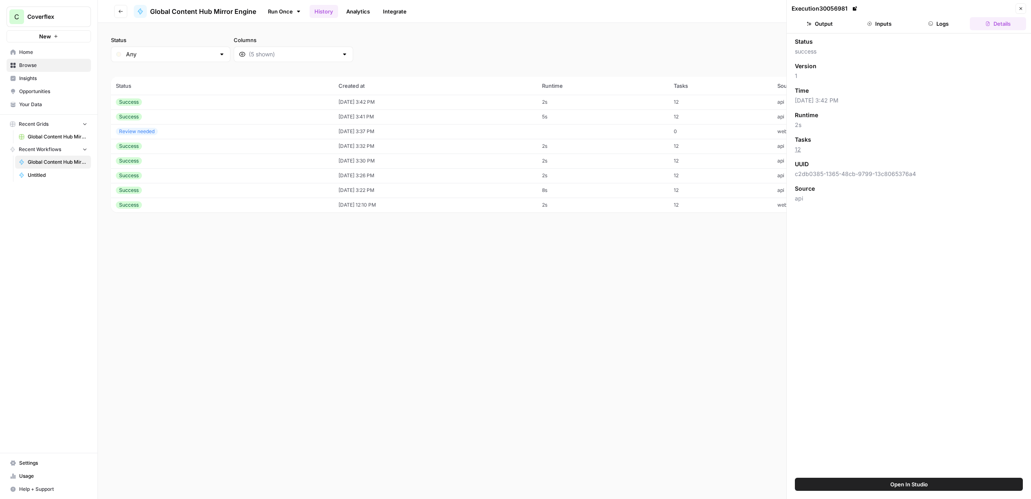
click at [883, 21] on button "Inputs" at bounding box center [880, 23] width 56 height 13
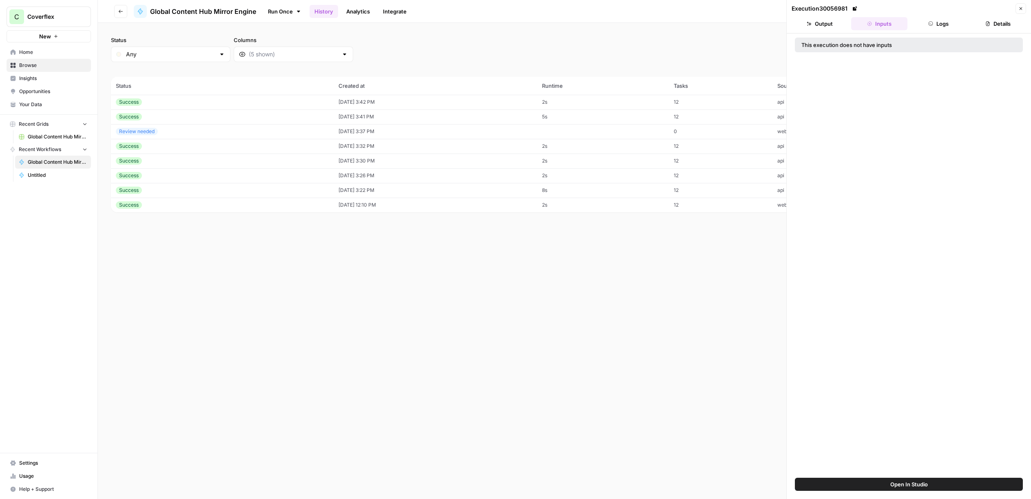
click at [831, 22] on button "Output" at bounding box center [820, 23] width 56 height 13
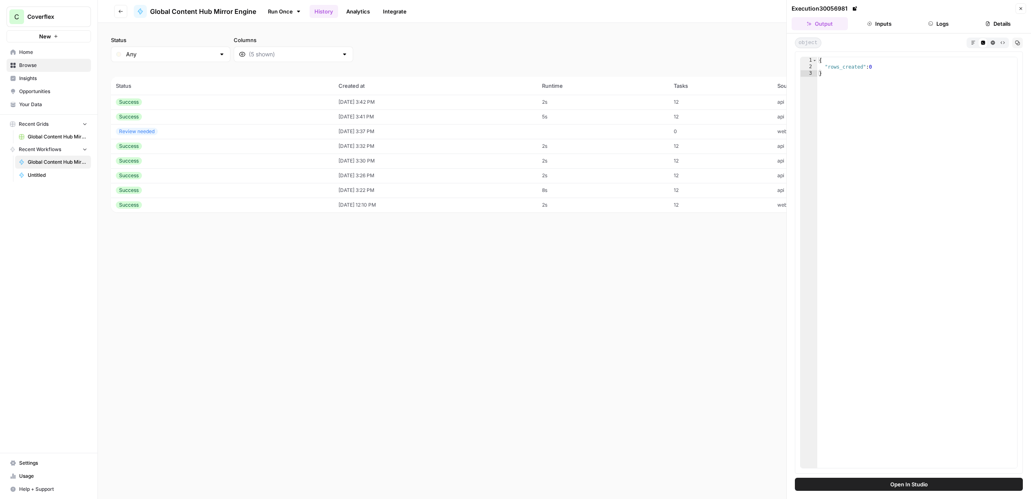
click at [931, 22] on icon "button" at bounding box center [931, 23] width 5 height 5
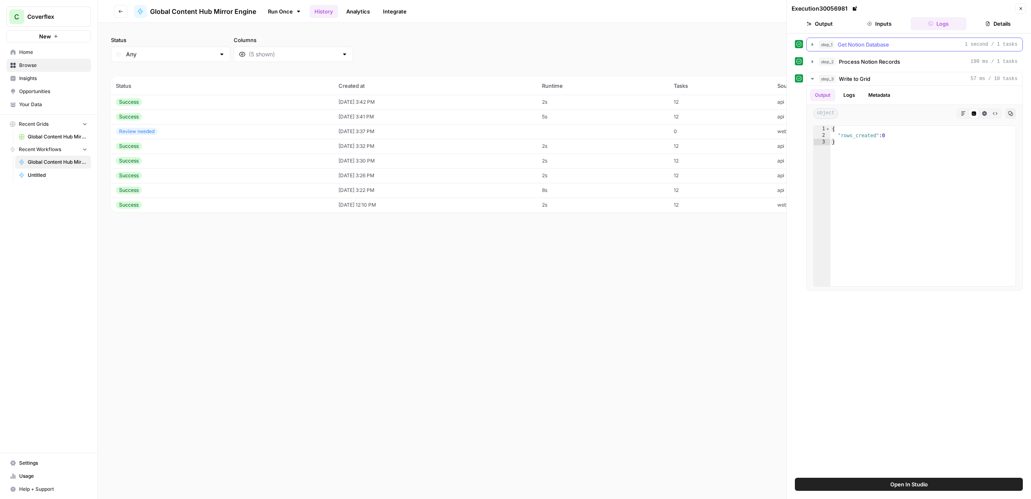
click at [894, 47] on div "step_1 Get Notion Database 1 second / 1 tasks" at bounding box center [918, 44] width 199 height 8
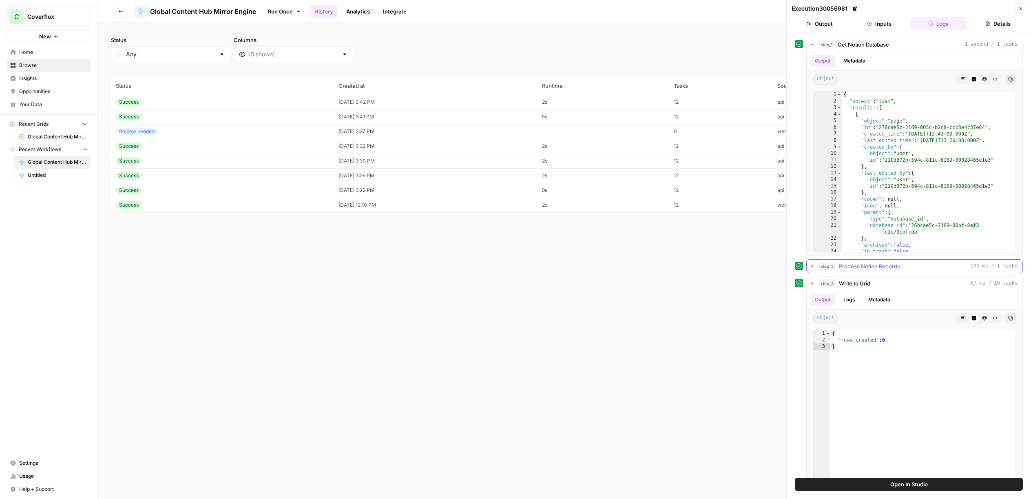
click at [917, 267] on div "step_2 Process Notion Records 190 ms / 1 tasks" at bounding box center [918, 266] width 199 height 8
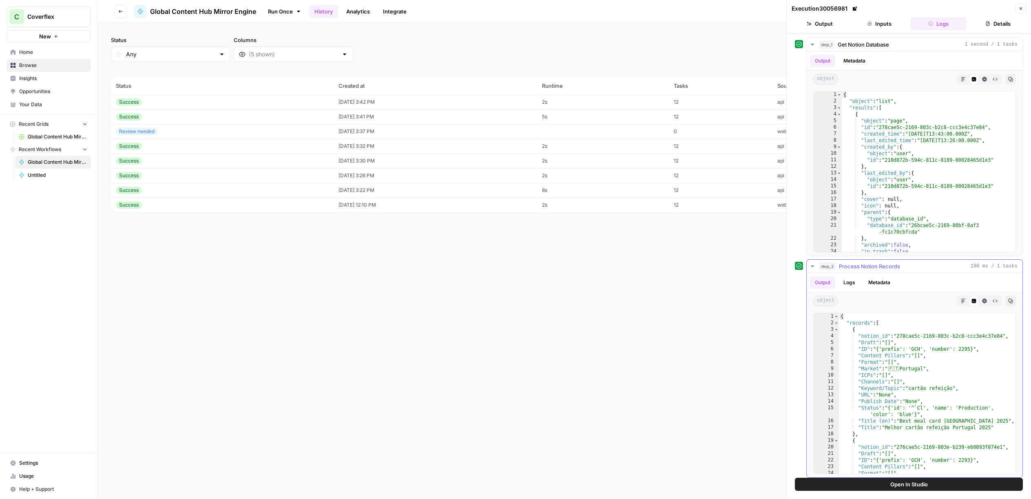
click at [918, 264] on div "step_2 Process Notion Records 190 ms / 1 tasks" at bounding box center [918, 266] width 199 height 8
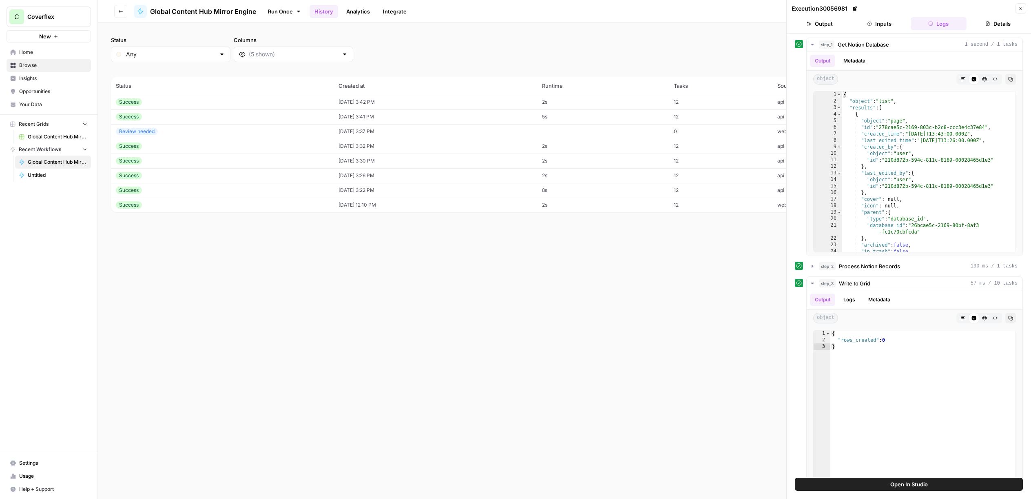
drag, startPoint x: 998, startPoint y: 26, endPoint x: 992, endPoint y: 27, distance: 5.4
click at [997, 26] on button "Details" at bounding box center [998, 23] width 56 height 13
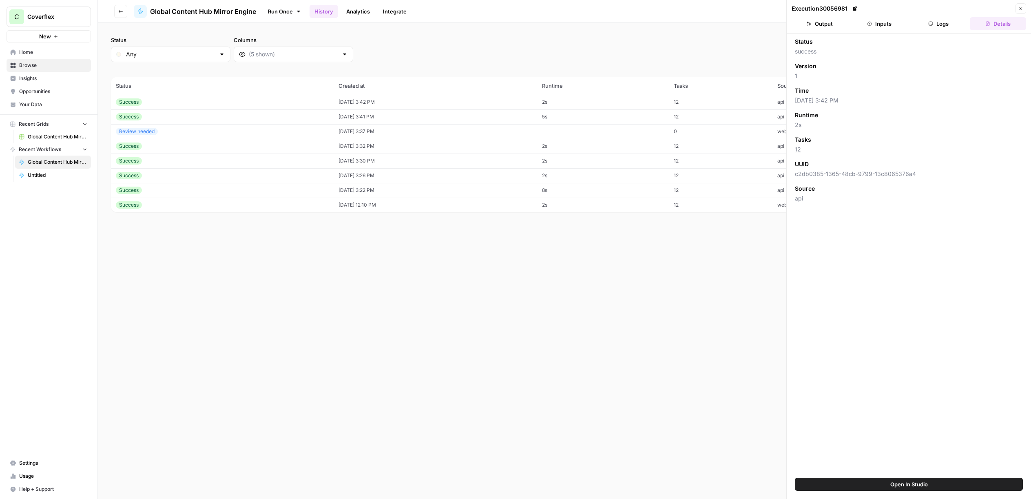
click at [822, 24] on button "Output" at bounding box center [820, 23] width 56 height 13
click at [887, 23] on button "Inputs" at bounding box center [880, 23] width 56 height 13
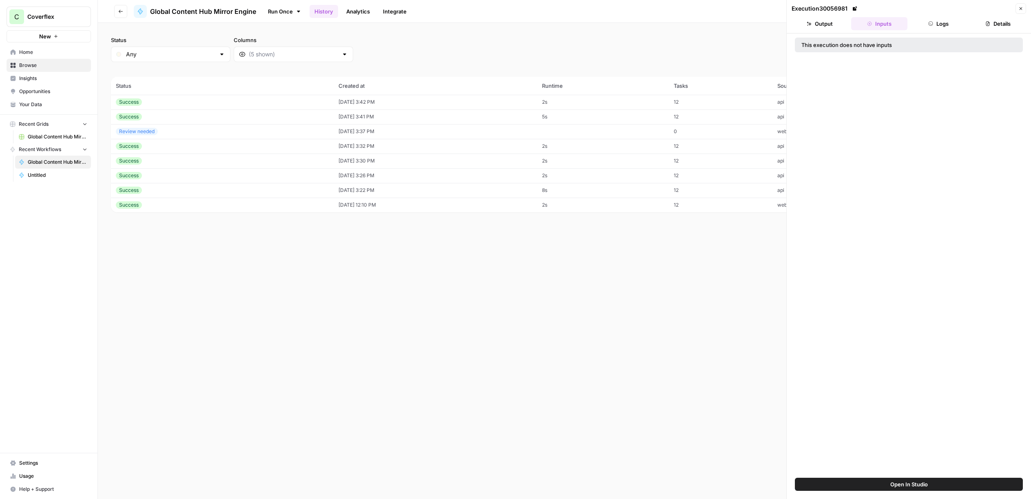
click at [922, 25] on button "Logs" at bounding box center [939, 23] width 56 height 13
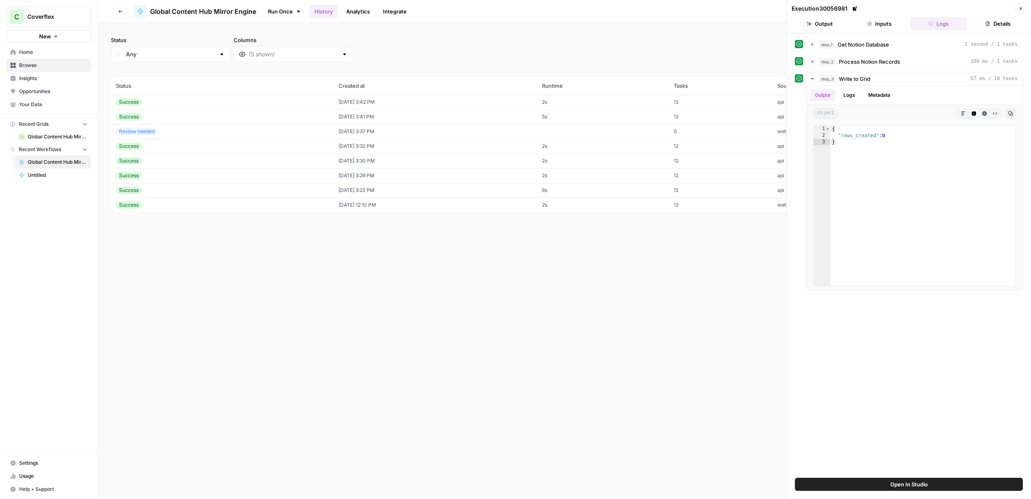
click at [1017, 11] on button "Close" at bounding box center [1021, 8] width 11 height 11
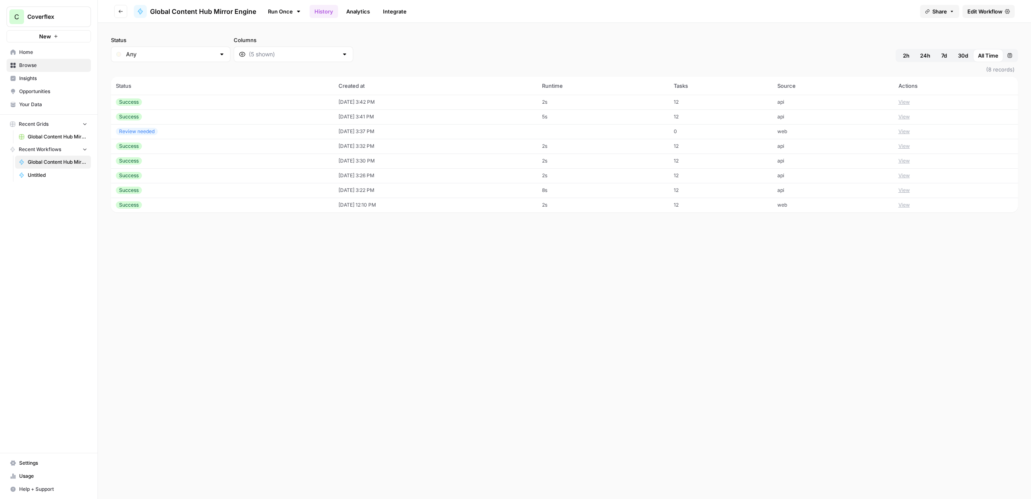
click at [284, 12] on link "Run Once" at bounding box center [285, 11] width 44 height 14
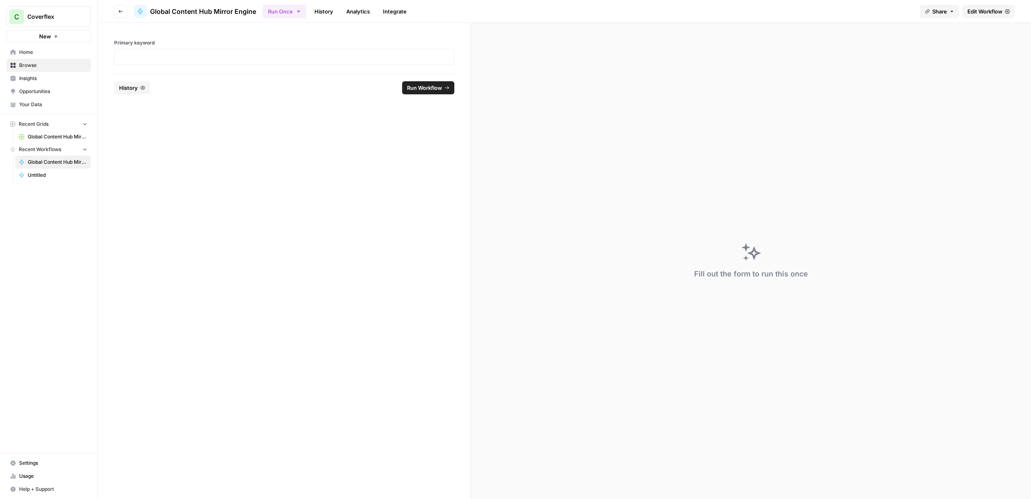
click at [956, 10] on button "Share" at bounding box center [940, 11] width 39 height 13
click at [930, 50] on button "Copy" at bounding box center [943, 51] width 27 height 8
click at [910, 50] on input "[URL][DOMAIN_NAME]" at bounding box center [885, 50] width 89 height 7
click at [953, 32] on div at bounding box center [957, 33] width 8 height 8
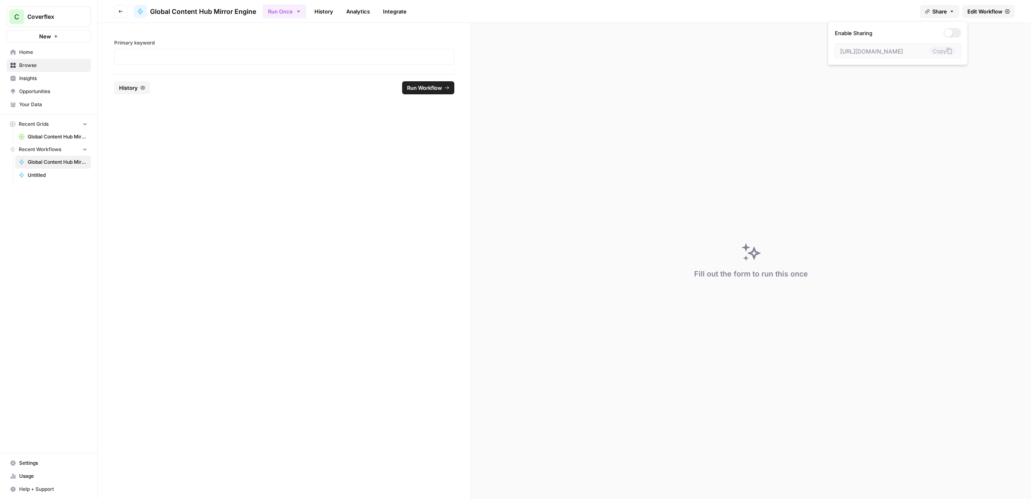
click at [980, 15] on span "Edit Workflow" at bounding box center [985, 11] width 35 height 8
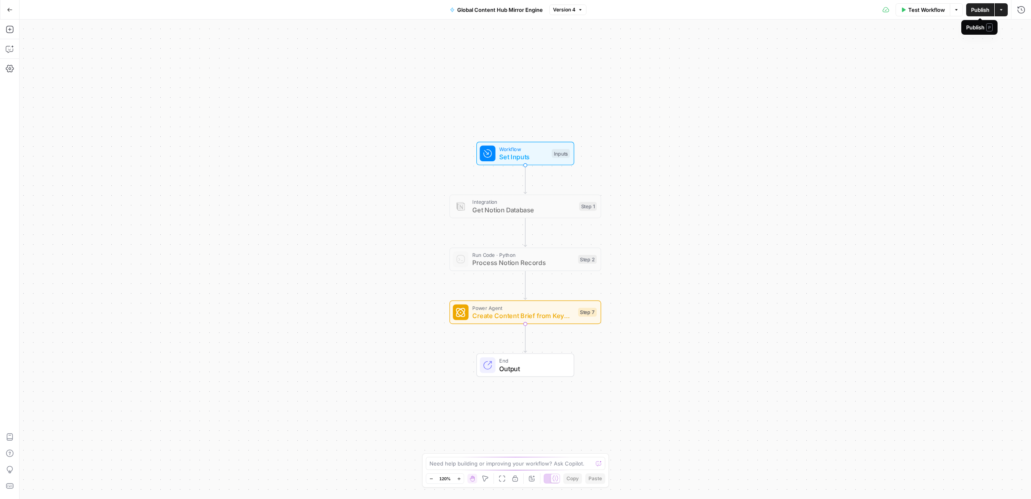
click at [1001, 10] on icon "button" at bounding box center [1001, 9] width 2 height 1
click at [997, 81] on icon at bounding box center [996, 81] width 4 height 3
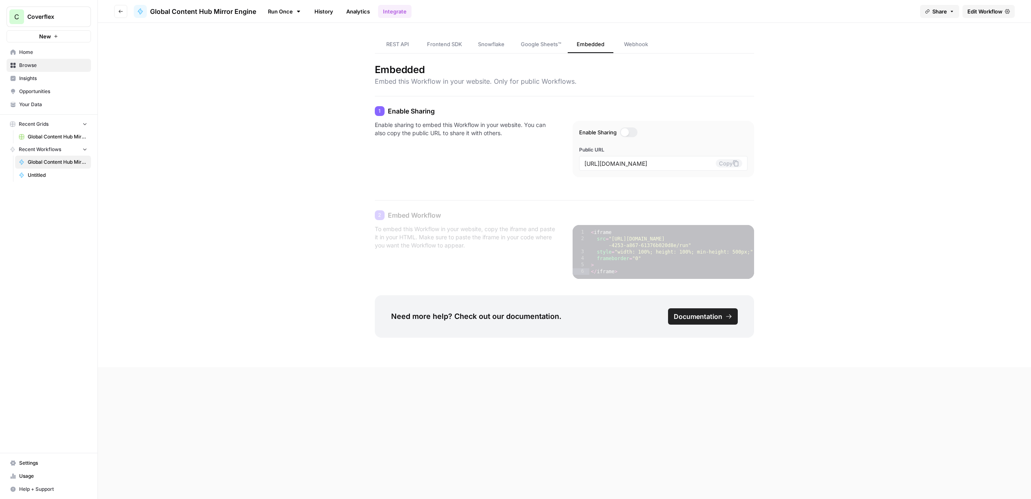
click at [630, 131] on div at bounding box center [629, 132] width 18 height 10
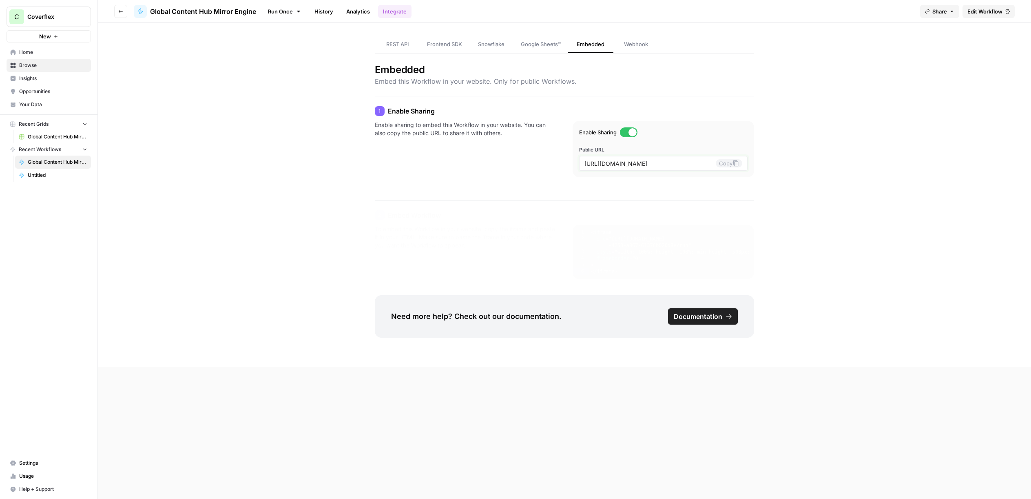
click at [685, 161] on input "[URL][DOMAIN_NAME]" at bounding box center [650, 163] width 131 height 7
click at [765, 76] on div "REST API Frontend SDK Snowflake Google Sheets™ Embedded Webhook Embedded Embed …" at bounding box center [565, 195] width 490 height 344
click at [636, 48] on span "Webhook" at bounding box center [636, 44] width 24 height 8
click at [980, 16] on link "Edit Workflow" at bounding box center [989, 11] width 52 height 13
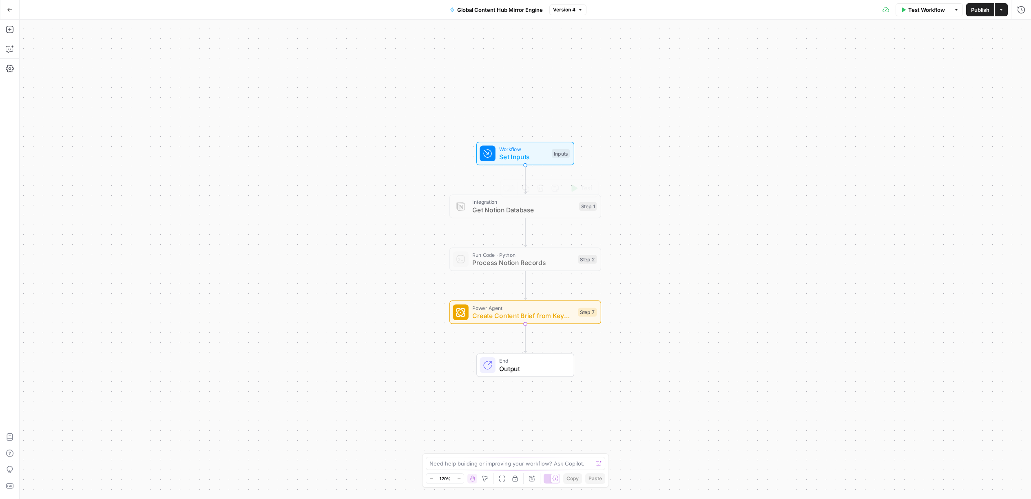
click at [514, 322] on div "Power Agent Create Content Brief from Keyword Step 7 Copy step Delete step Add …" at bounding box center [526, 312] width 152 height 24
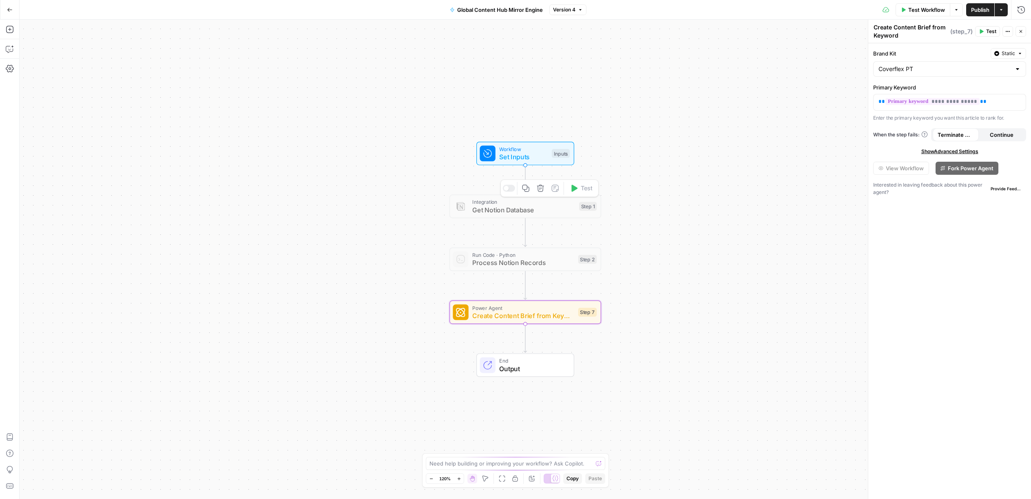
click at [526, 152] on span "Set Inputs" at bounding box center [523, 157] width 49 height 10
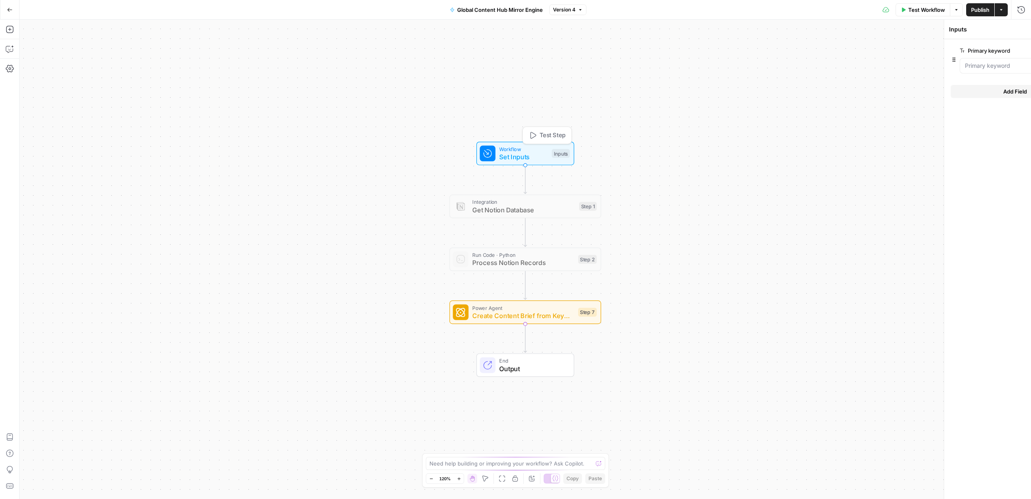
click at [526, 152] on span "Set Inputs" at bounding box center [523, 157] width 49 height 10
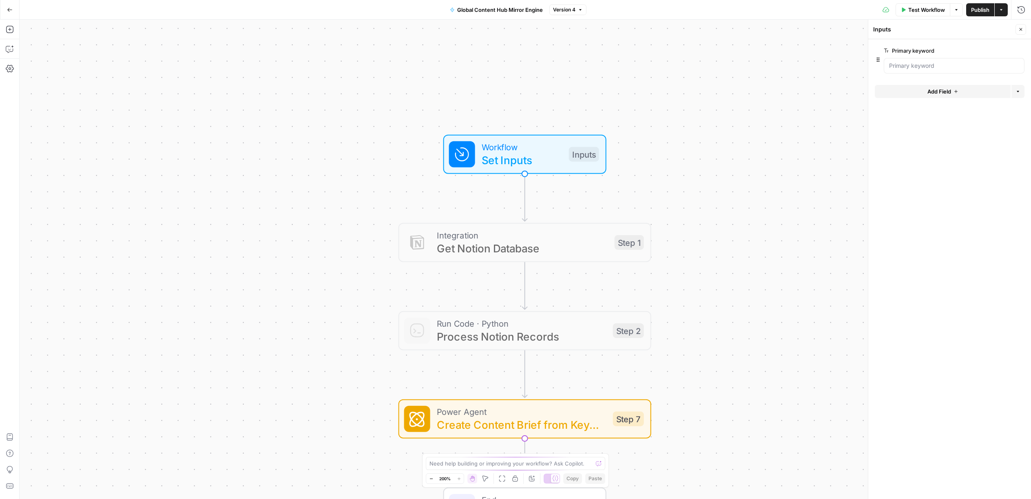
click at [988, 60] on div at bounding box center [954, 66] width 141 height 16
click at [1000, 52] on span "edit field" at bounding box center [994, 50] width 18 height 7
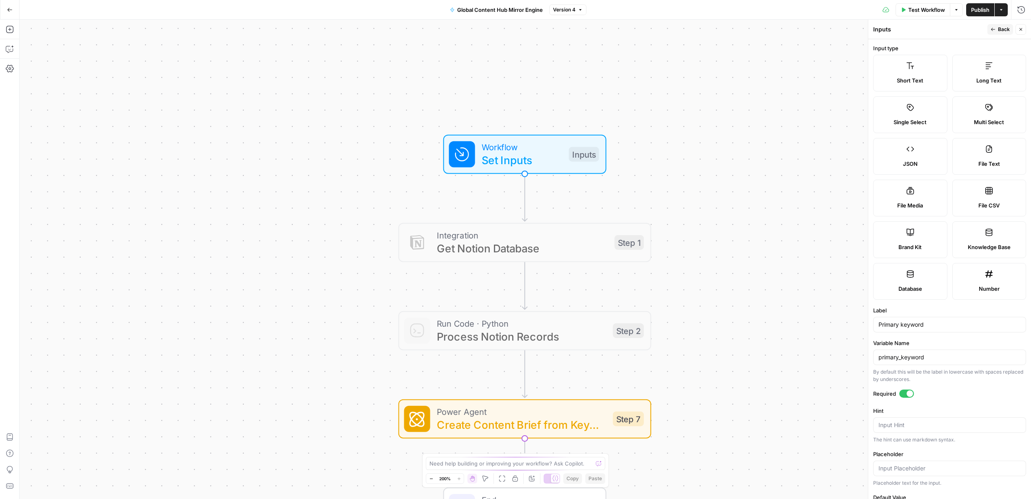
click at [925, 162] on div "JSON" at bounding box center [911, 164] width 60 height 8
click at [921, 164] on div "JSON" at bounding box center [911, 164] width 60 height 8
drag, startPoint x: 929, startPoint y: 325, endPoint x: 856, endPoint y: 319, distance: 74.0
click at [879, 320] on input "Primary keyword" at bounding box center [950, 324] width 142 height 8
type input "webhook"
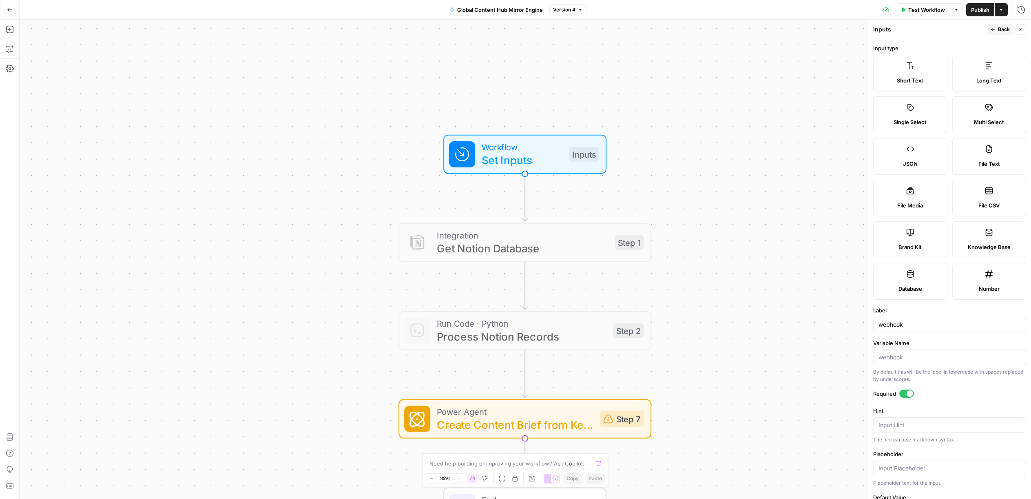
click at [907, 393] on div at bounding box center [910, 393] width 7 height 7
click at [907, 393] on div at bounding box center [907, 393] width 15 height 8
click at [825, 185] on div "Workflow Set Inputs Inputs Integration Get Notion Database Step 1 Run Code · Py…" at bounding box center [526, 259] width 1012 height 479
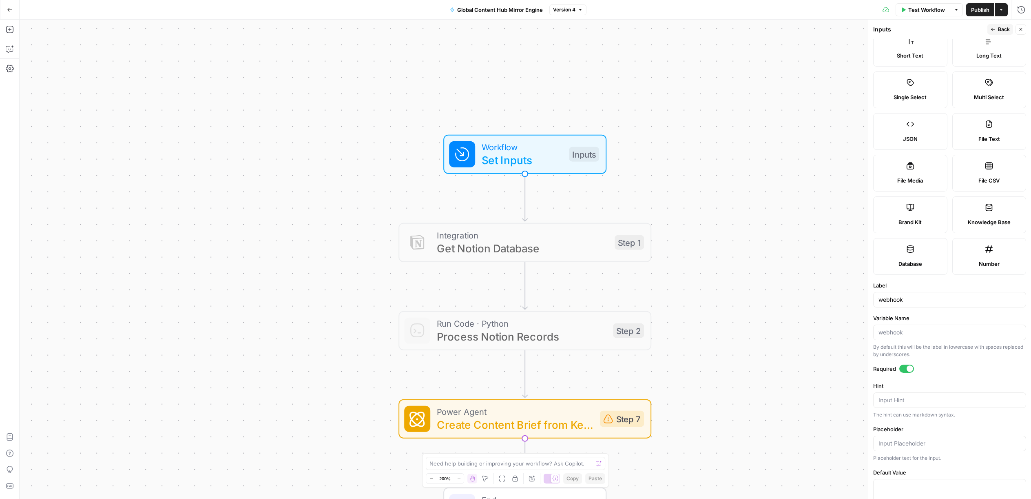
scroll to position [53, 0]
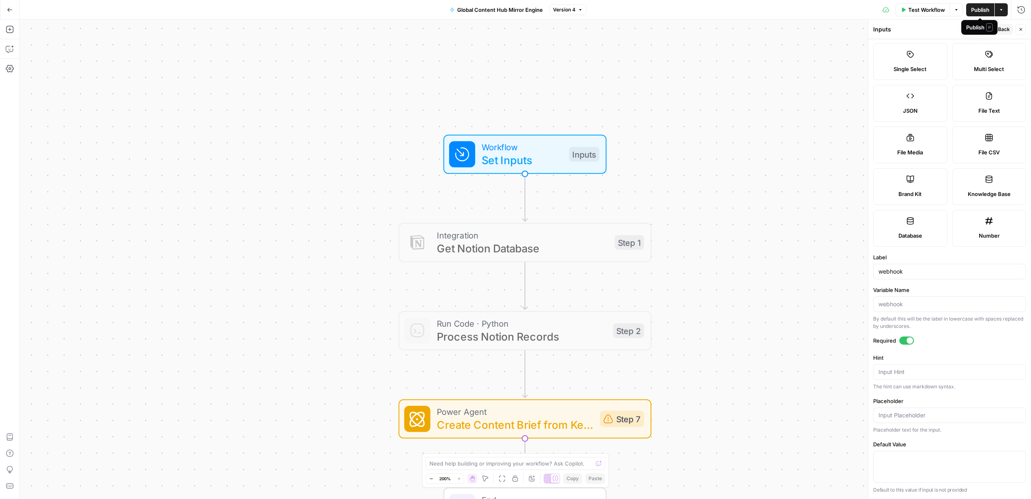
click at [986, 9] on span "Publish" at bounding box center [981, 10] width 18 height 8
click at [590, 418] on span "Create Content Brief from Keyword" at bounding box center [515, 424] width 157 height 16
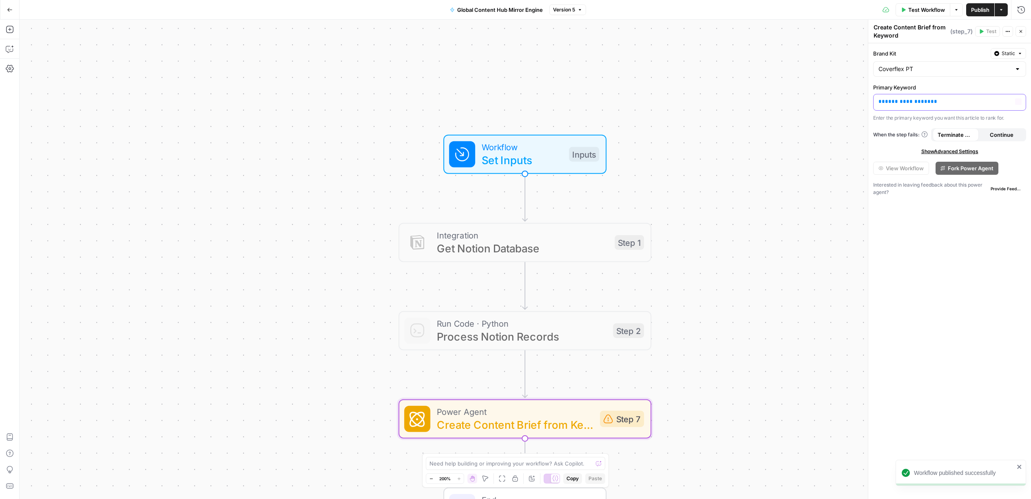
click at [943, 102] on p "**********" at bounding box center [950, 102] width 142 height 8
click at [1018, 102] on icon "button" at bounding box center [1019, 102] width 4 height 4
click at [657, 130] on button "Select variable webhook" at bounding box center [637, 132] width 102 height 13
click at [974, 13] on span "Publish" at bounding box center [981, 10] width 18 height 8
drag, startPoint x: 728, startPoint y: 66, endPoint x: 730, endPoint y: 59, distance: 7.5
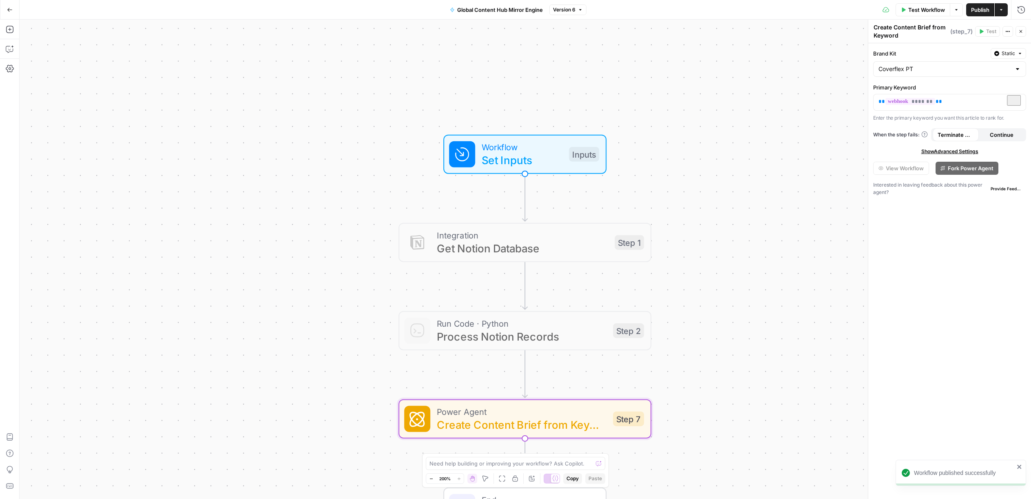
click at [728, 66] on div "Workflow Set Inputs Inputs Integration Get Notion Database Step 1 Run Code · Py…" at bounding box center [526, 259] width 1012 height 479
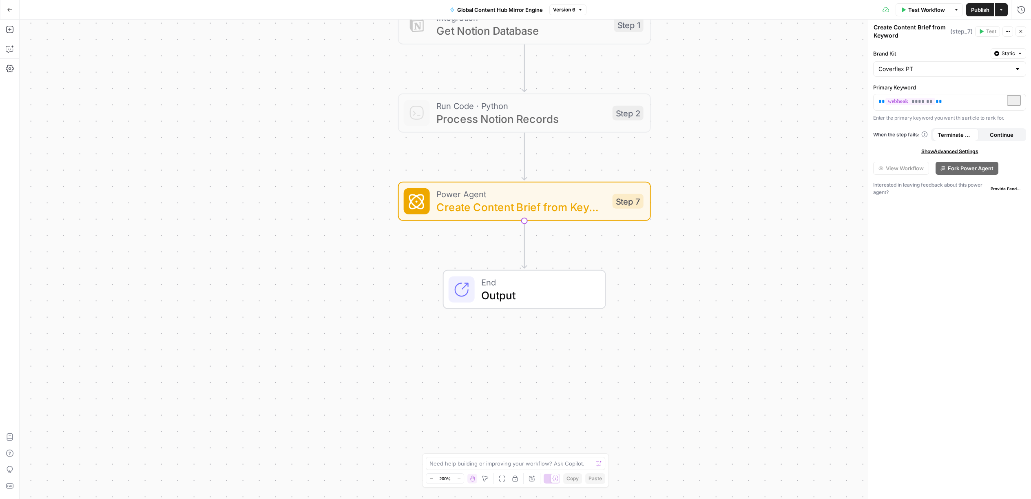
click at [1005, 11] on button "Actions" at bounding box center [1001, 9] width 13 height 13
click at [11, 9] on icon "button" at bounding box center [10, 10] width 6 height 6
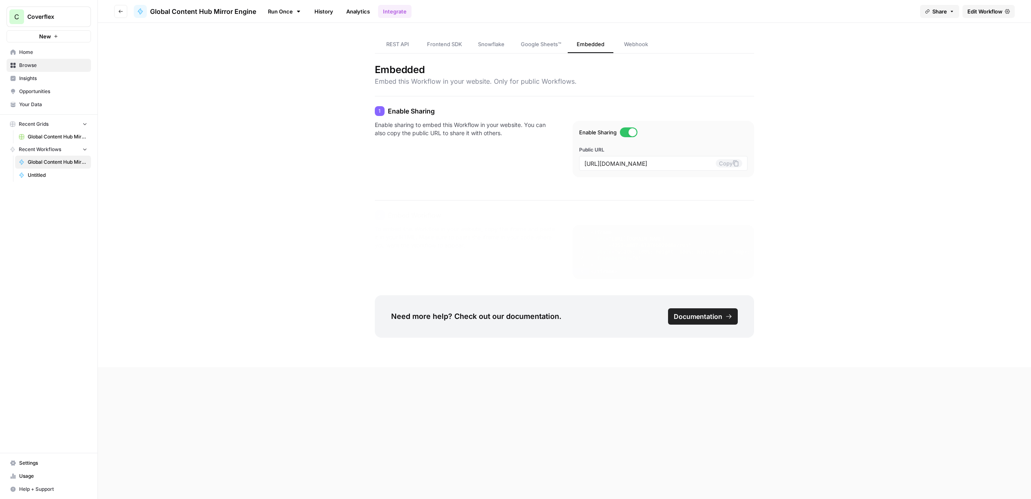
click at [299, 11] on icon at bounding box center [298, 12] width 3 height 2
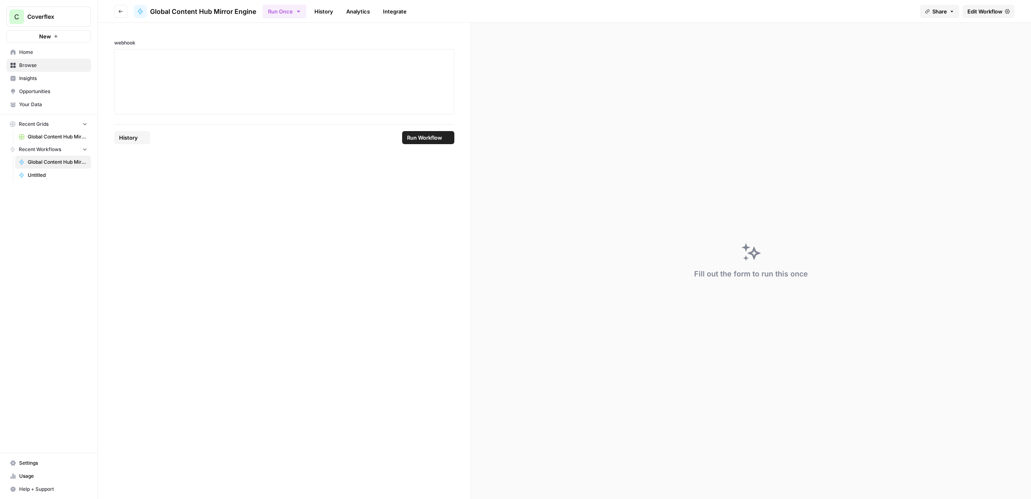
click at [320, 11] on link "History" at bounding box center [324, 11] width 29 height 13
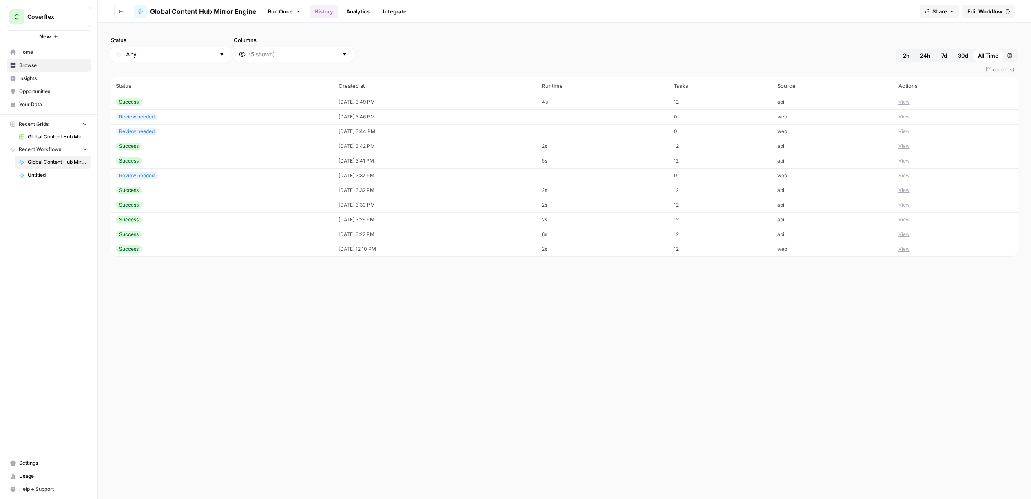
click at [244, 104] on div "Success" at bounding box center [222, 101] width 213 height 7
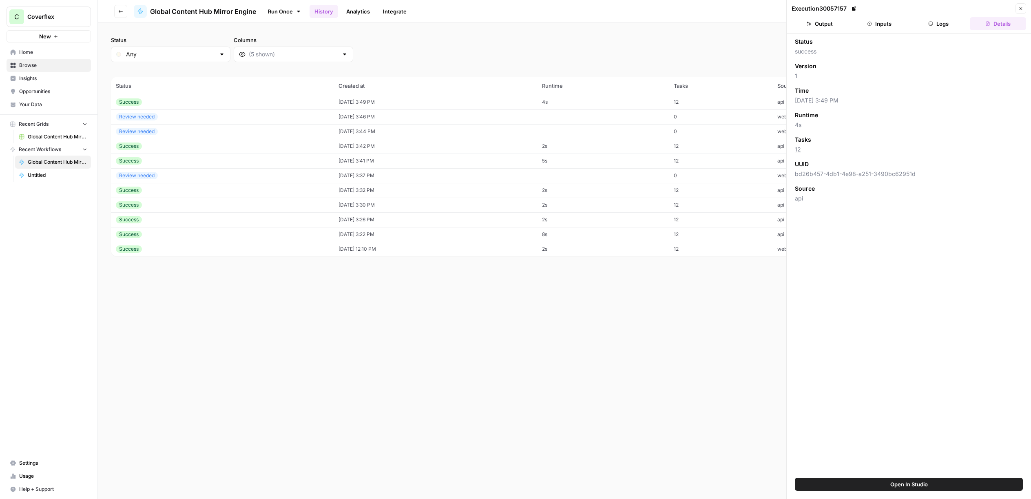
click at [883, 22] on button "Inputs" at bounding box center [880, 23] width 56 height 13
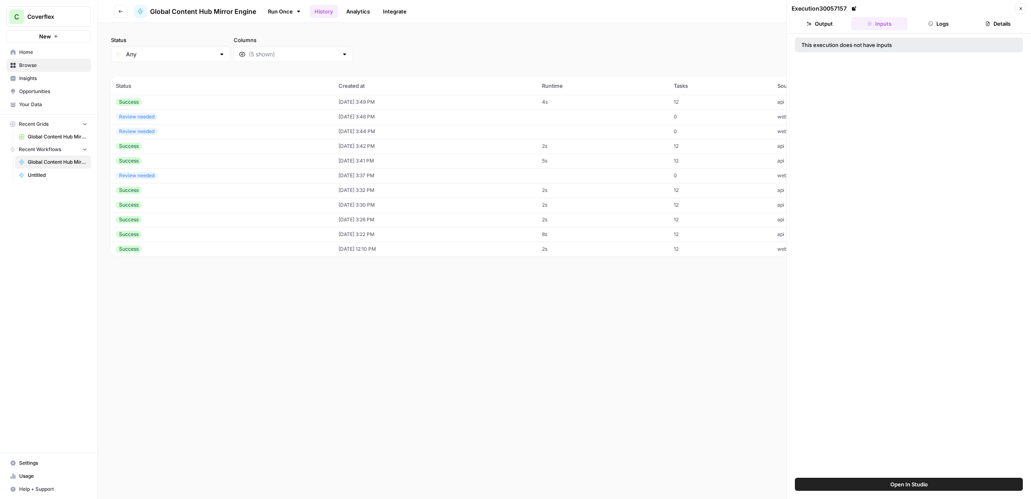
click at [843, 24] on button "Output" at bounding box center [820, 23] width 56 height 13
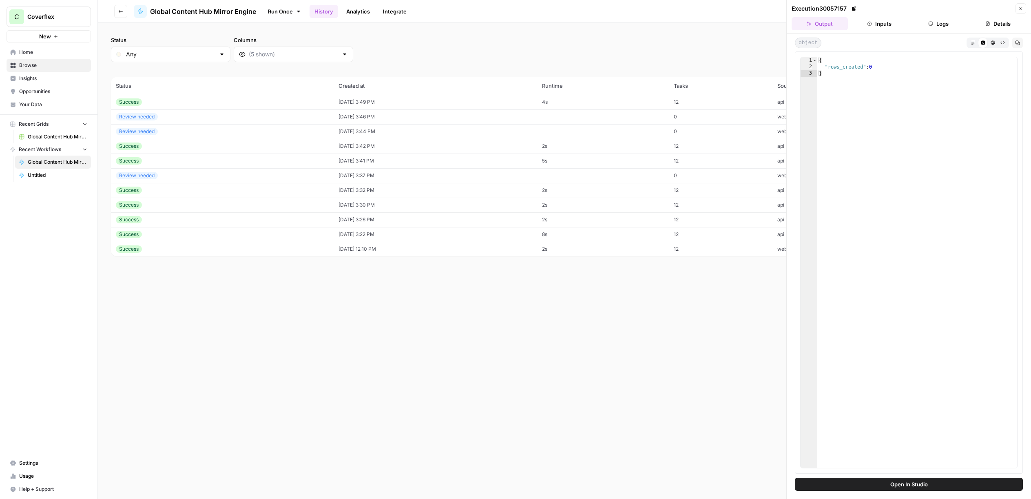
drag, startPoint x: 963, startPoint y: 24, endPoint x: 958, endPoint y: 24, distance: 4.9
click at [963, 24] on button "Logs" at bounding box center [939, 23] width 56 height 13
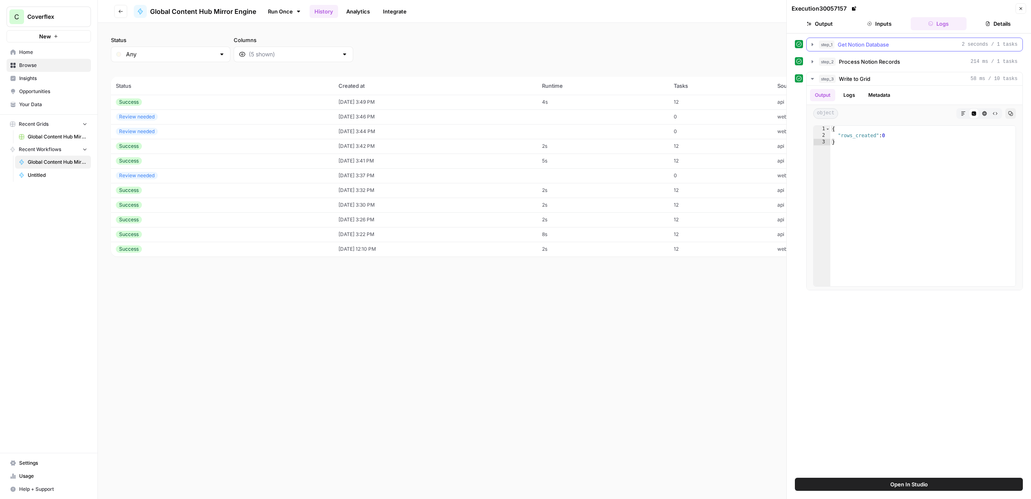
click at [911, 44] on div "step_1 Get Notion Database 2 seconds / 1 tasks" at bounding box center [918, 44] width 199 height 8
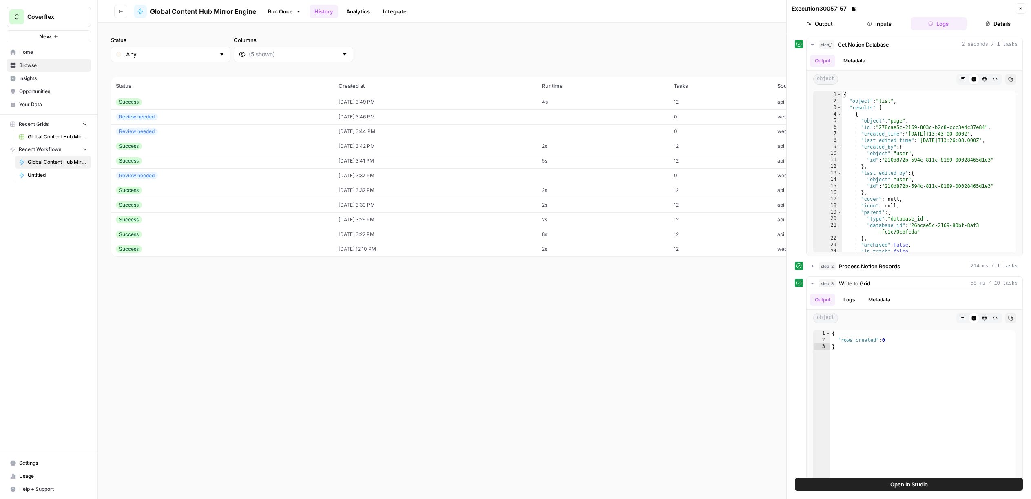
click at [994, 28] on button "Details" at bounding box center [998, 23] width 56 height 13
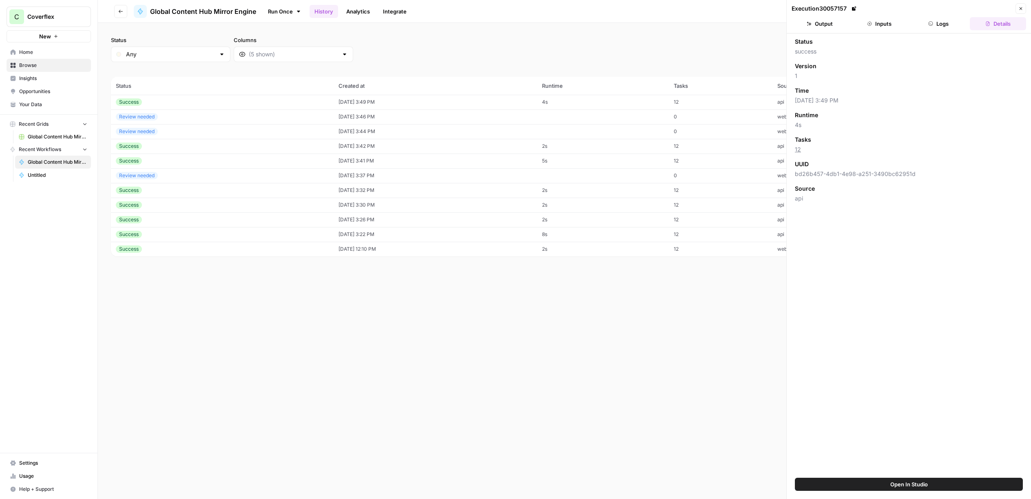
click at [266, 103] on div "Success" at bounding box center [222, 101] width 213 height 7
drag, startPoint x: 251, startPoint y: 99, endPoint x: 273, endPoint y: 97, distance: 22.9
click at [251, 99] on div "Success" at bounding box center [222, 101] width 213 height 7
drag, startPoint x: 832, startPoint y: 22, endPoint x: 845, endPoint y: 24, distance: 13.2
click at [832, 22] on button "Output" at bounding box center [820, 23] width 56 height 13
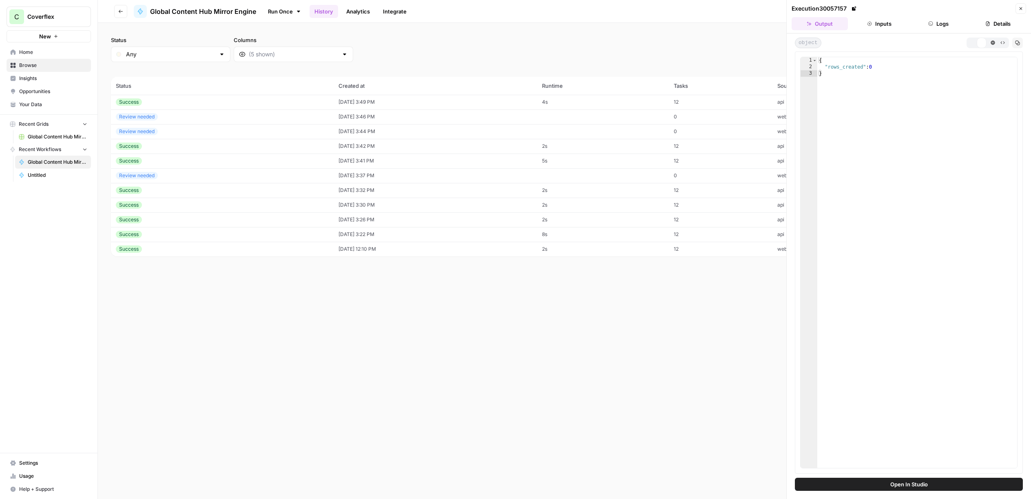
drag, startPoint x: 867, startPoint y: 23, endPoint x: 946, endPoint y: 24, distance: 79.6
click at [867, 23] on button "Inputs" at bounding box center [880, 23] width 56 height 13
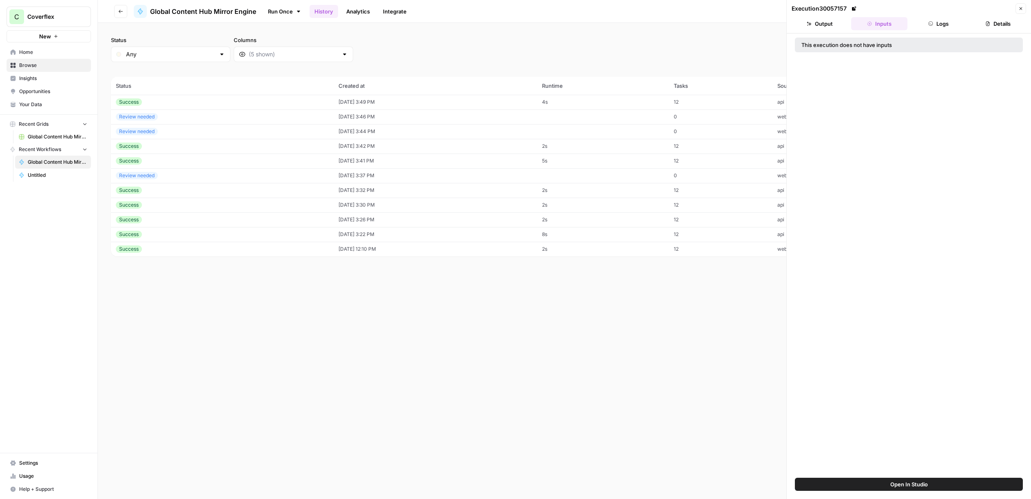
click at [1014, 11] on div "Execution 30057157 Close" at bounding box center [909, 8] width 235 height 11
click at [1020, 11] on icon "button" at bounding box center [1021, 8] width 5 height 5
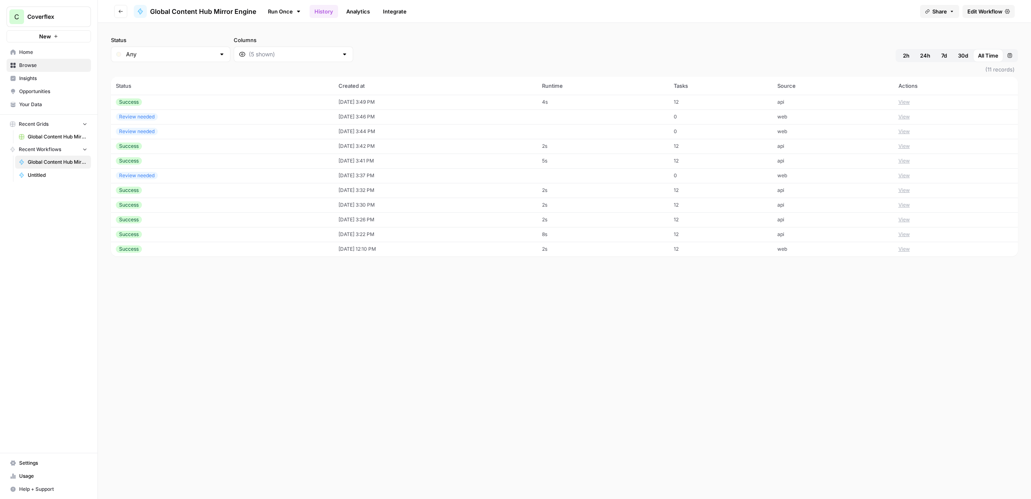
click at [966, 13] on link "Edit Workflow" at bounding box center [989, 11] width 52 height 13
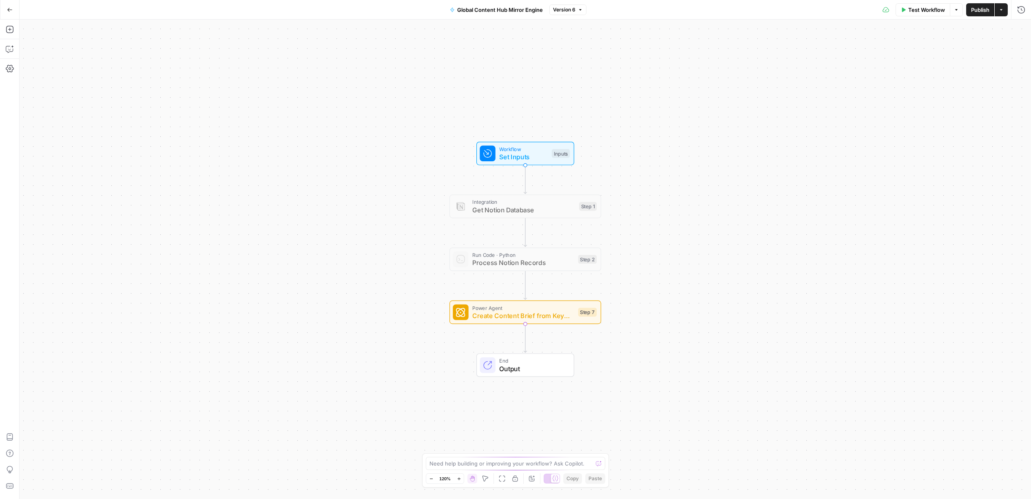
click at [509, 158] on span "Set Inputs" at bounding box center [523, 157] width 49 height 10
click at [998, 51] on span "edit field" at bounding box center [994, 50] width 18 height 7
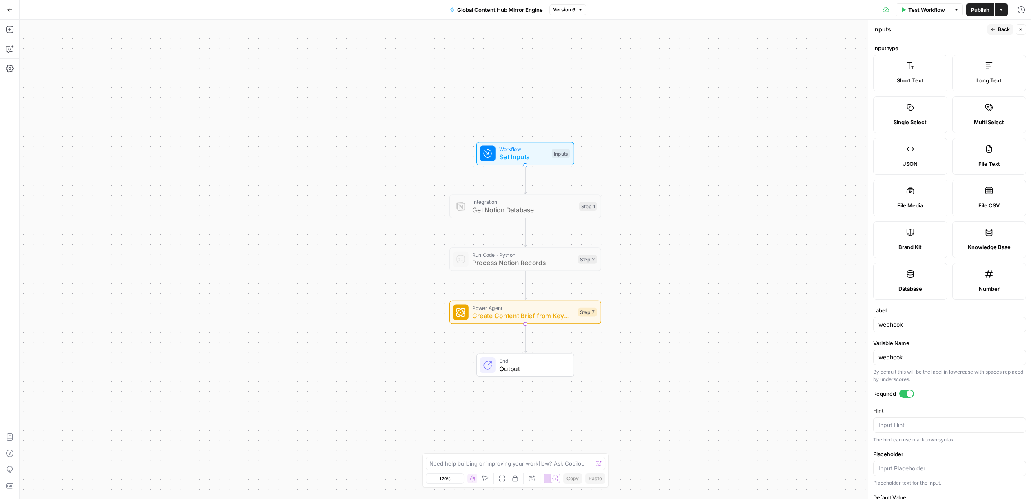
click at [912, 73] on label "Short Text" at bounding box center [911, 73] width 74 height 37
drag, startPoint x: 908, startPoint y: 323, endPoint x: 912, endPoint y: 331, distance: 8.9
click at [908, 323] on input "webhook" at bounding box center [950, 324] width 142 height 8
paste input "keyword"
type input "keyword"
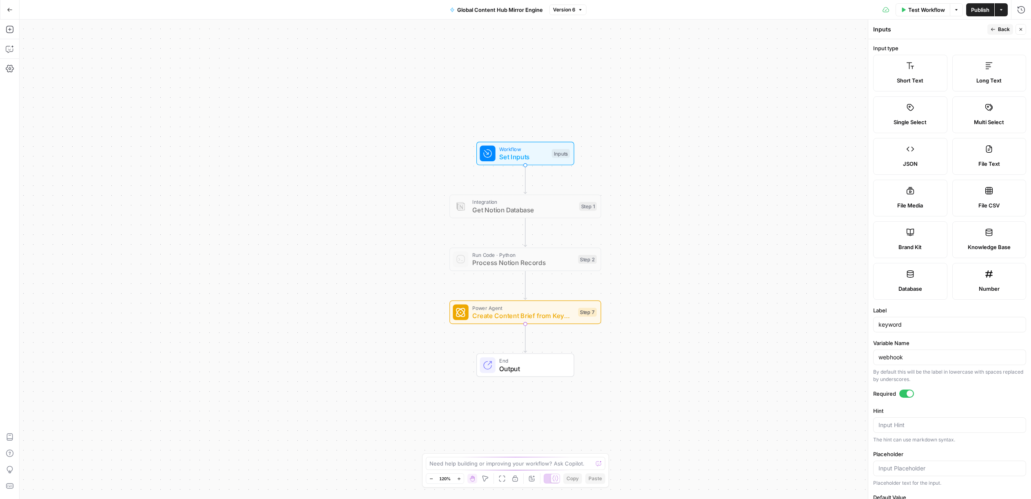
click at [917, 353] on div "webhook" at bounding box center [950, 357] width 153 height 16
paste input "keyword"
type input "keyword"
click at [949, 397] on label "Required" at bounding box center [950, 393] width 153 height 8
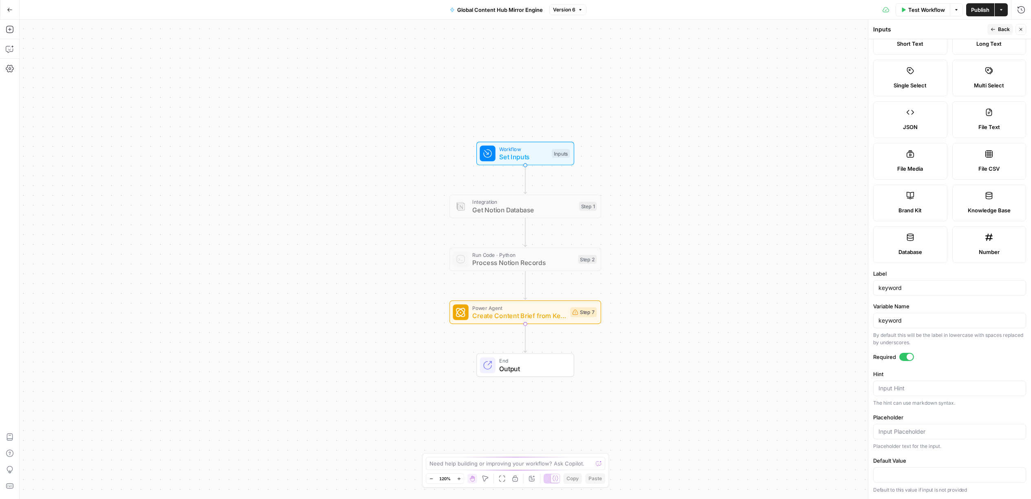
click at [980, 11] on span "Publish" at bounding box center [981, 10] width 18 height 8
click at [6, 9] on button "Go Back" at bounding box center [9, 9] width 15 height 15
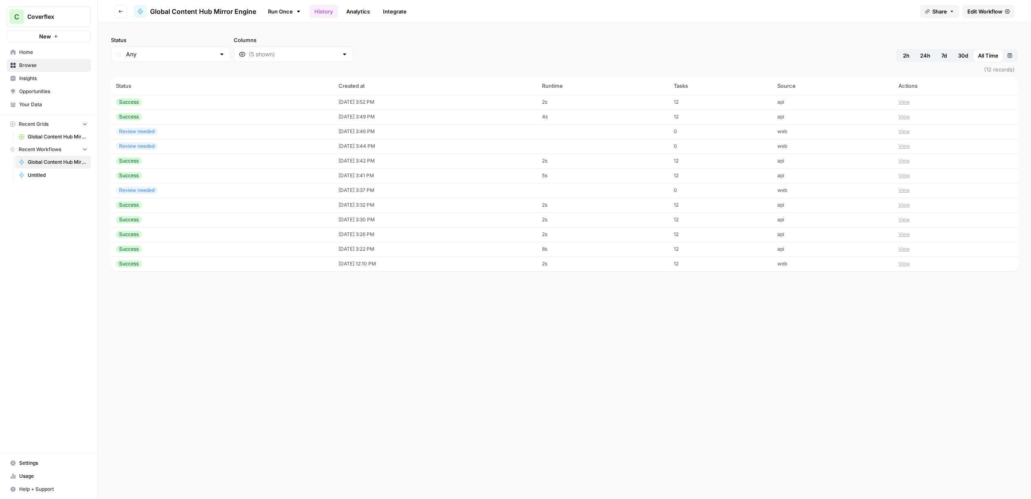
click at [155, 97] on td "Success" at bounding box center [222, 102] width 223 height 15
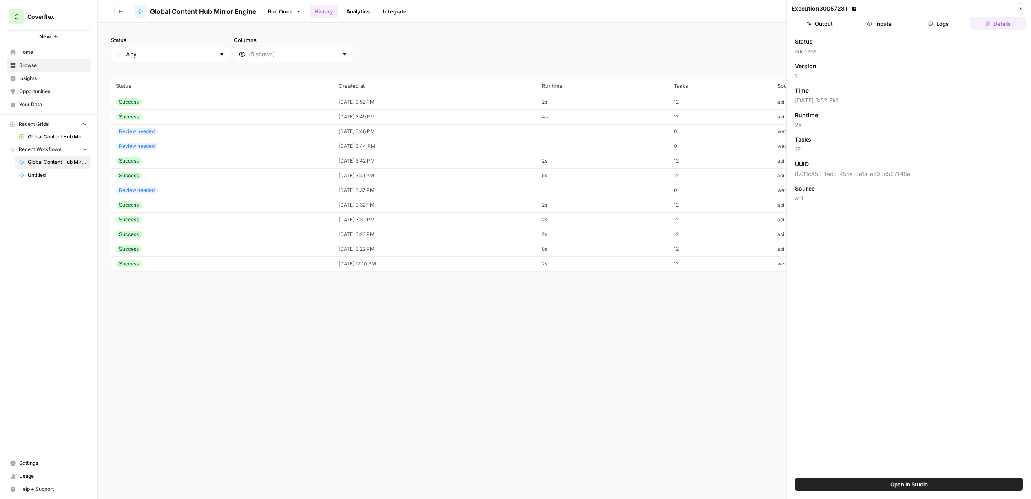
click at [877, 28] on button "Inputs" at bounding box center [880, 23] width 56 height 13
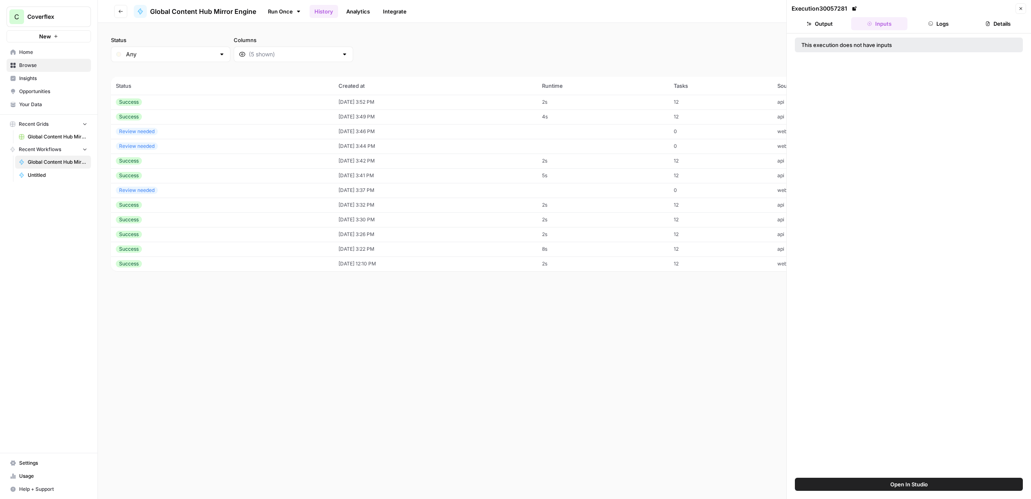
click at [877, 25] on button "Inputs" at bounding box center [880, 23] width 56 height 13
click at [930, 24] on icon "button" at bounding box center [931, 23] width 5 height 5
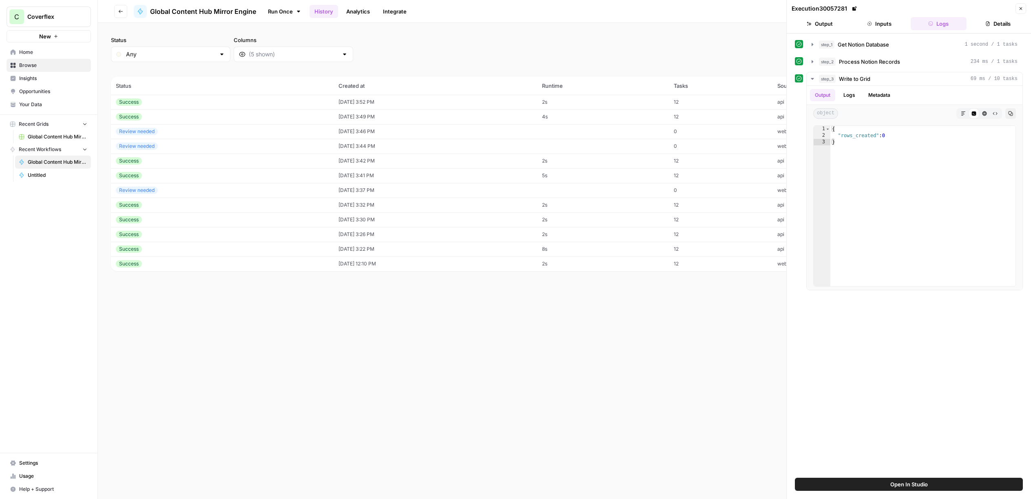
click at [836, 25] on button "Output" at bounding box center [820, 23] width 56 height 13
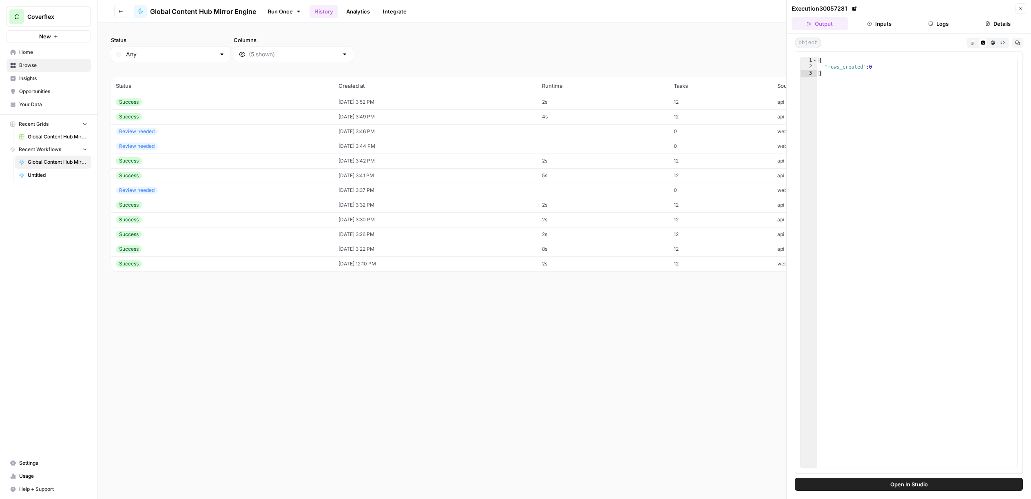
click at [1021, 8] on icon "button" at bounding box center [1021, 8] width 5 height 5
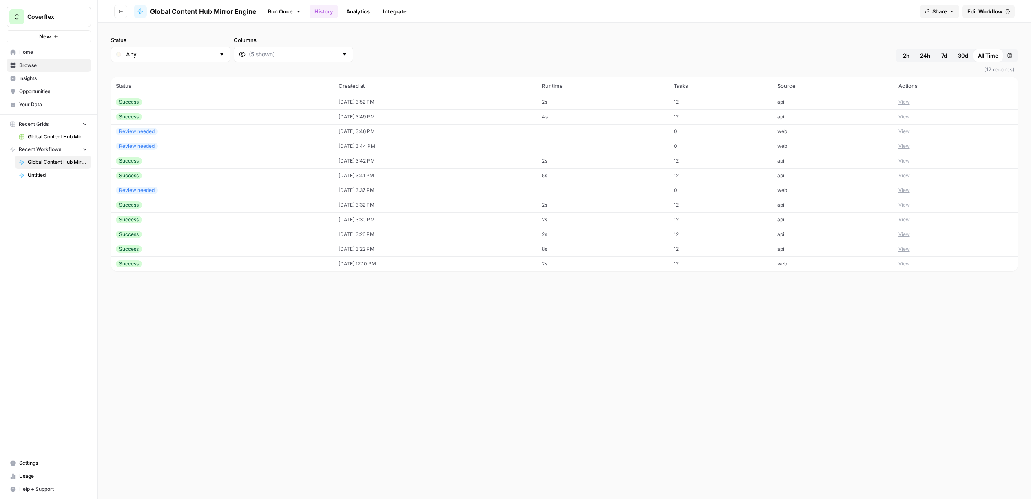
click at [985, 13] on span "Edit Workflow" at bounding box center [985, 11] width 35 height 8
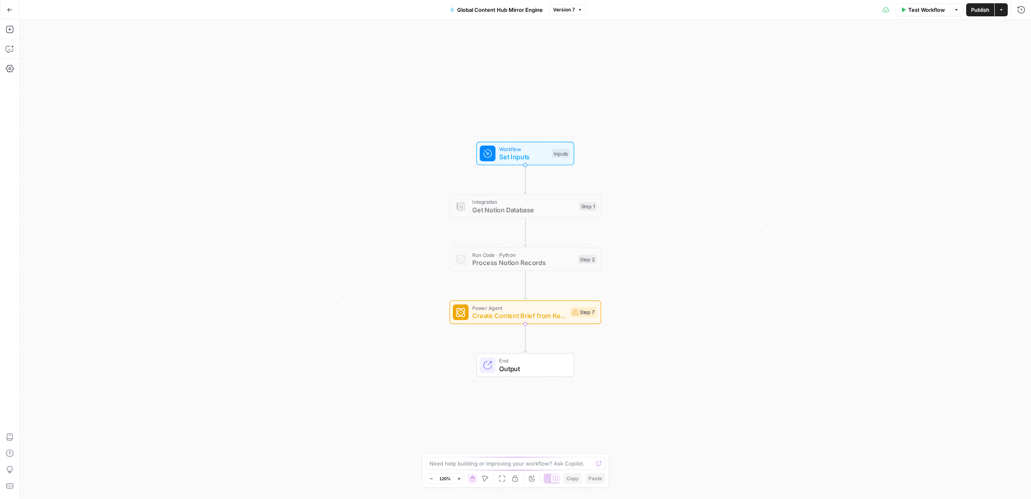
click at [977, 10] on span "Publish" at bounding box center [981, 10] width 18 height 8
click at [1003, 9] on icon "button" at bounding box center [1001, 9] width 5 height 5
click at [1003, 9] on icon "button" at bounding box center [1001, 9] width 2 height 1
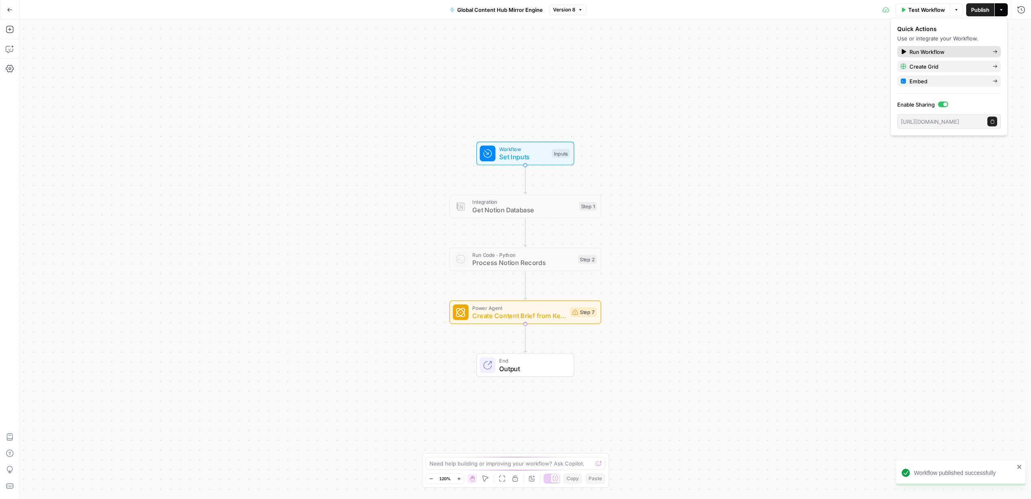
click at [989, 52] on div "Run Workflow" at bounding box center [949, 52] width 97 height 8
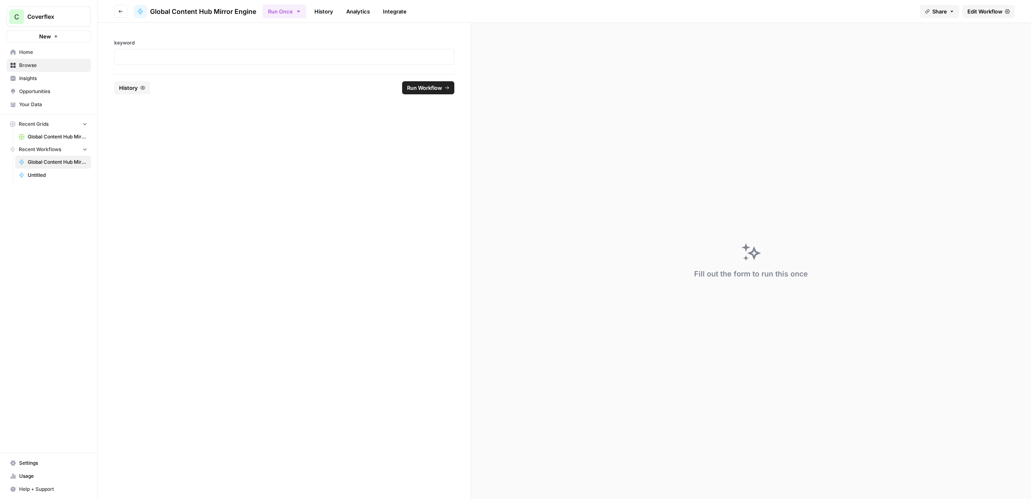
drag, startPoint x: 367, startPoint y: 10, endPoint x: 385, endPoint y: 11, distance: 18.0
click at [367, 10] on link "Analytics" at bounding box center [358, 11] width 33 height 13
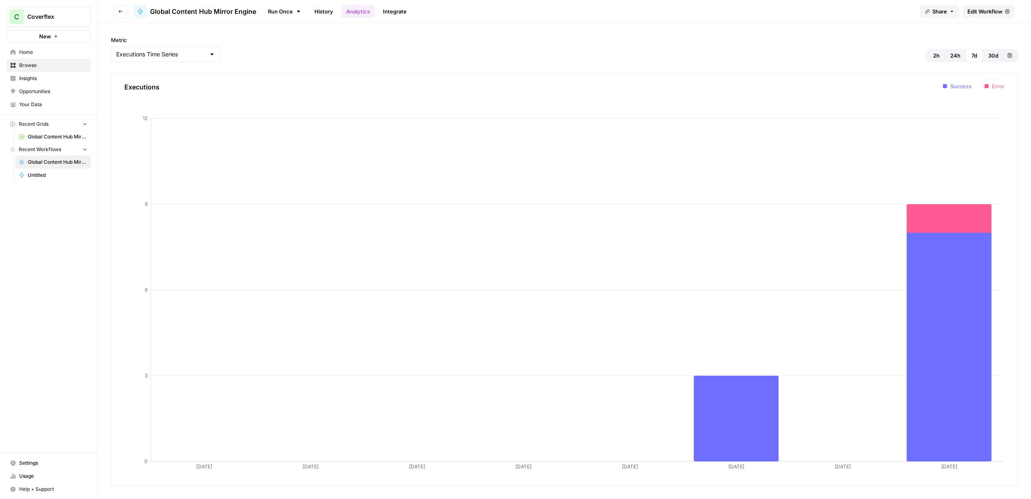
click at [396, 11] on link "Integrate" at bounding box center [394, 11] width 33 height 13
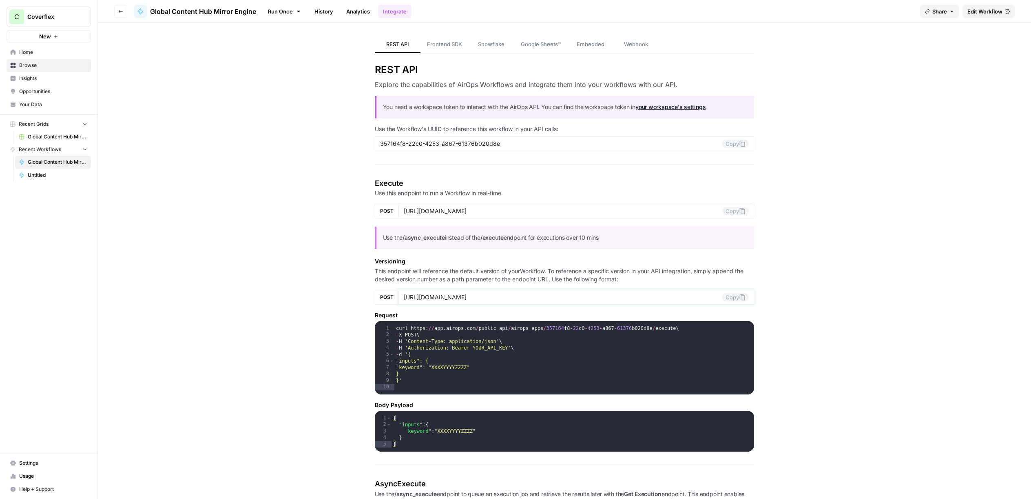
drag, startPoint x: 670, startPoint y: 296, endPoint x: 696, endPoint y: 296, distance: 26.5
click at [696, 296] on input "https://api.airops.com/public_api/airops_apps/357164f8-22c0-4253-a867-61376b020…" at bounding box center [563, 296] width 319 height 7
drag, startPoint x: 402, startPoint y: 362, endPoint x: 408, endPoint y: 371, distance: 10.8
click at [406, 373] on div "curl https : // app . airops . com / public_api / airops_apps / 357164 f8 - 22 …" at bounding box center [575, 368] width 360 height 87
type textarea "**********"
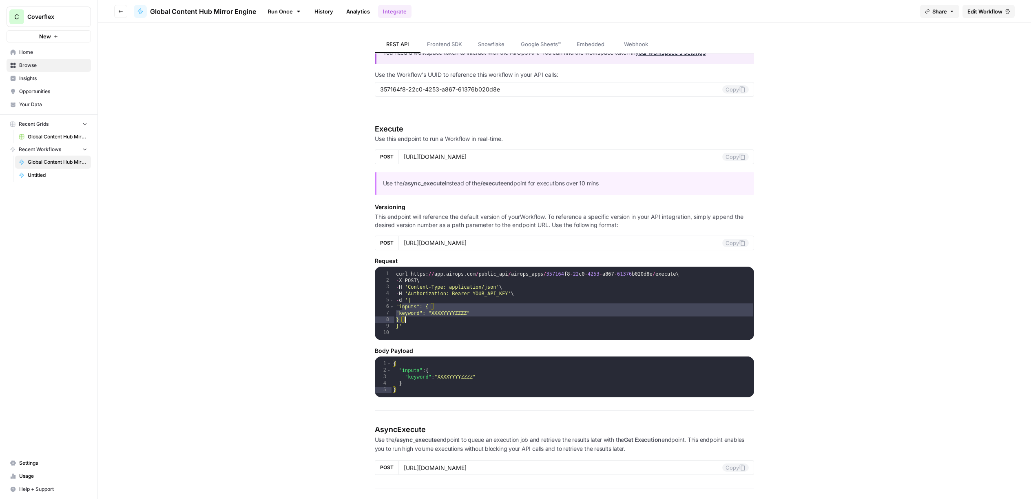
scroll to position [29, 0]
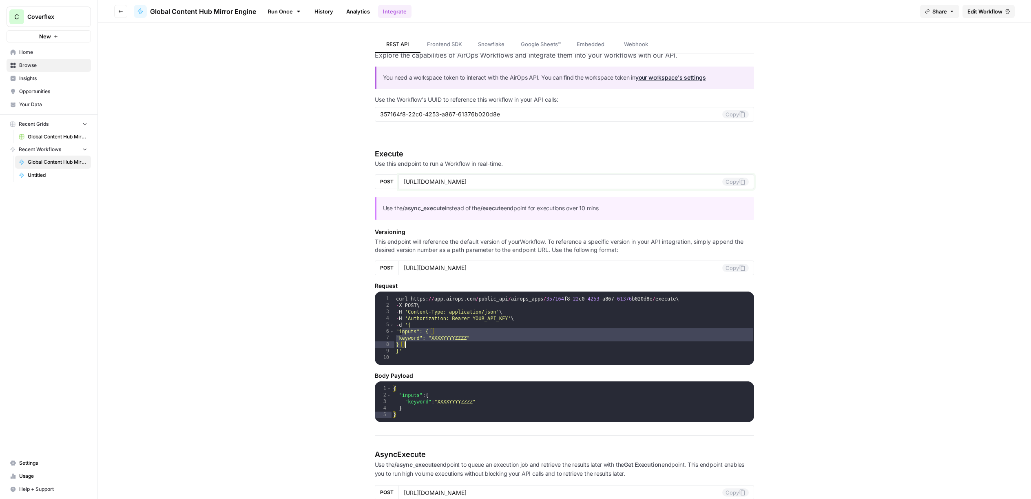
click at [666, 181] on input "[URL][DOMAIN_NAME]" at bounding box center [563, 181] width 319 height 7
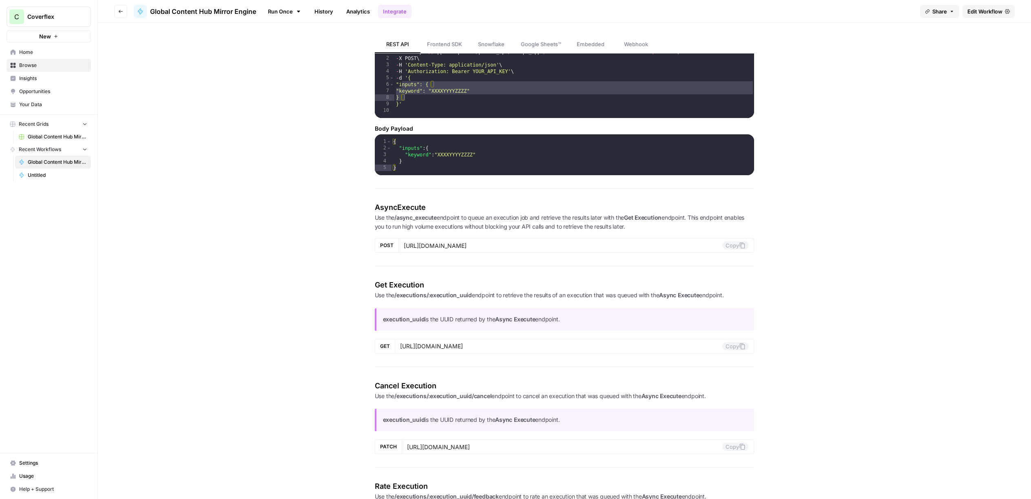
scroll to position [299, 0]
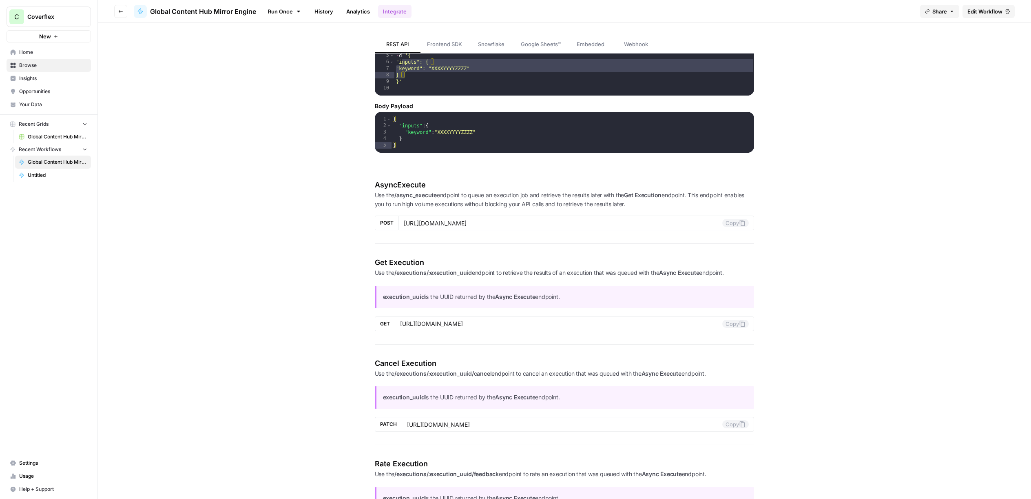
click at [121, 14] on button "Go back" at bounding box center [120, 11] width 13 height 13
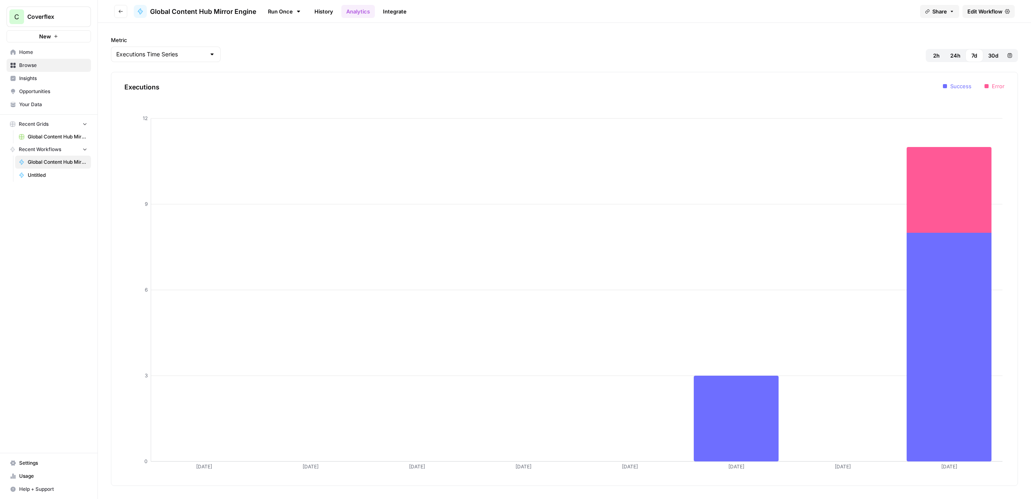
click at [284, 11] on link "Run Once" at bounding box center [285, 11] width 44 height 14
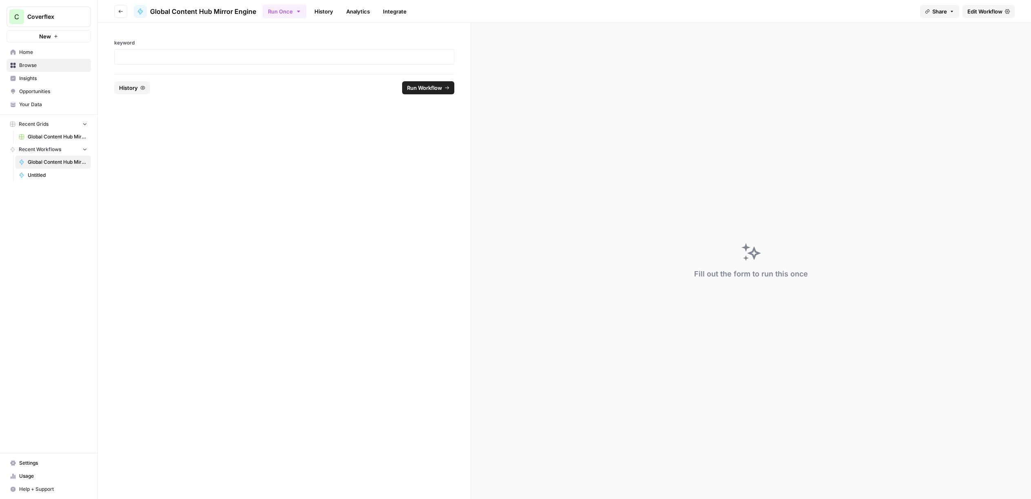
click at [324, 11] on link "History" at bounding box center [324, 11] width 29 height 13
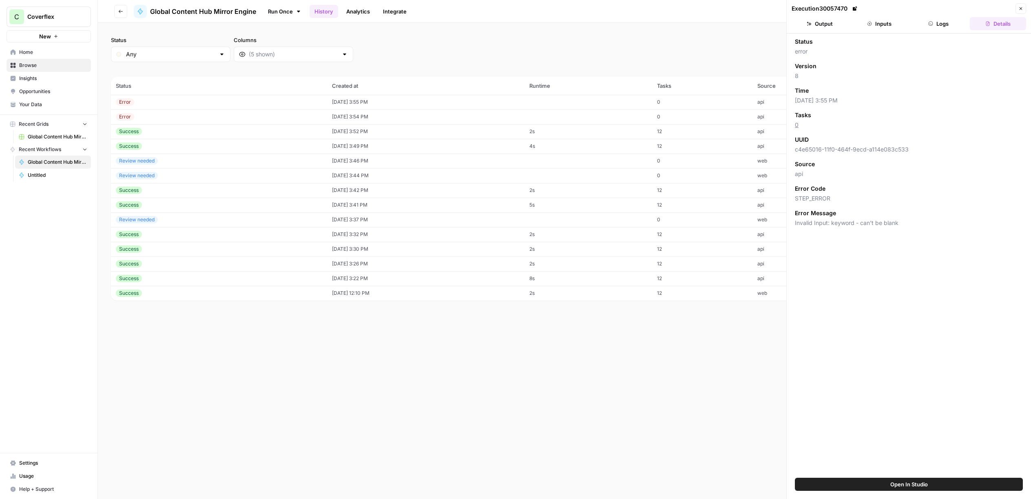
click at [865, 21] on button "Inputs" at bounding box center [880, 23] width 56 height 13
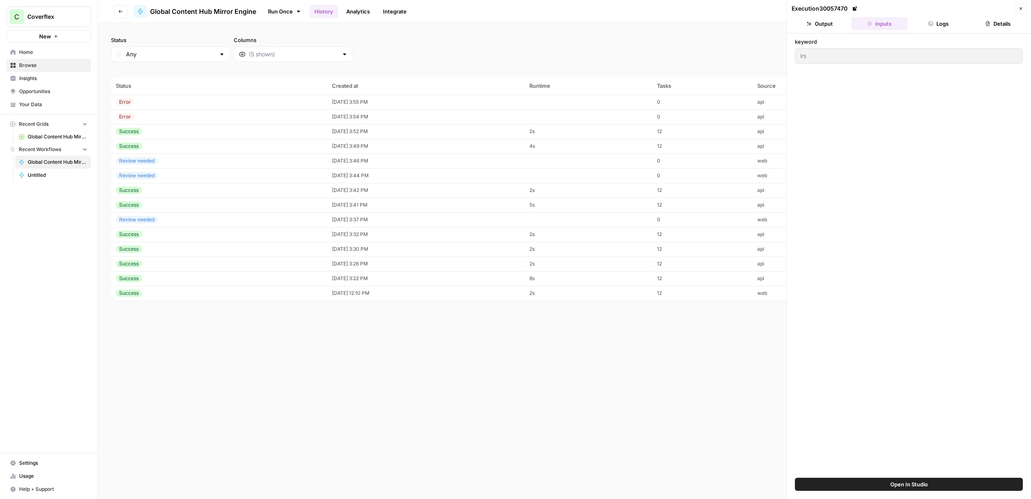
click at [807, 26] on button "Output" at bounding box center [820, 23] width 56 height 13
click at [855, 24] on button "Inputs" at bounding box center [880, 23] width 56 height 13
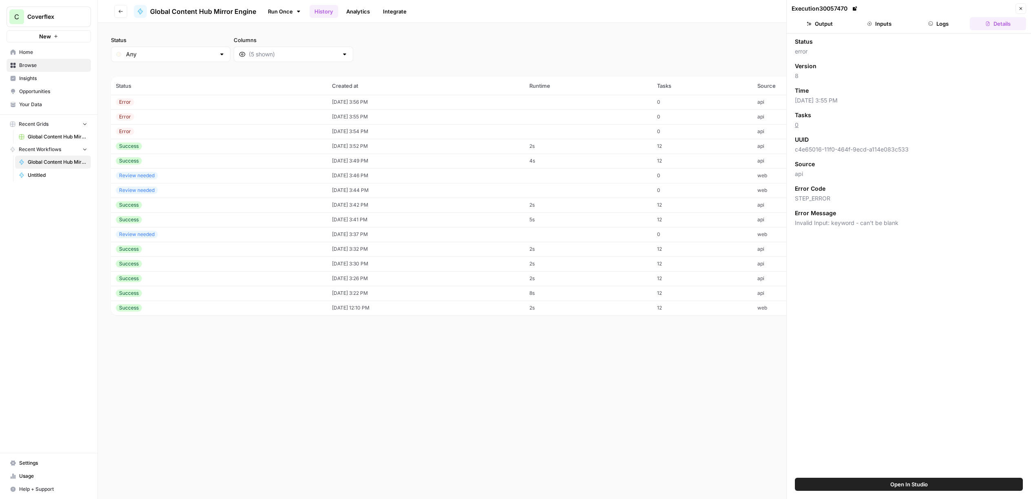
click at [187, 102] on div "Error" at bounding box center [219, 101] width 206 height 7
click at [934, 23] on button "Logs" at bounding box center [939, 23] width 56 height 13
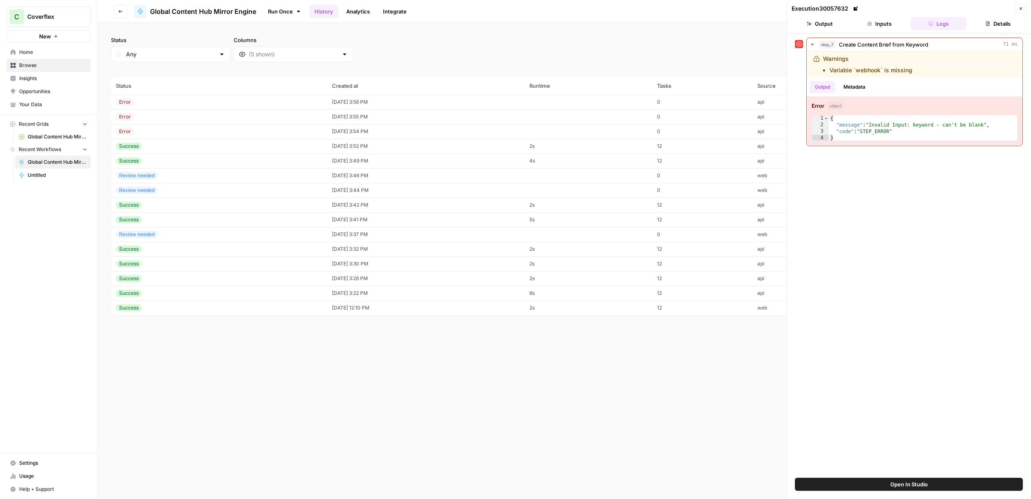
click at [883, 24] on button "Inputs" at bounding box center [880, 23] width 56 height 13
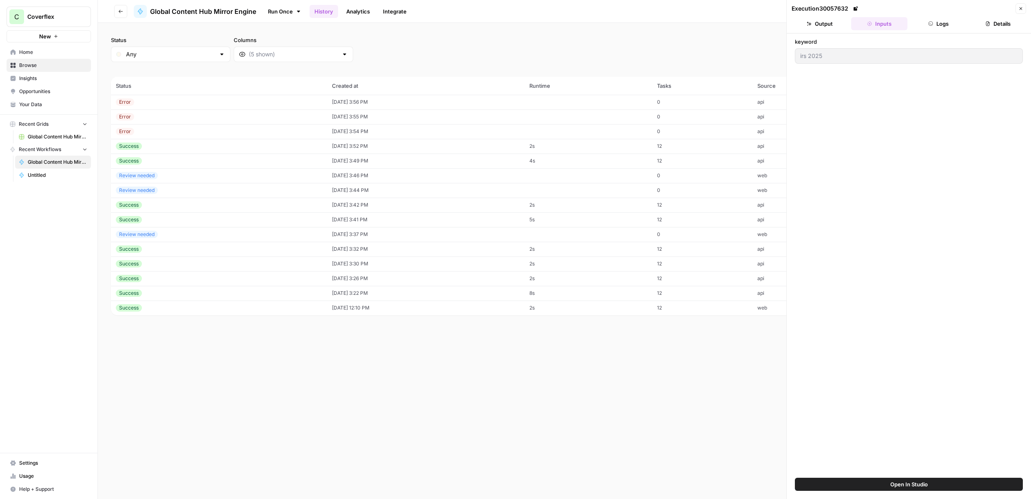
click at [942, 24] on button "Logs" at bounding box center [939, 23] width 56 height 13
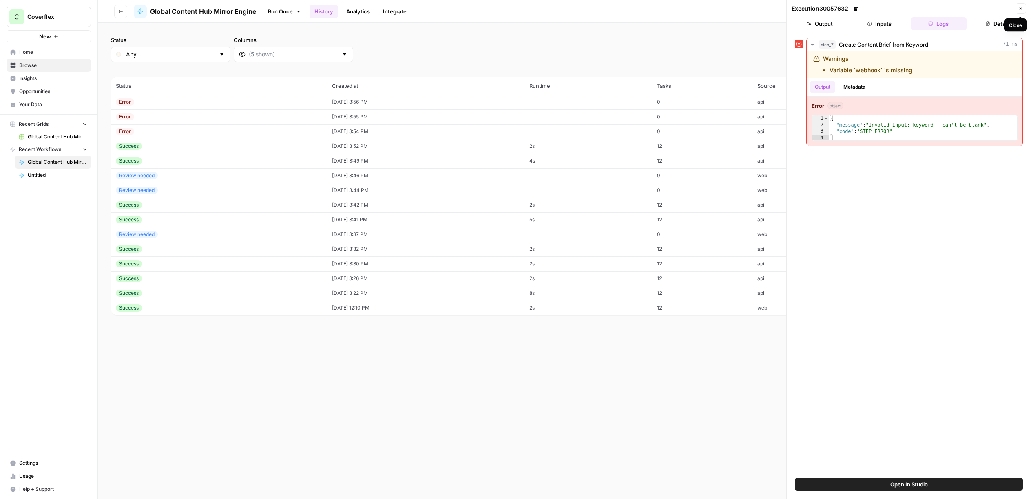
click at [1018, 8] on button "Close" at bounding box center [1021, 8] width 11 height 11
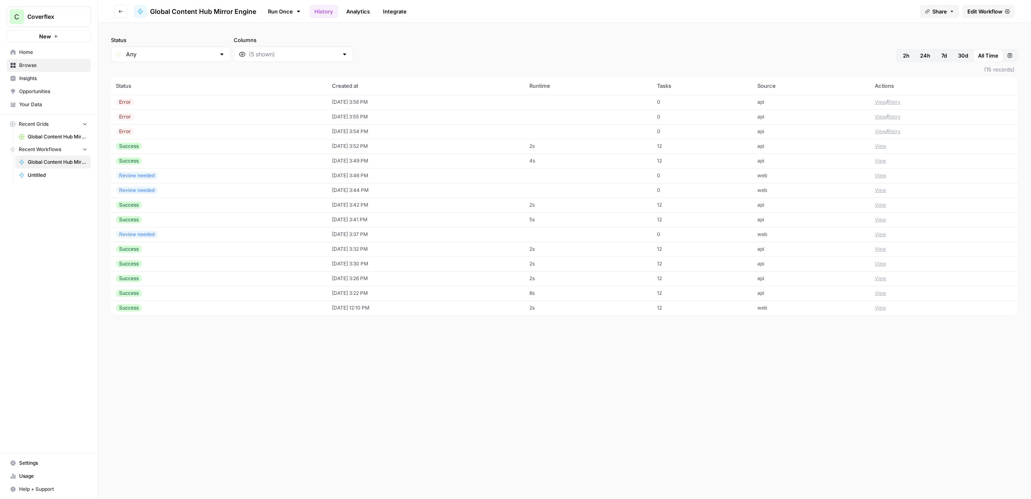
click at [979, 7] on span "Edit Workflow" at bounding box center [985, 11] width 35 height 8
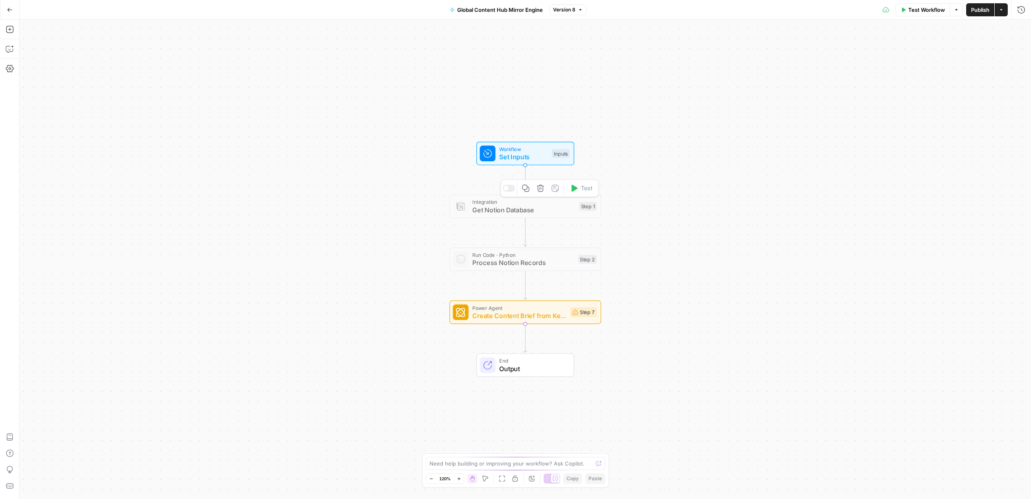
click at [537, 157] on span "Set Inputs" at bounding box center [523, 157] width 49 height 10
click at [524, 314] on span "Create Content Brief from Keyword" at bounding box center [519, 316] width 94 height 10
type textarea "Create Content Brief from Keyword"
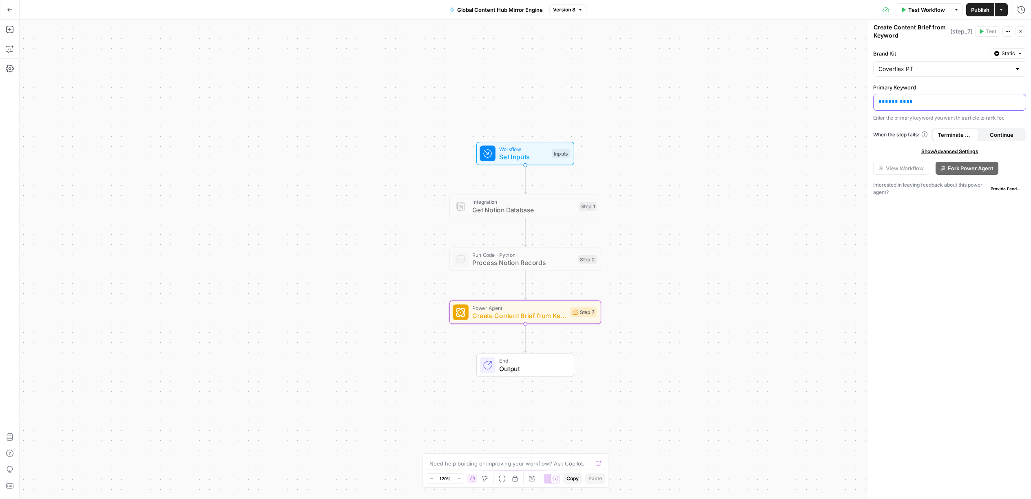
click at [978, 110] on div "** ******* **" at bounding box center [950, 102] width 152 height 16
click at [1019, 103] on icon "button" at bounding box center [1019, 102] width 4 height 4
click at [656, 129] on button "Select variable keyword" at bounding box center [637, 132] width 102 height 13
click at [972, 12] on span "Publish" at bounding box center [981, 10] width 18 height 8
click at [8, 16] on button "Go Back" at bounding box center [9, 9] width 15 height 15
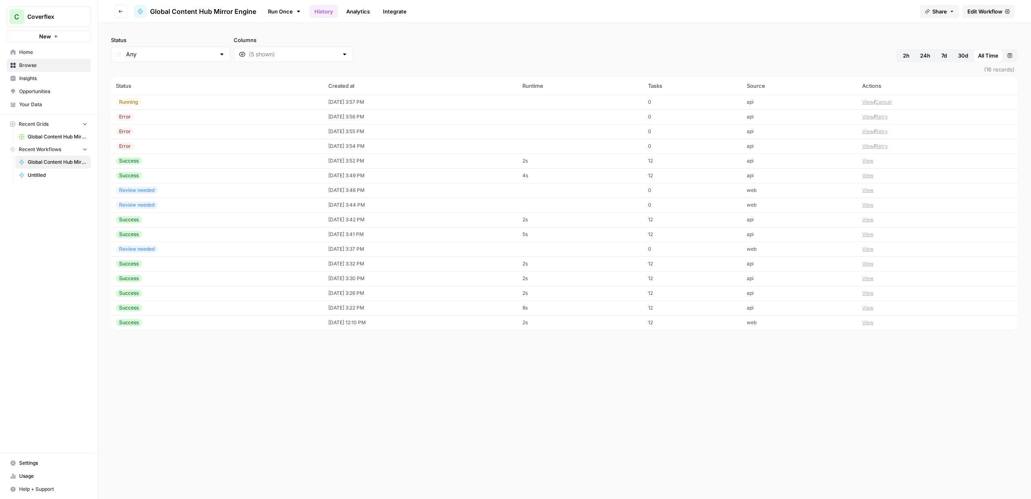
click at [211, 103] on div "Running" at bounding box center [217, 101] width 203 height 7
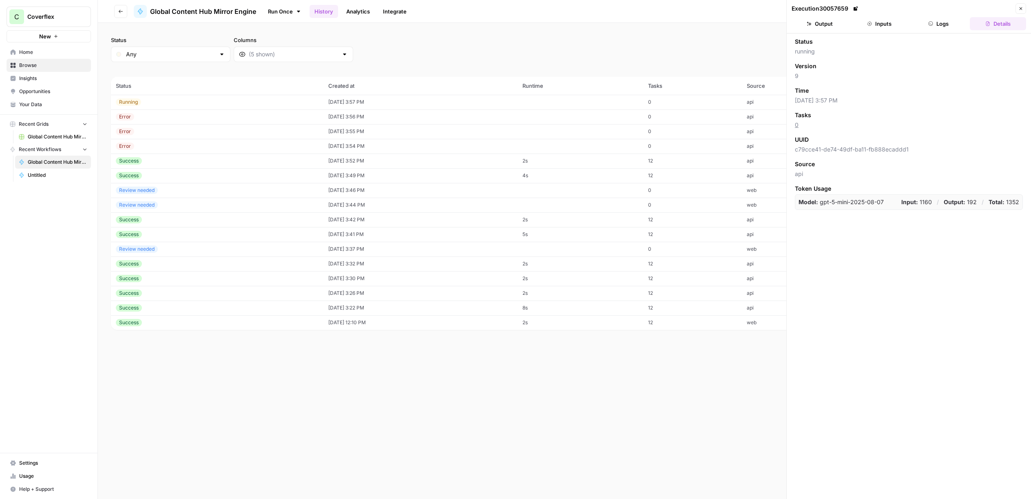
click at [922, 25] on button "Logs" at bounding box center [939, 23] width 56 height 13
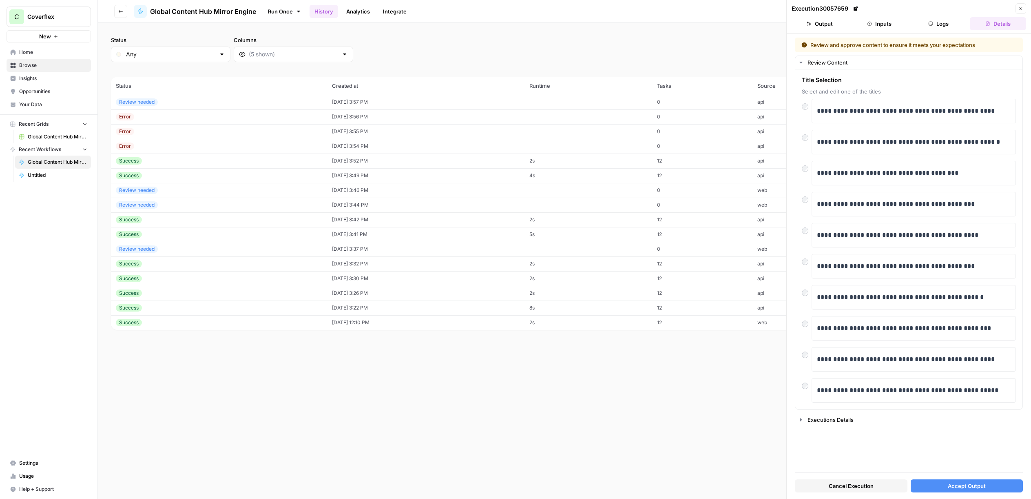
click at [976, 488] on span "Accept Output" at bounding box center [967, 485] width 38 height 8
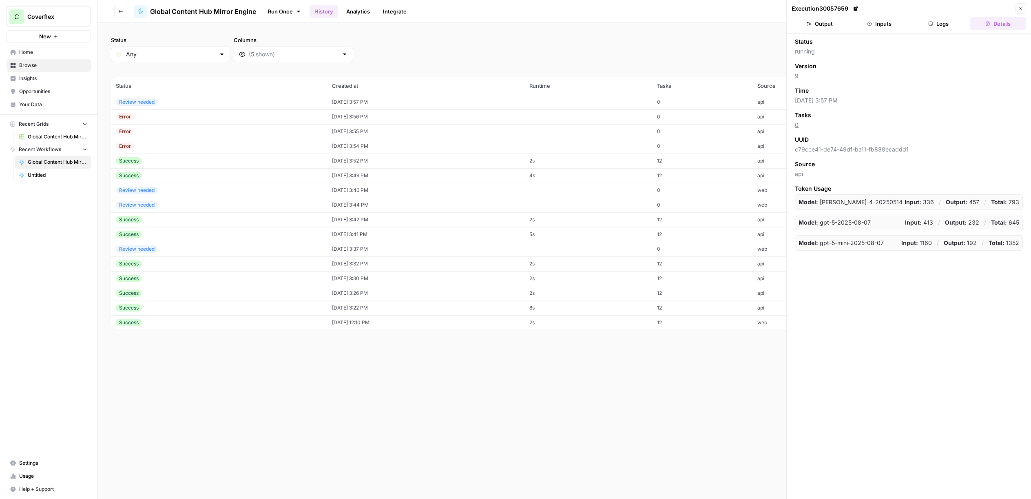
click at [814, 23] on button "Output" at bounding box center [820, 23] width 56 height 13
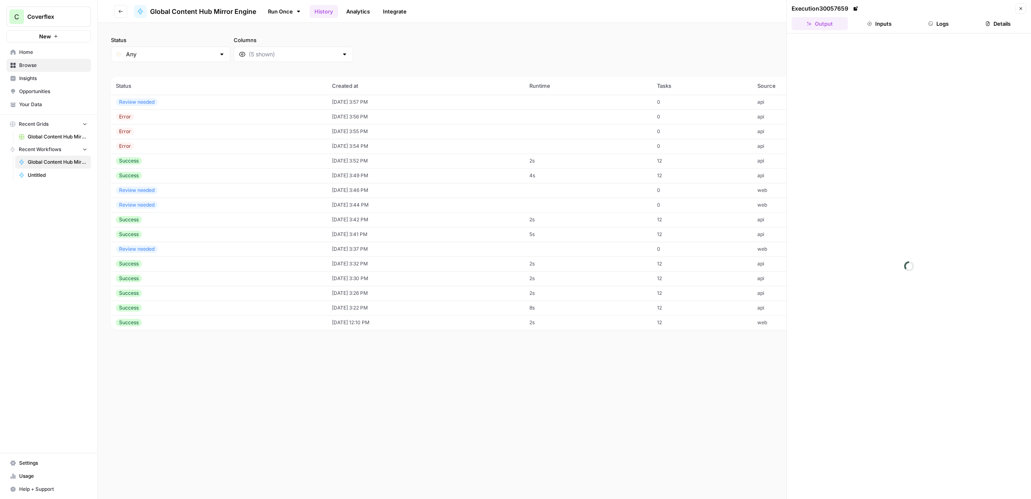
click at [867, 22] on button "Inputs" at bounding box center [880, 23] width 56 height 13
click at [942, 27] on button "Logs" at bounding box center [939, 23] width 56 height 13
click at [274, 9] on link "Run Once" at bounding box center [285, 11] width 44 height 14
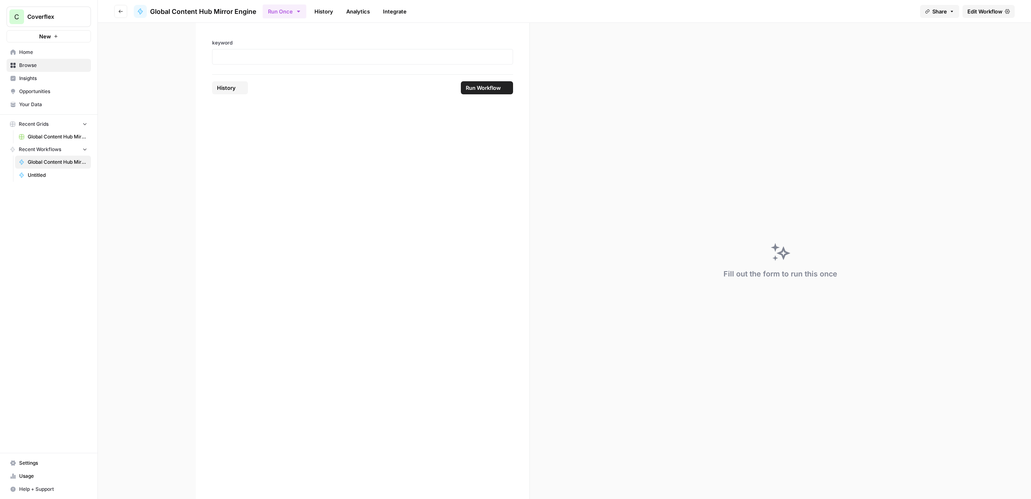
click at [207, 13] on span "Global Content Hub Mirror Engine" at bounding box center [203, 12] width 106 height 10
click at [123, 11] on icon "button" at bounding box center [120, 11] width 5 height 5
click at [125, 11] on button "Go back" at bounding box center [120, 11] width 13 height 13
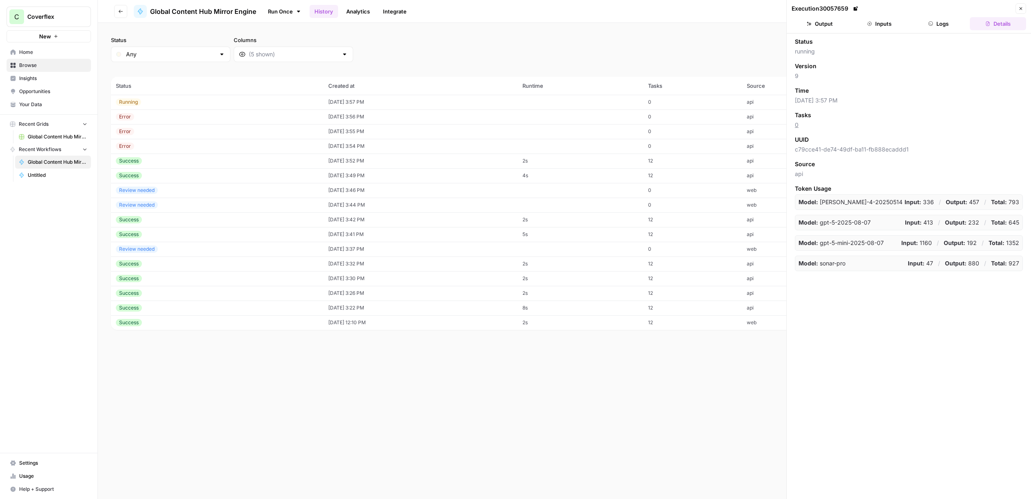
click at [420, 13] on div "Run Once History Analytics Integrate" at bounding box center [588, 11] width 651 height 16
click at [366, 12] on link "Analytics" at bounding box center [358, 11] width 33 height 13
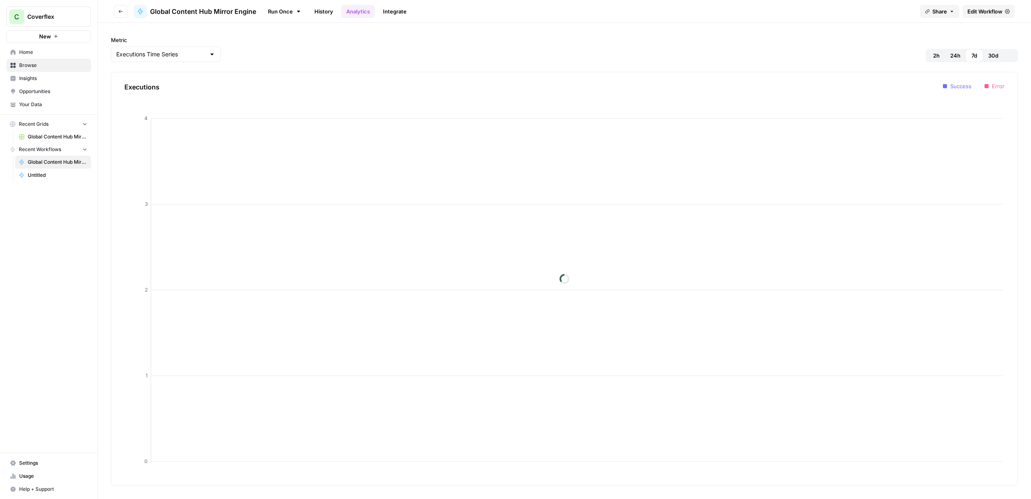
click at [381, 11] on link "Integrate" at bounding box center [394, 11] width 33 height 13
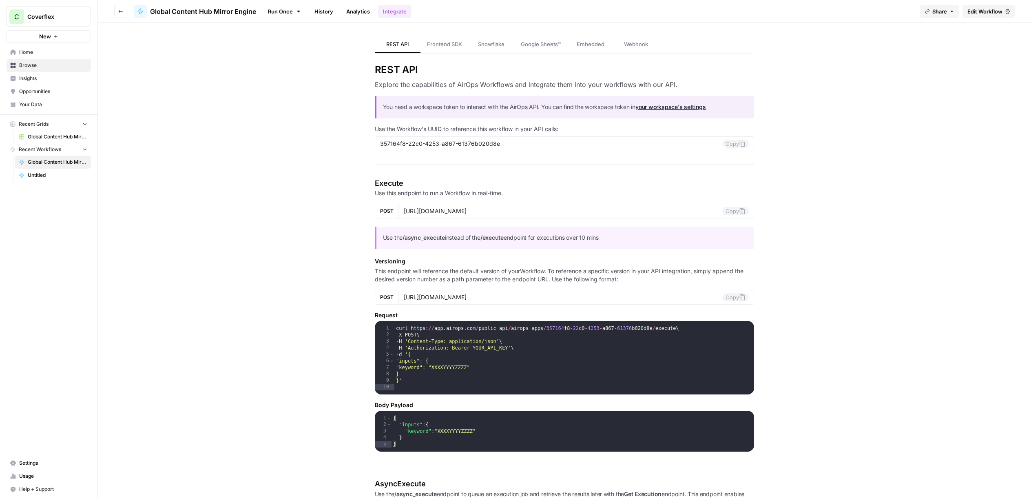
click at [600, 44] on span "Embedded" at bounding box center [591, 44] width 28 height 8
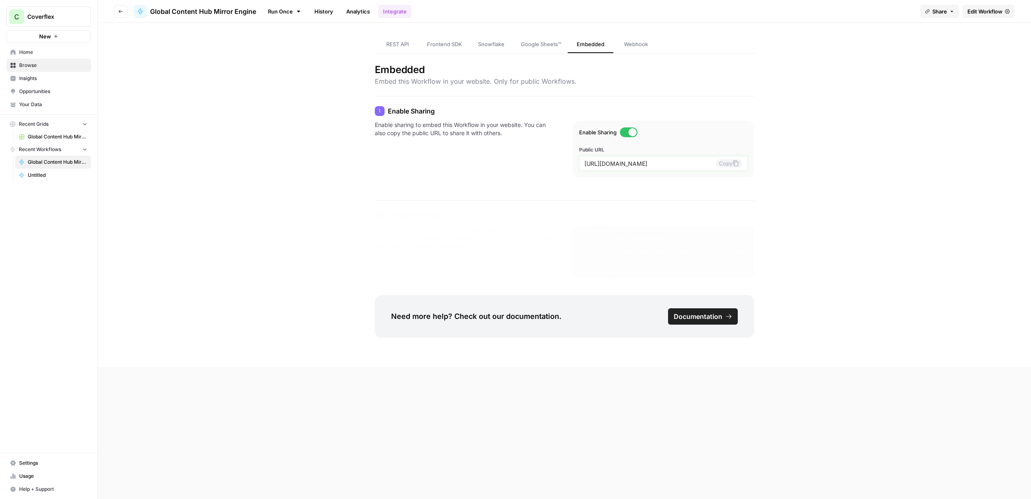
click at [734, 164] on icon at bounding box center [736, 163] width 7 height 7
